Goal: Transaction & Acquisition: Purchase product/service

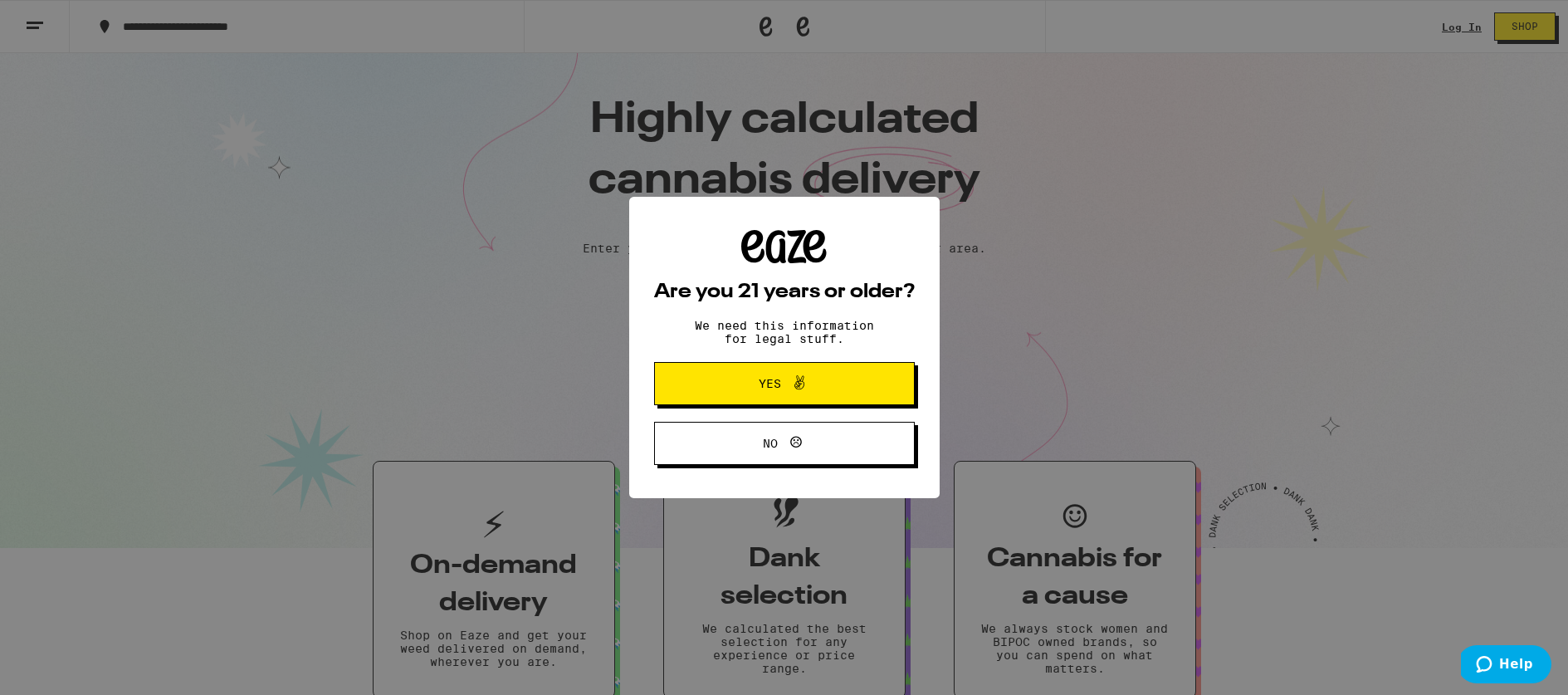
click at [795, 388] on icon at bounding box center [799, 382] width 20 height 20
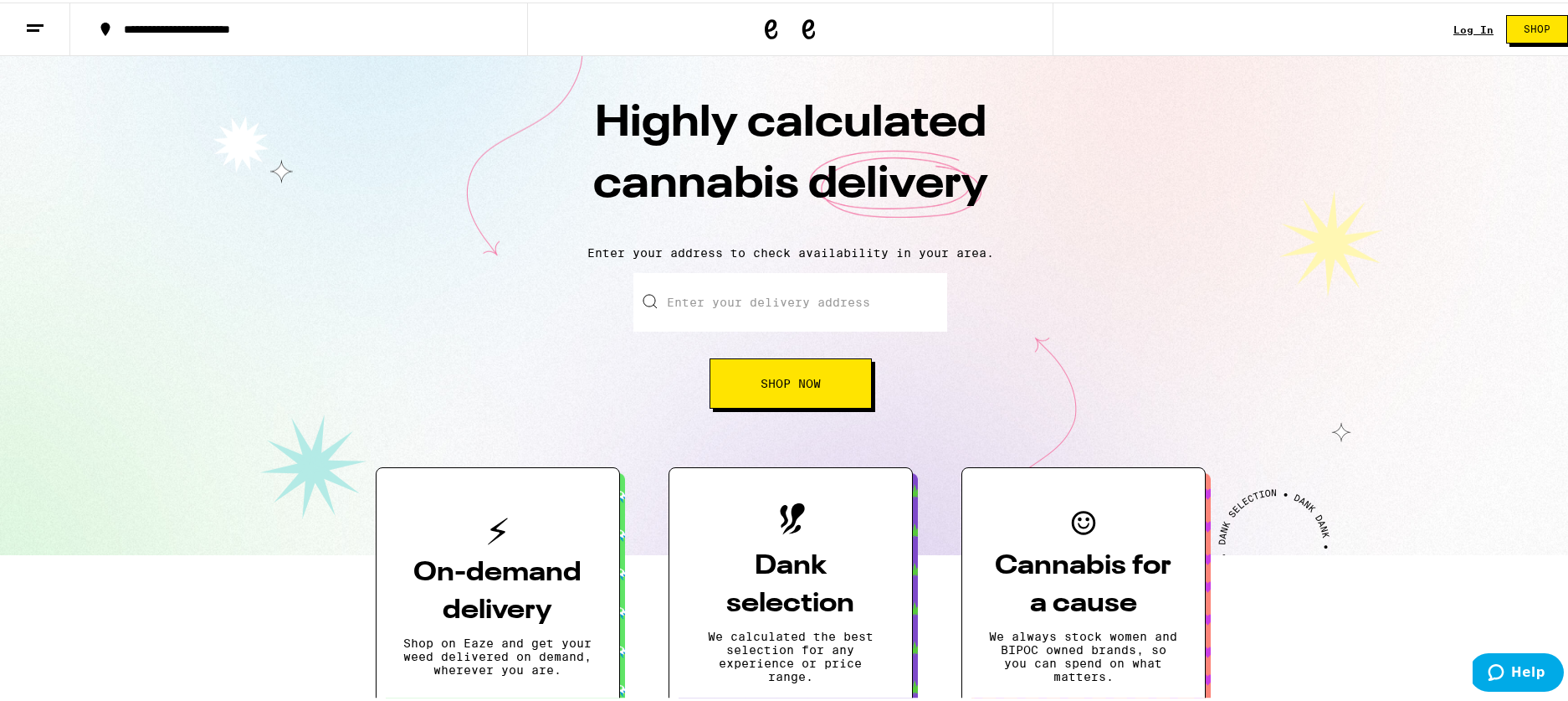
click at [1459, 25] on div "Log In" at bounding box center [1474, 27] width 40 height 10
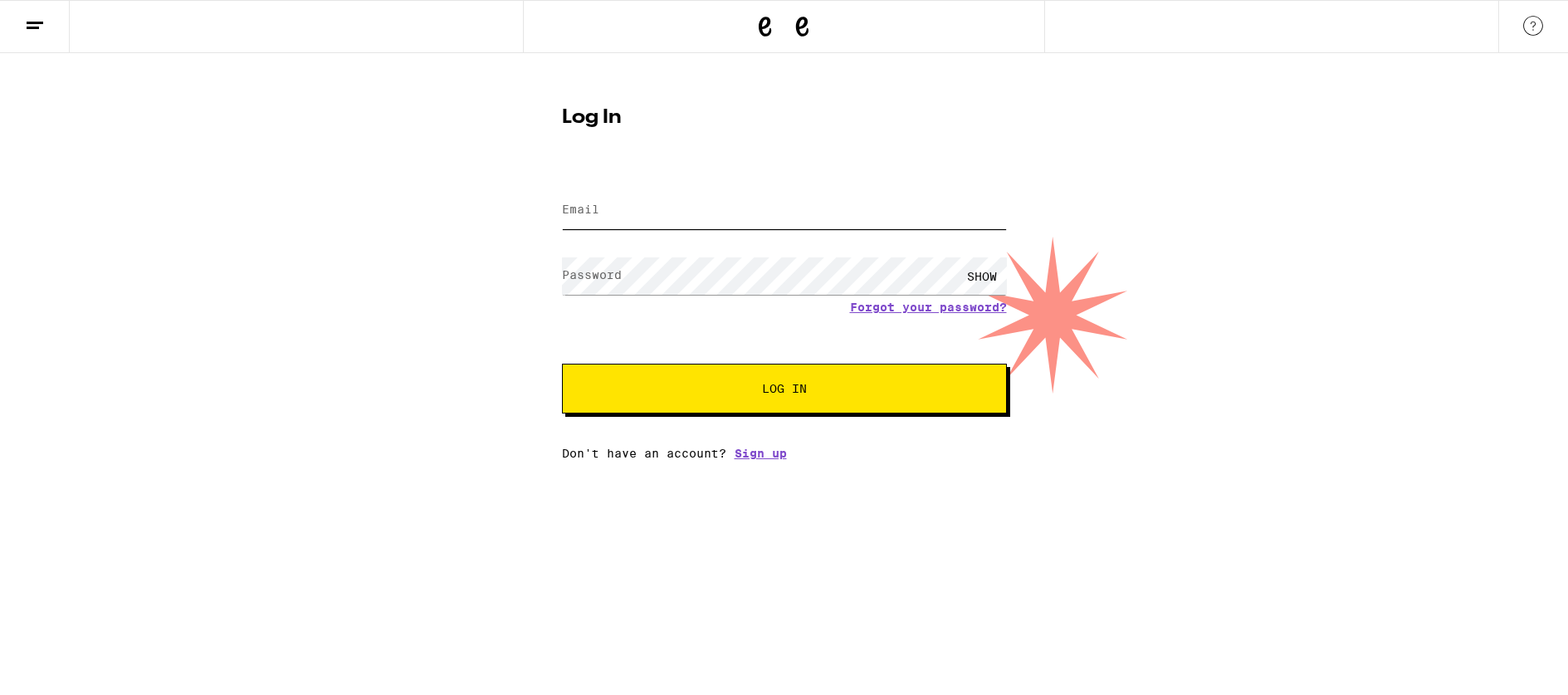
type input "[PERSON_NAME][EMAIL_ADDRESS][PERSON_NAME][DOMAIN_NAME]"
click at [828, 386] on span "Log In" at bounding box center [784, 388] width 311 height 11
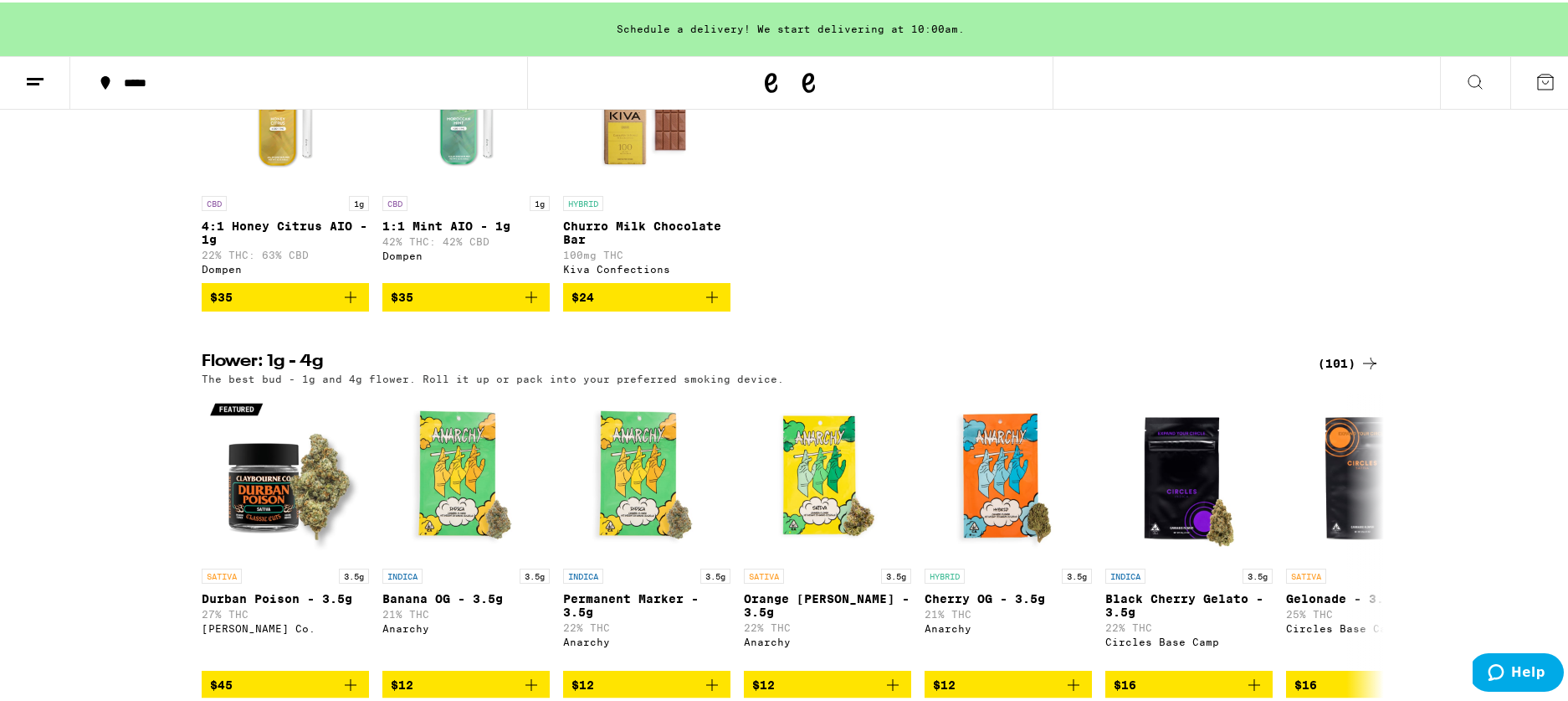
scroll to position [1096, 0]
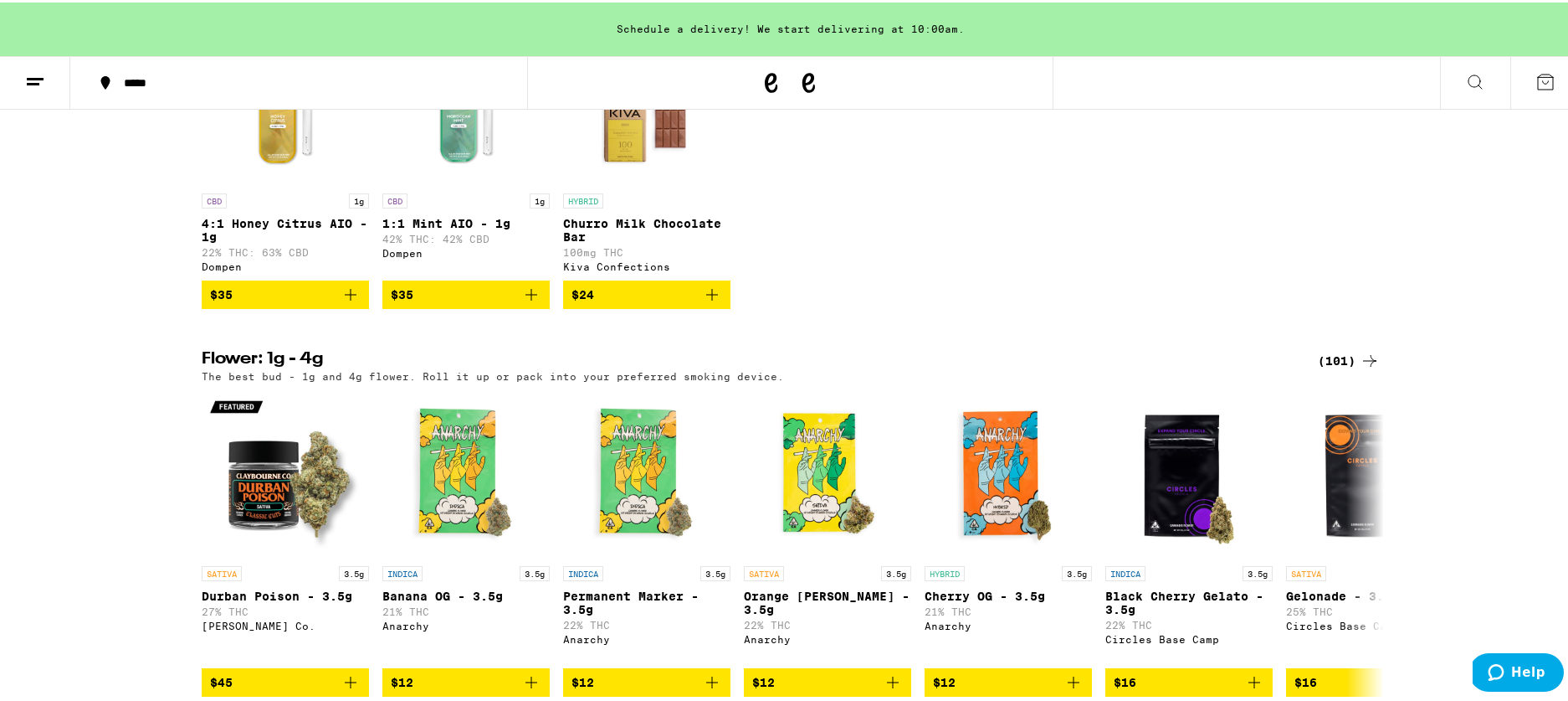
click at [708, 302] on icon "Add to bag" at bounding box center [711, 291] width 20 height 20
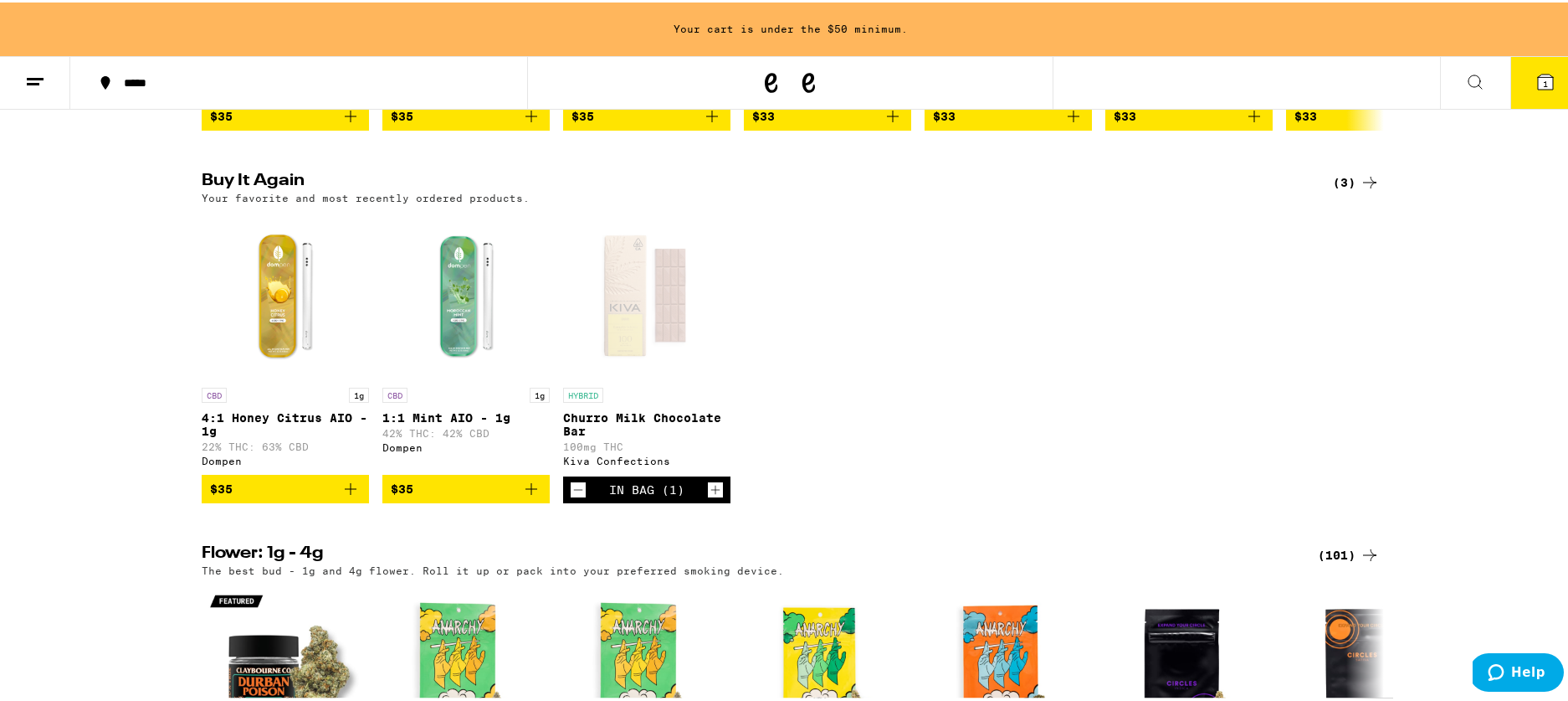
scroll to position [854, 0]
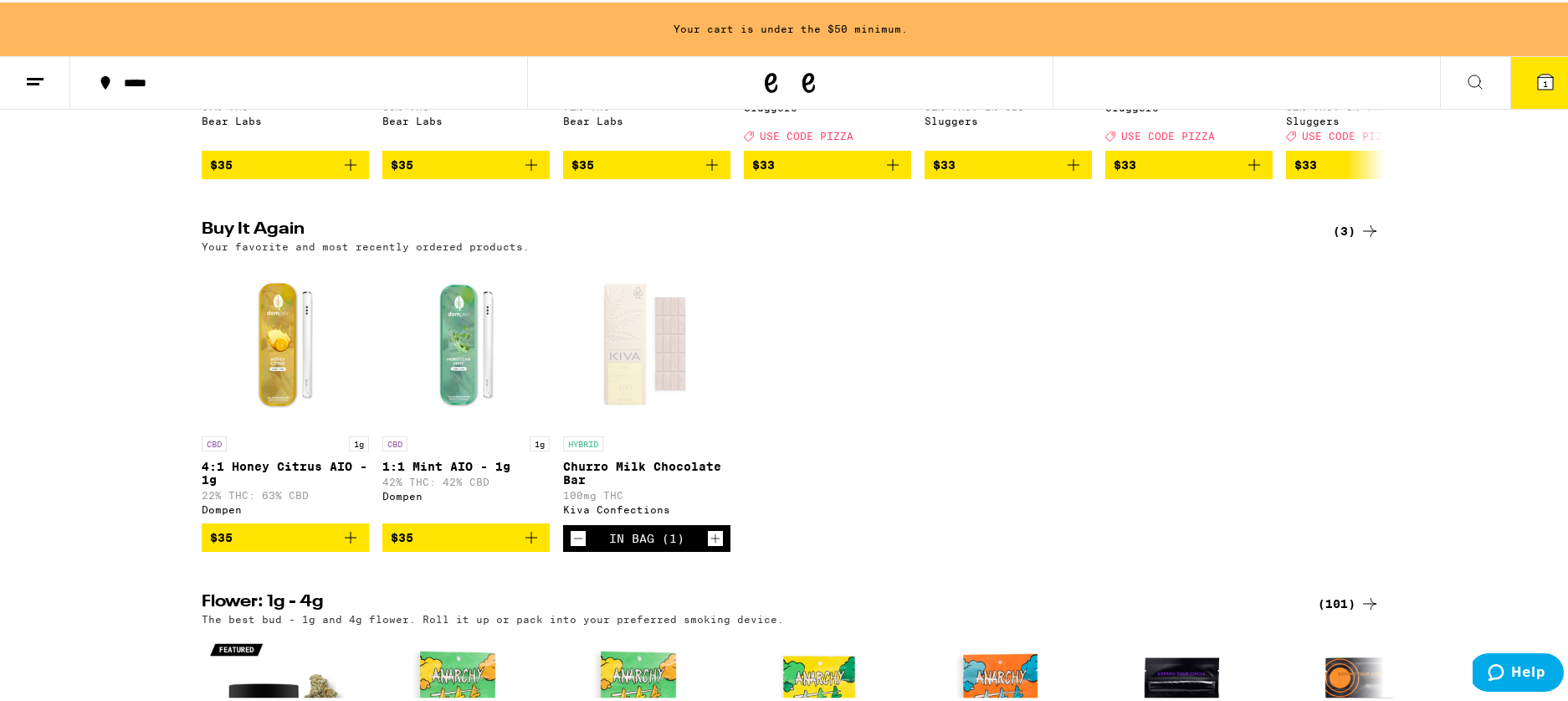
click at [345, 541] on icon "Add to bag" at bounding box center [350, 535] width 11 height 11
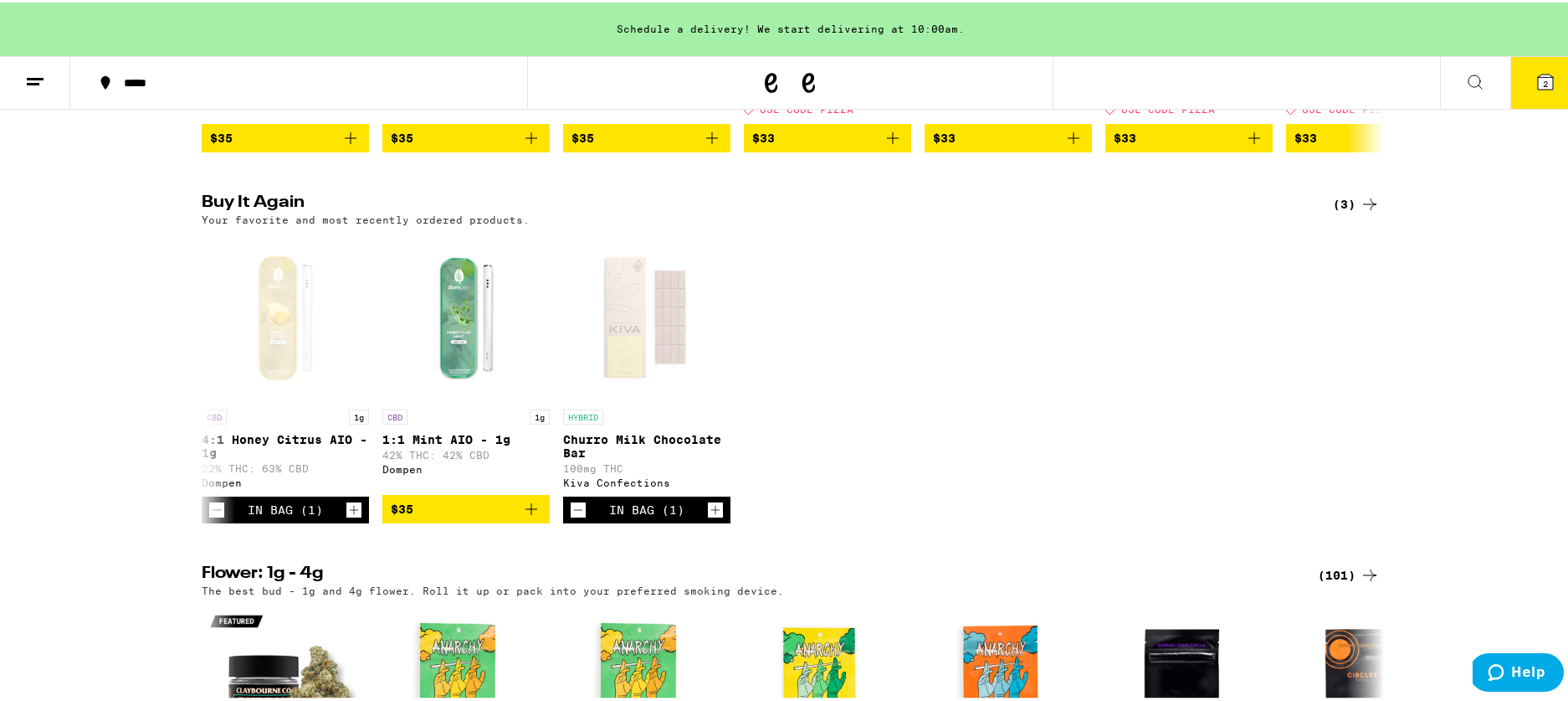
scroll to position [0, 0]
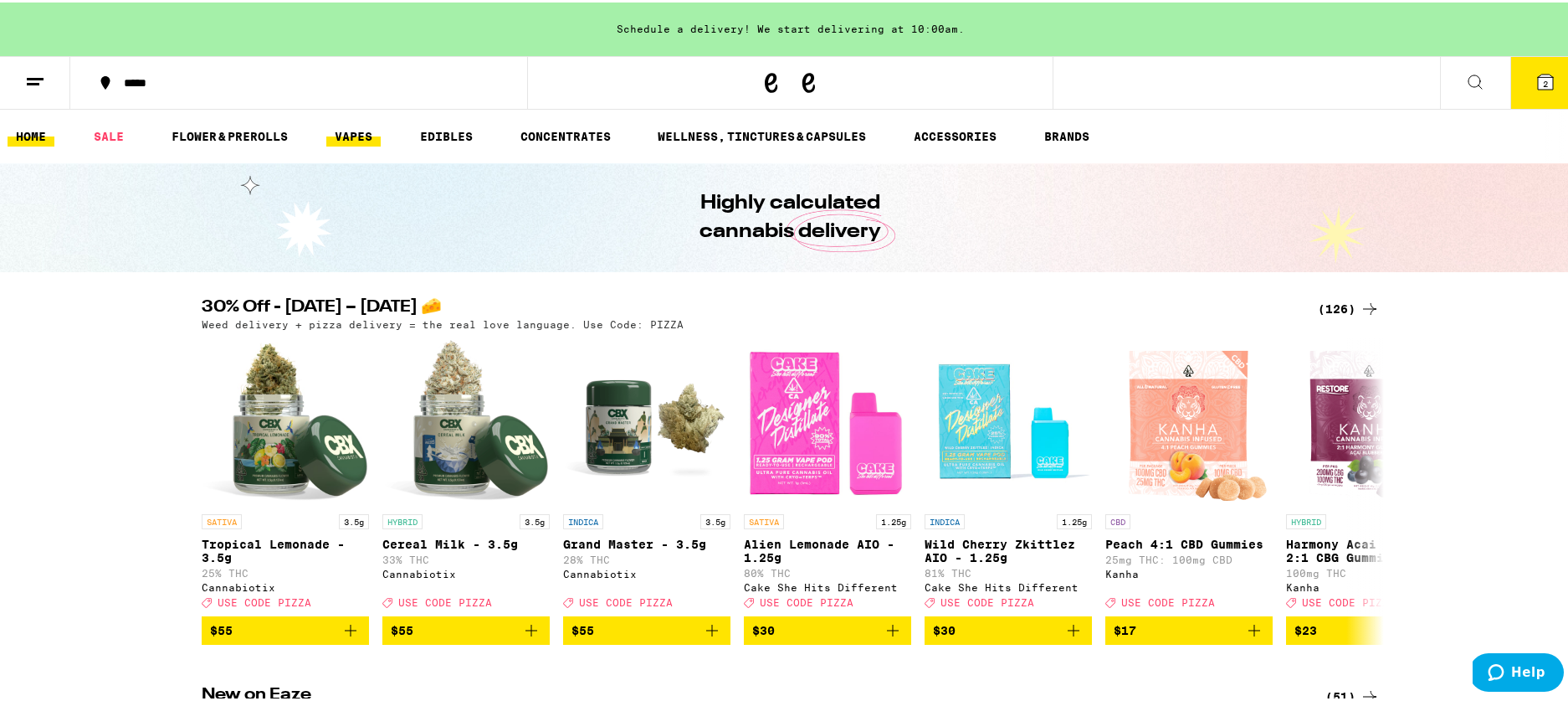
click at [352, 128] on link "VAPES" at bounding box center [353, 133] width 54 height 20
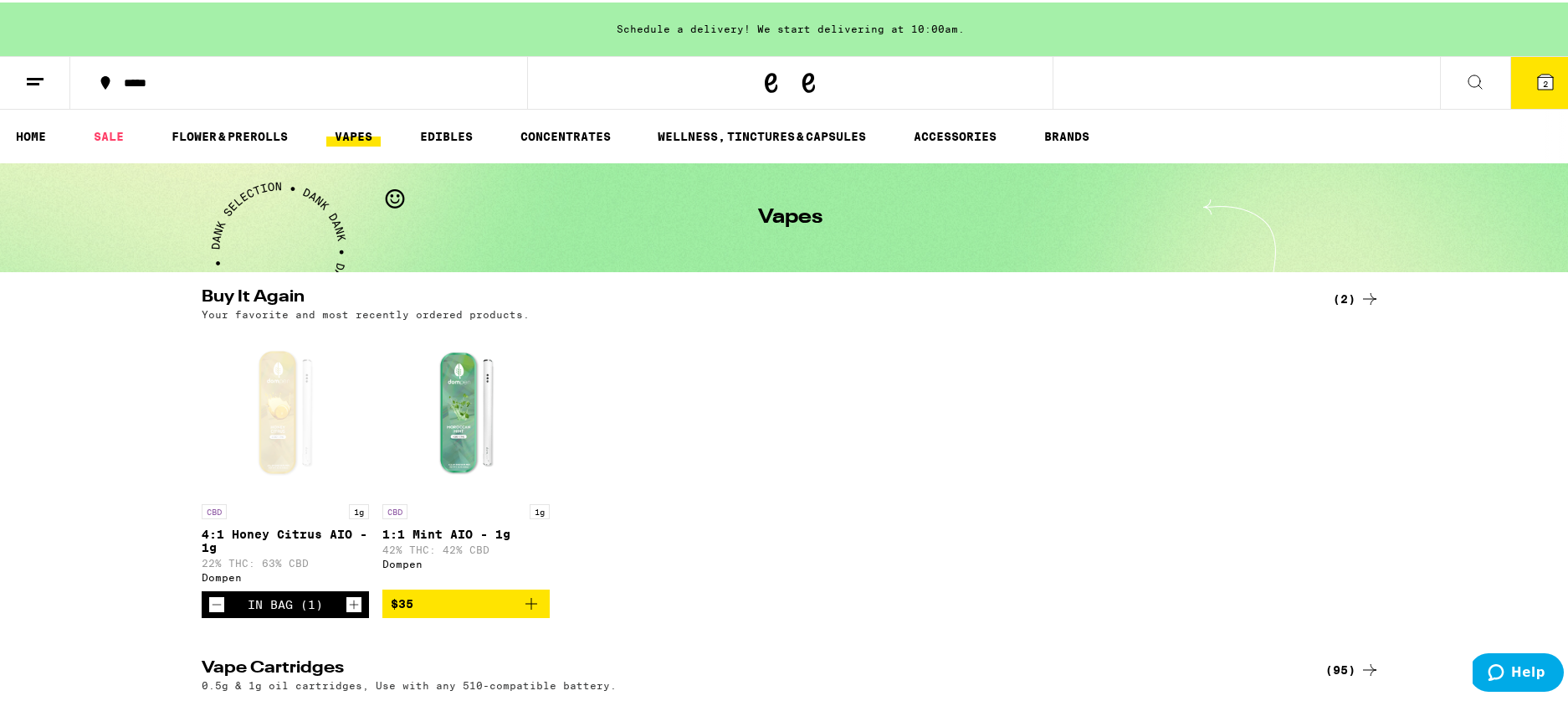
click at [1343, 300] on div "(2)" at bounding box center [1356, 296] width 47 height 20
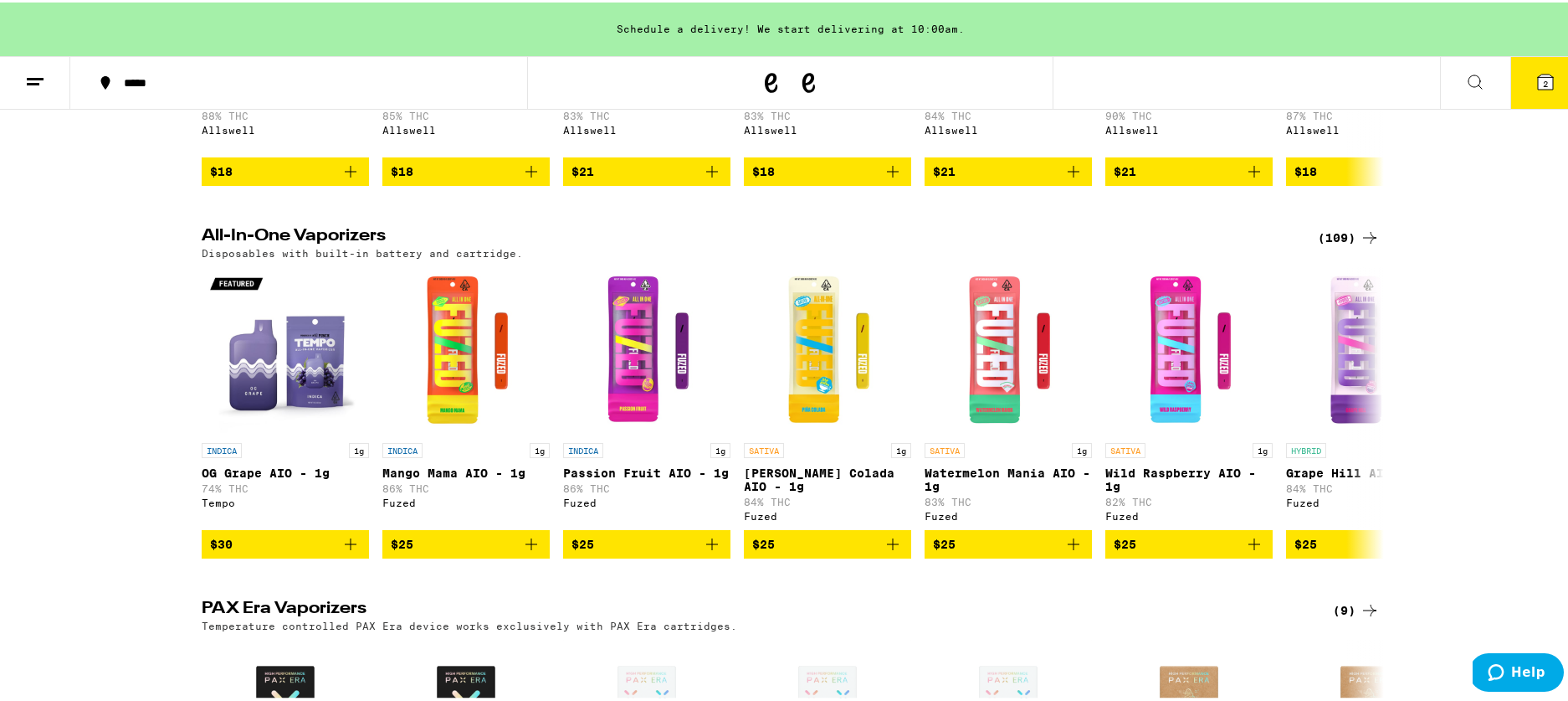
scroll to position [870, 0]
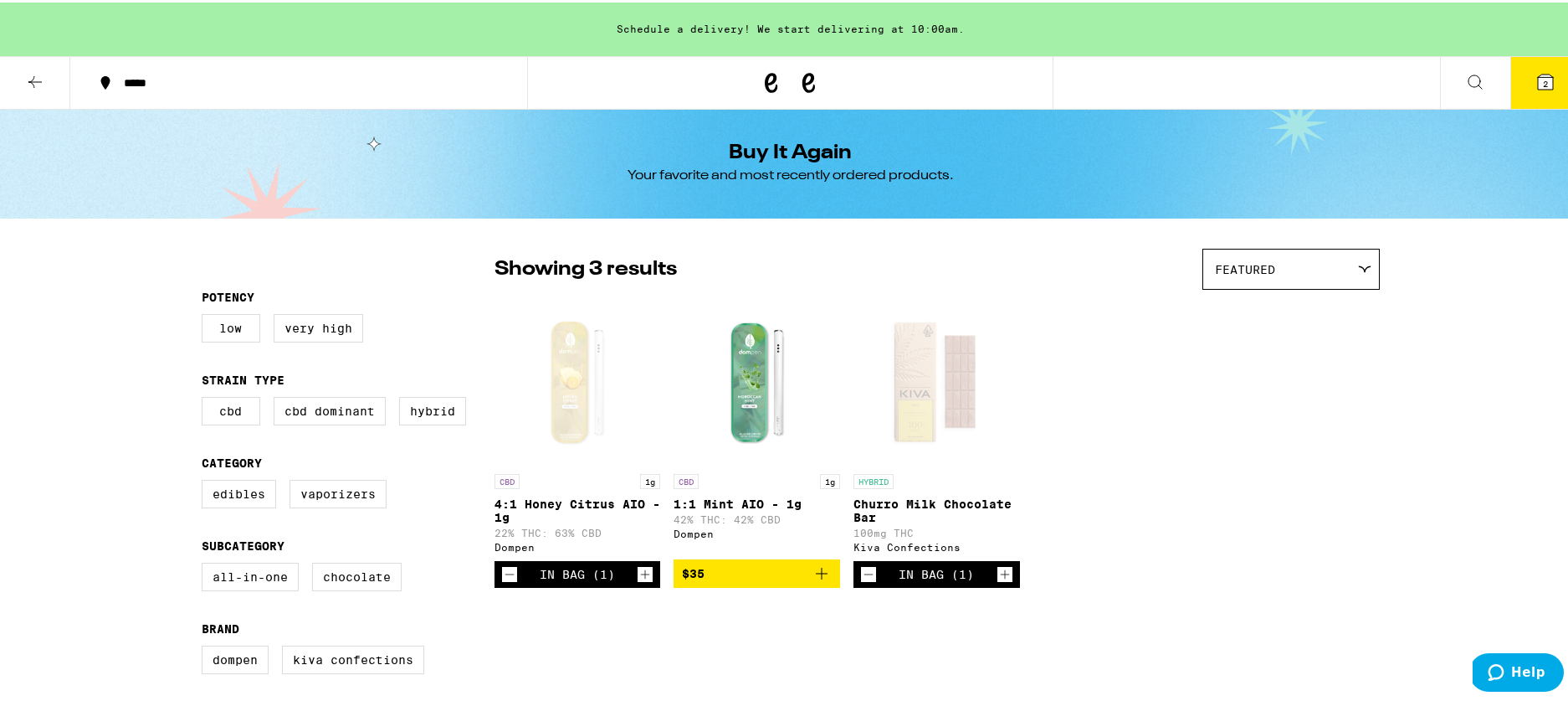
click at [134, 74] on div "*****" at bounding box center [307, 80] width 384 height 11
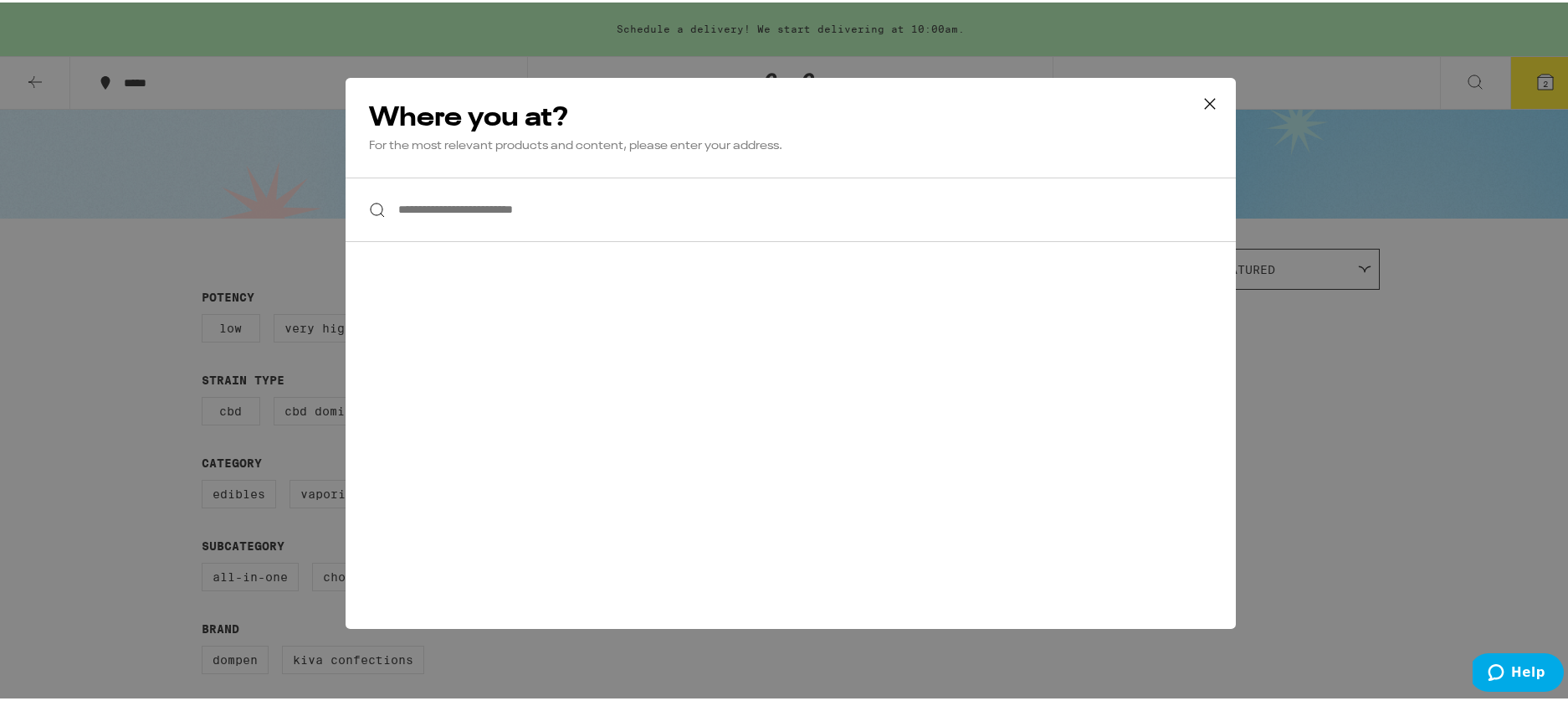
click at [454, 217] on input "**********" at bounding box center [790, 208] width 890 height 65
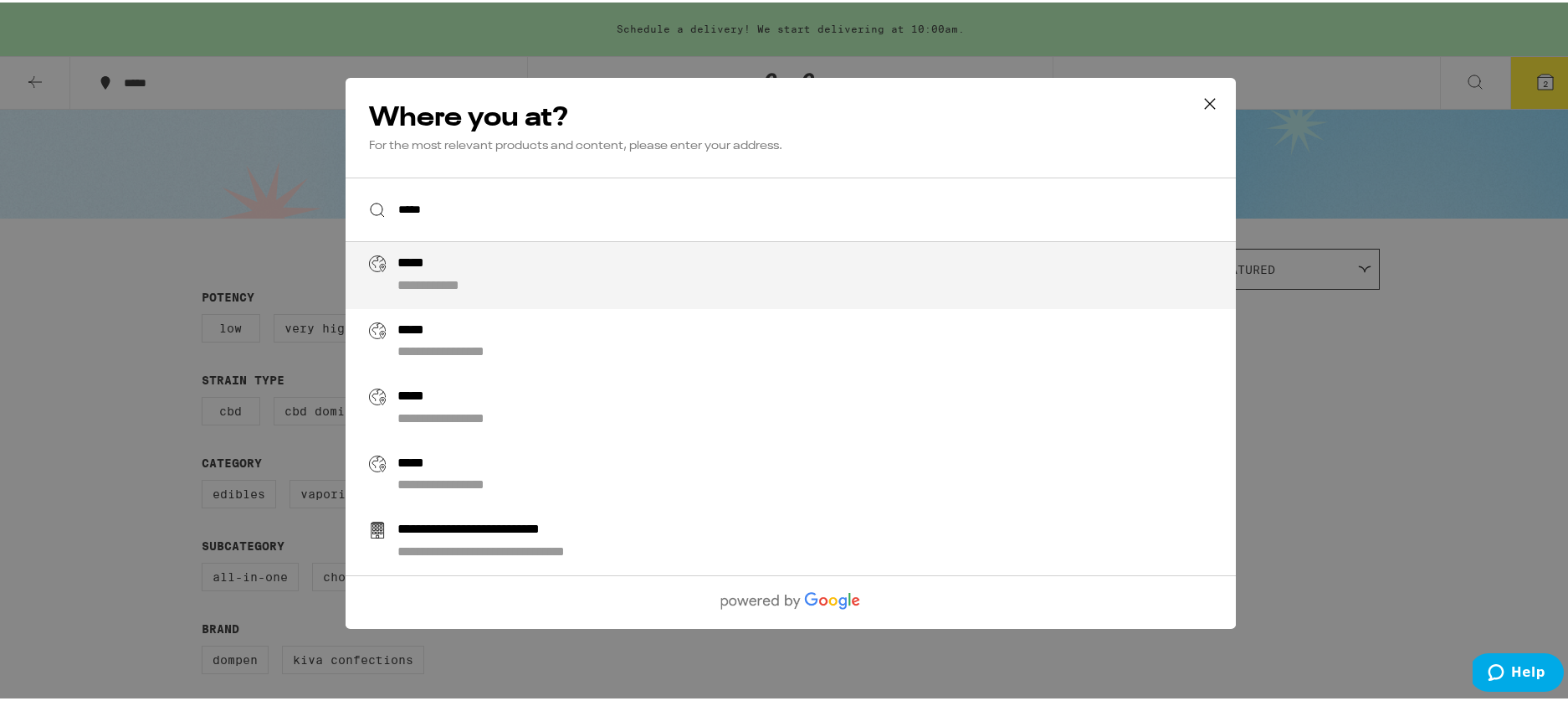
click at [489, 286] on div "**********" at bounding box center [448, 283] width 104 height 17
type input "**********"
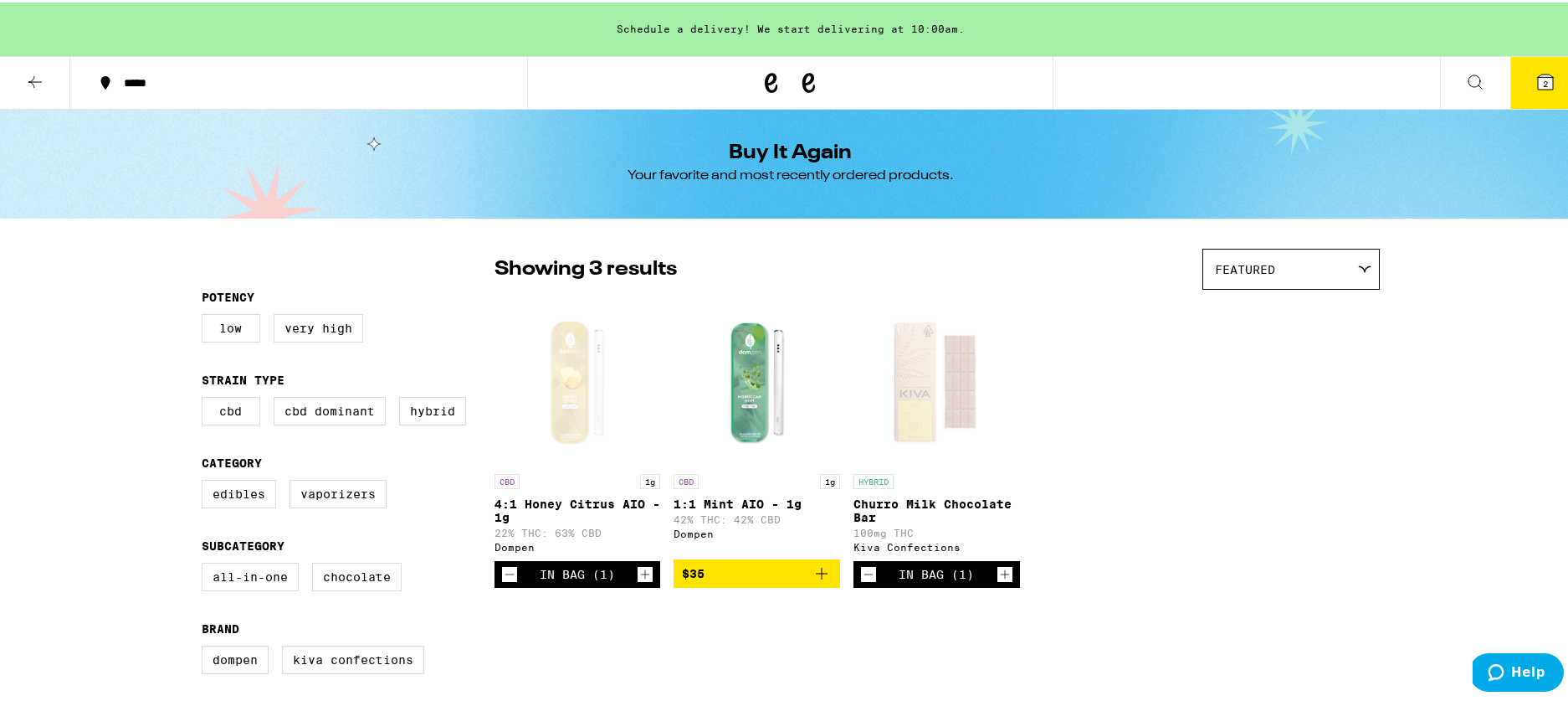
drag, startPoint x: 41, startPoint y: 77, endPoint x: 50, endPoint y: 80, distance: 9.5
click at [42, 78] on icon at bounding box center [34, 79] width 20 height 20
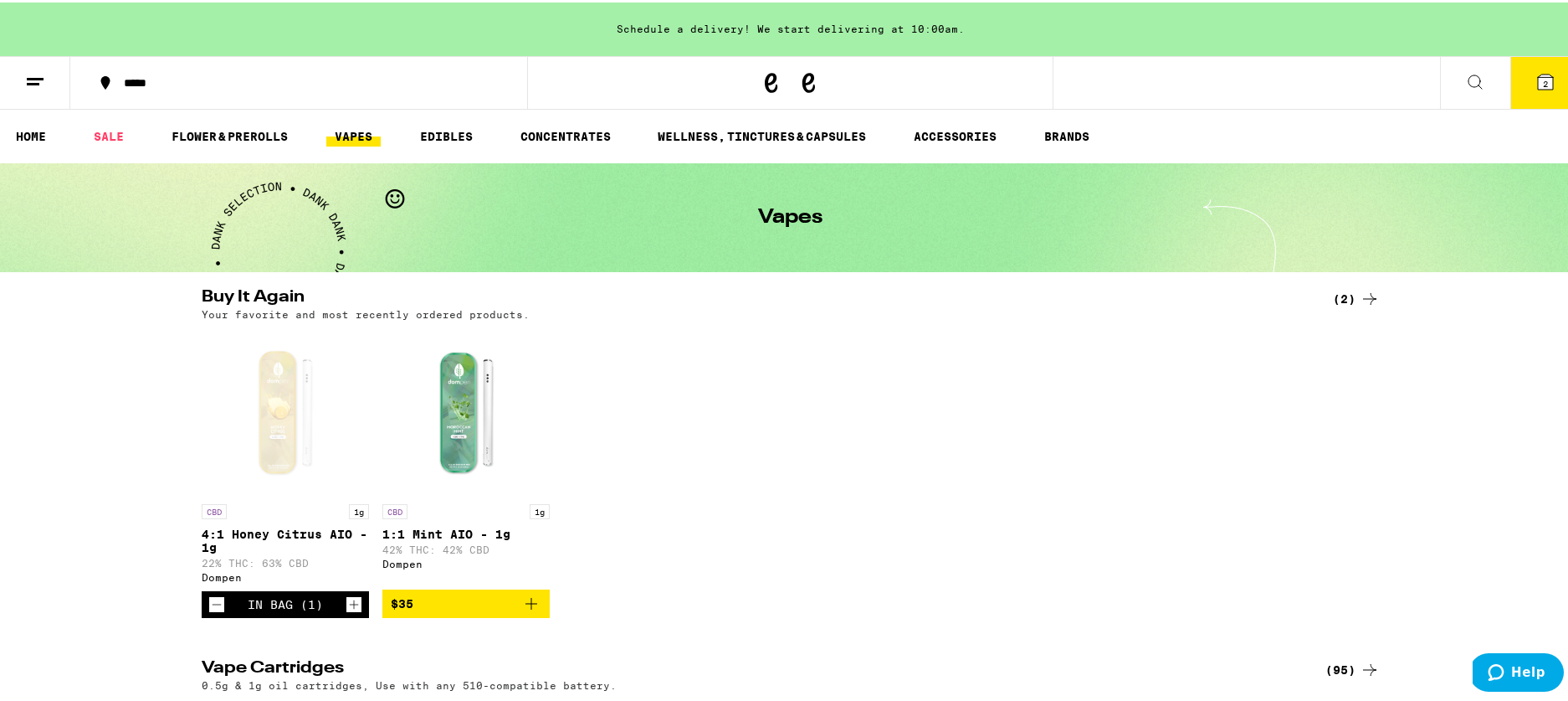
click at [347, 133] on link "VAPES" at bounding box center [353, 133] width 54 height 20
drag, startPoint x: 97, startPoint y: 128, endPoint x: 131, endPoint y: 131, distance: 34.1
click at [98, 128] on link "SALE" at bounding box center [109, 133] width 47 height 20
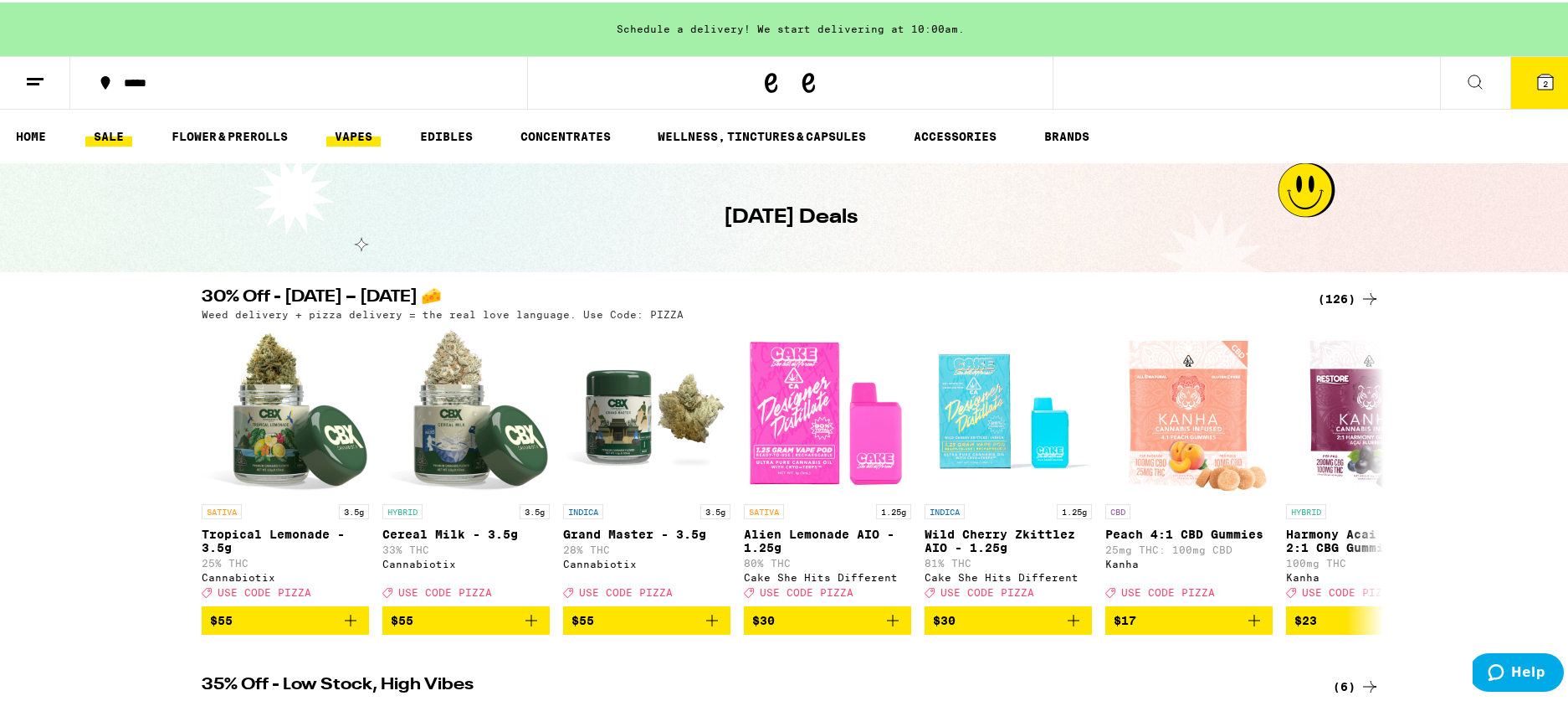
click at [358, 130] on link "VAPES" at bounding box center [353, 133] width 54 height 20
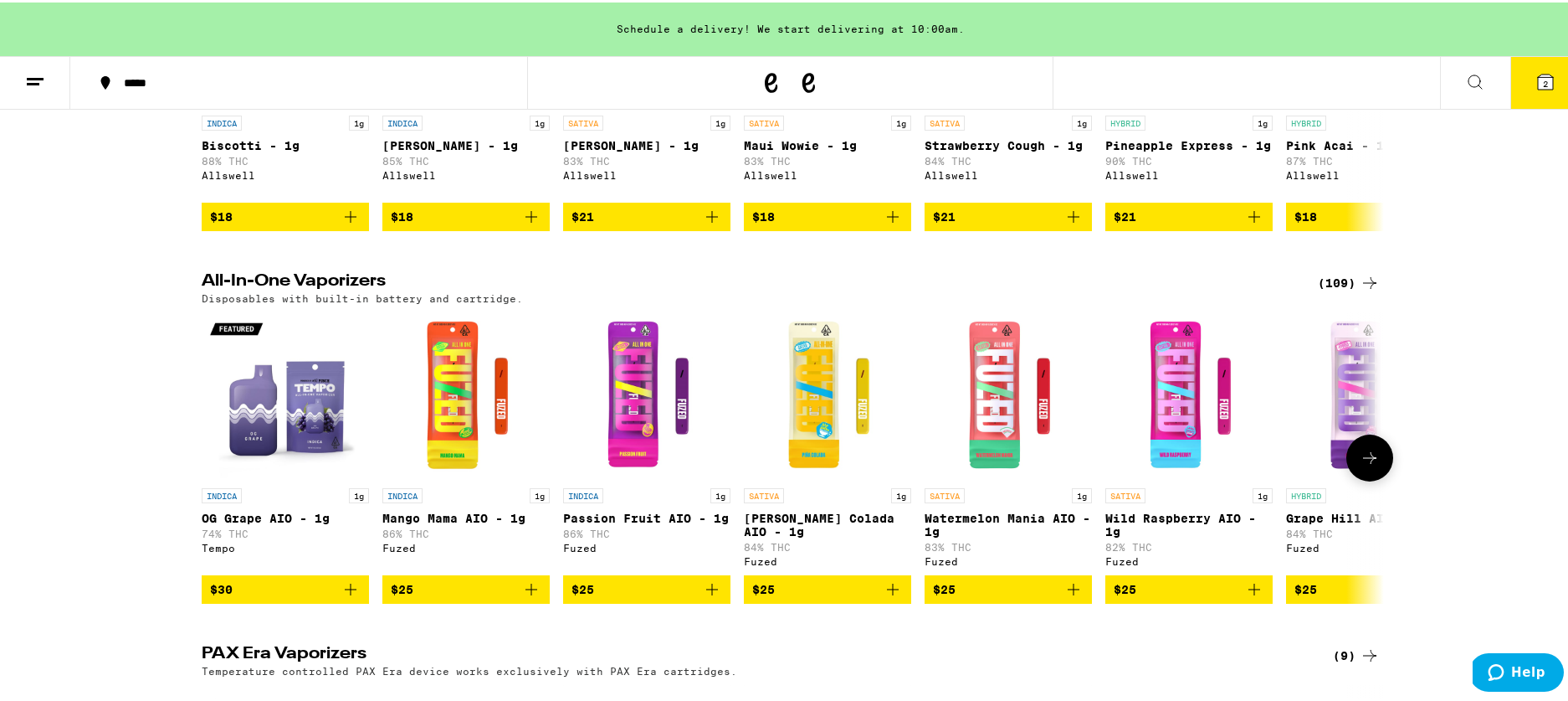
scroll to position [763, 0]
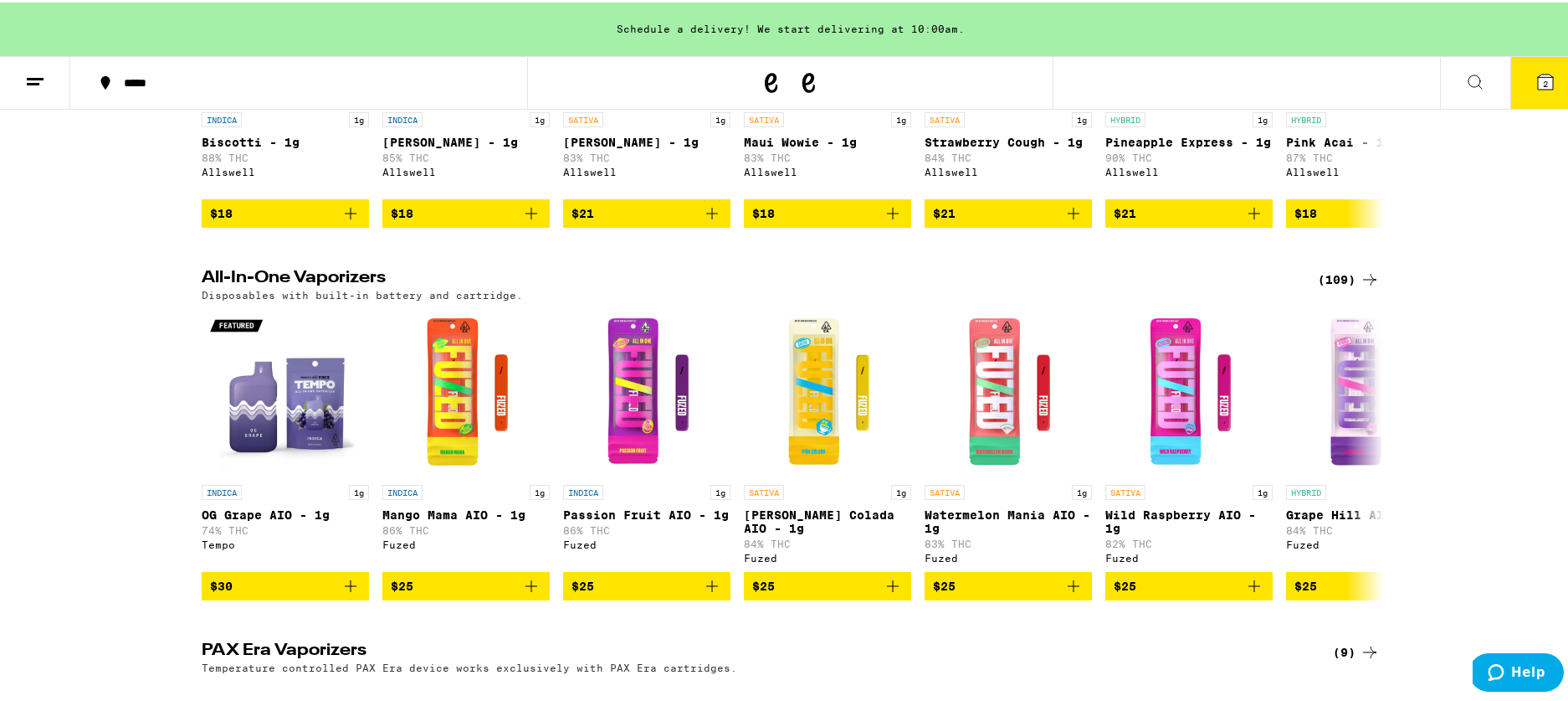
click at [1325, 287] on div "(109)" at bounding box center [1348, 276] width 62 height 20
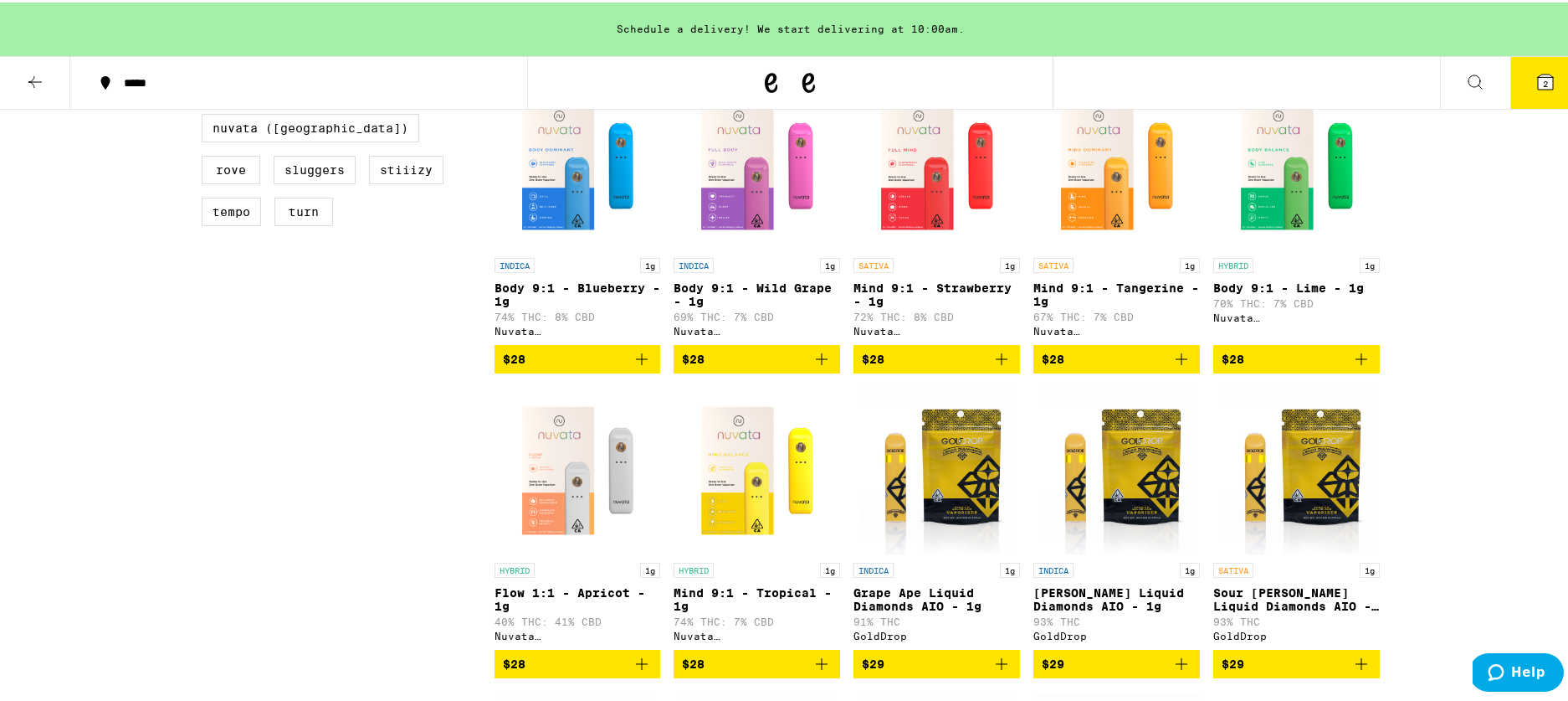
scroll to position [829, 0]
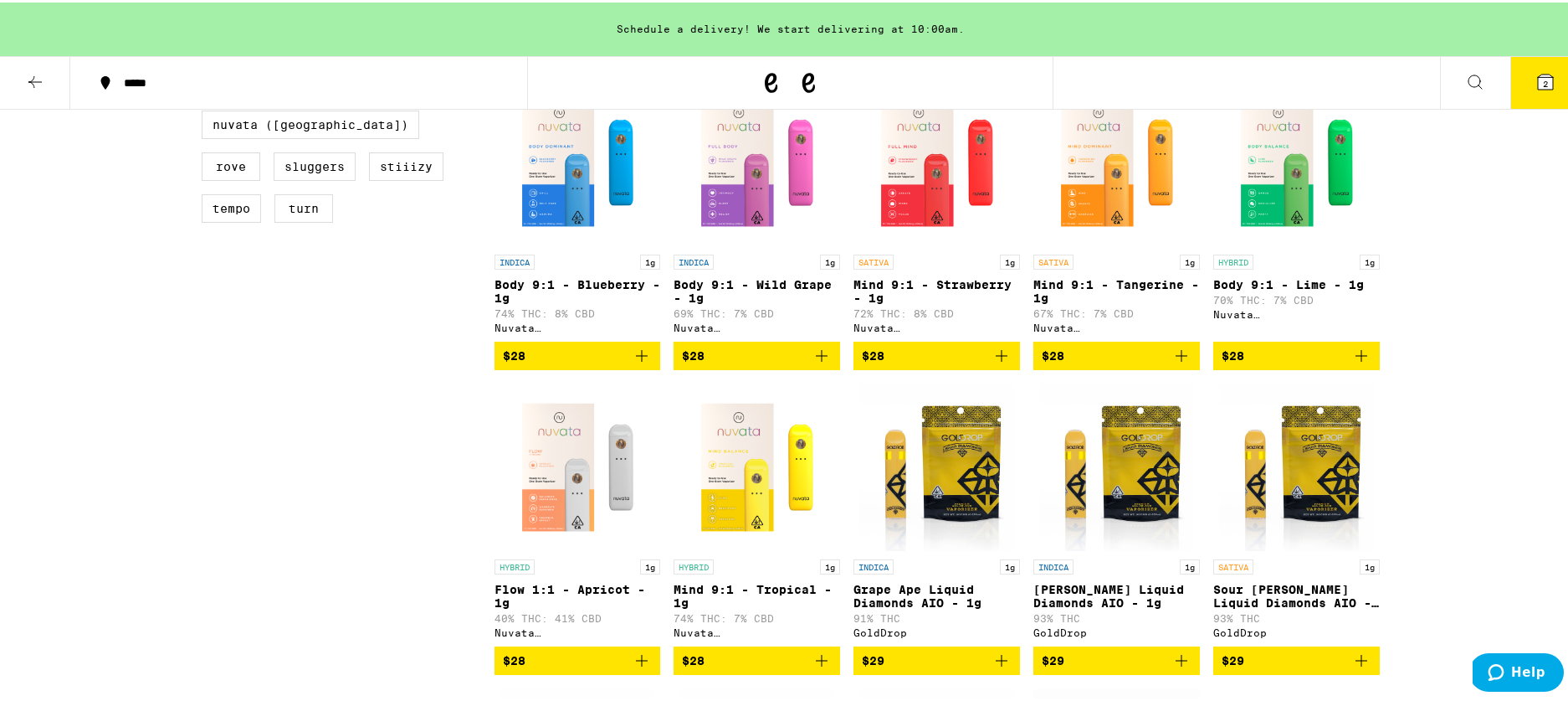
click at [1173, 363] on icon "Add to bag" at bounding box center [1181, 352] width 20 height 20
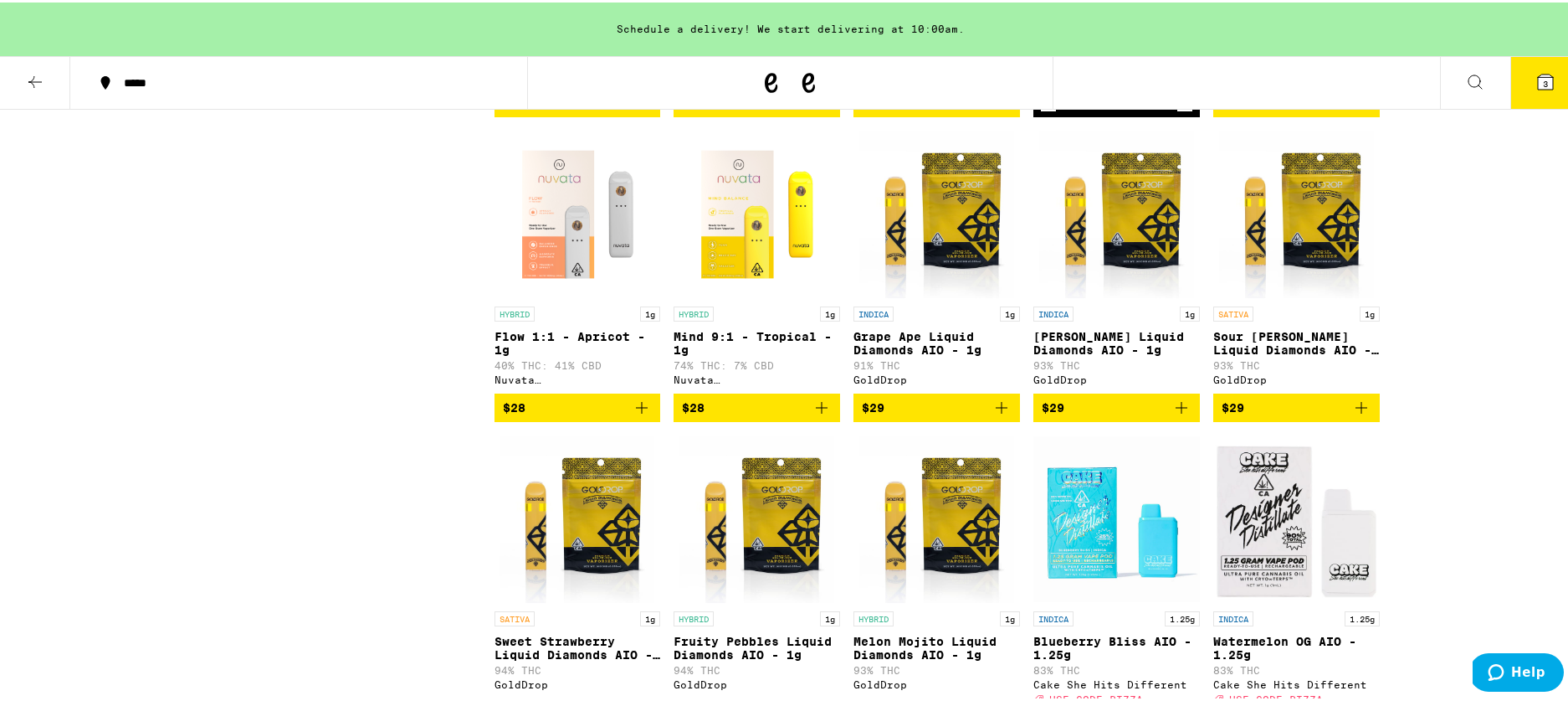
scroll to position [1085, 0]
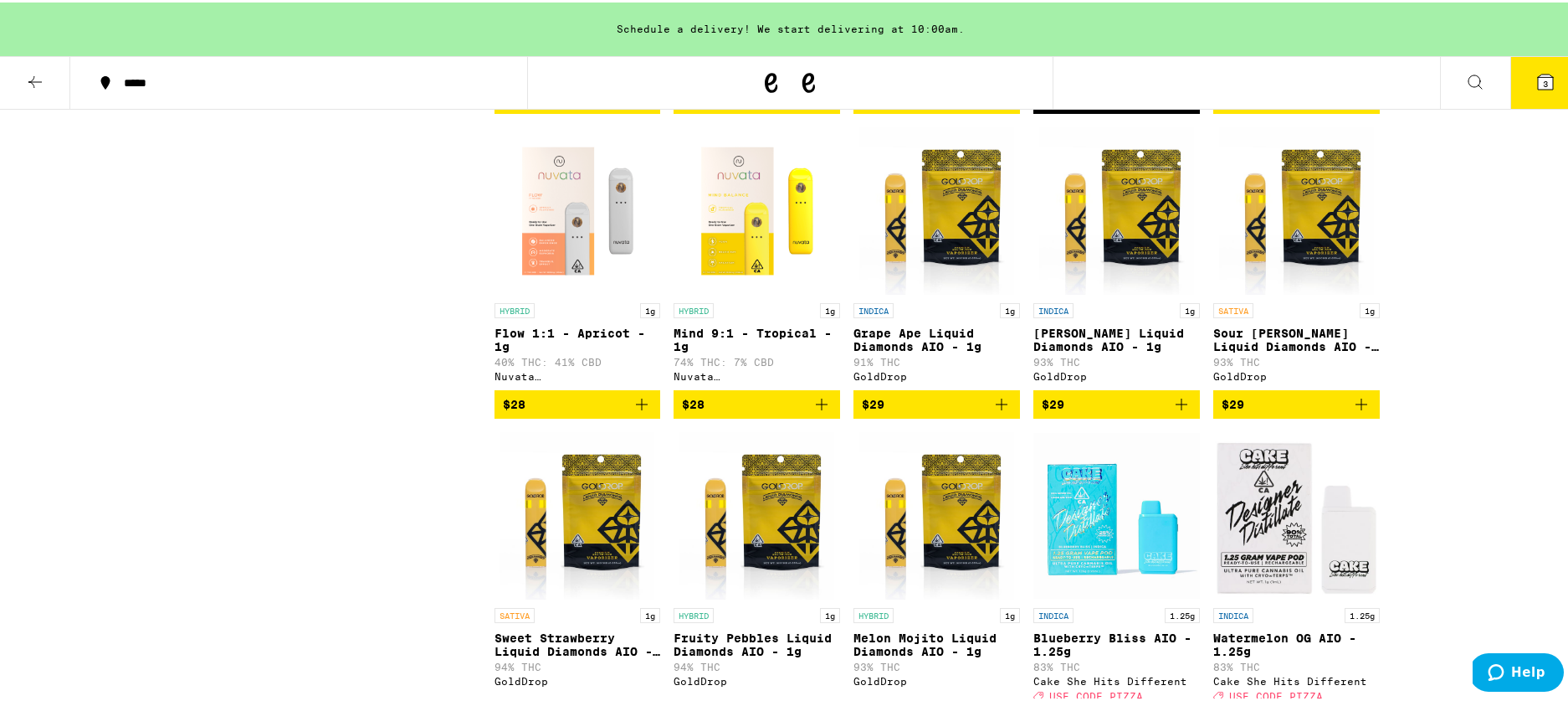
click at [637, 411] on icon "Add to bag" at bounding box center [642, 401] width 20 height 20
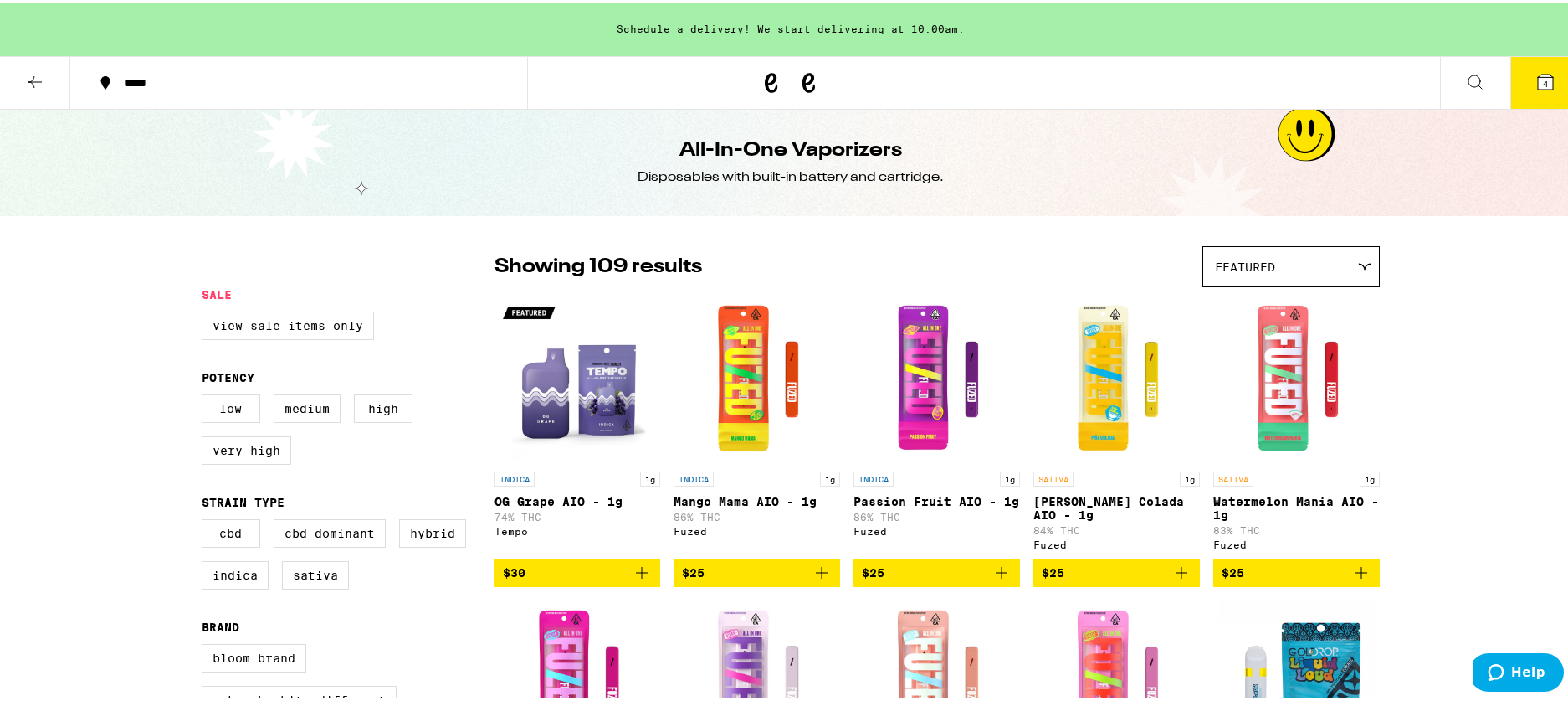
scroll to position [4, 0]
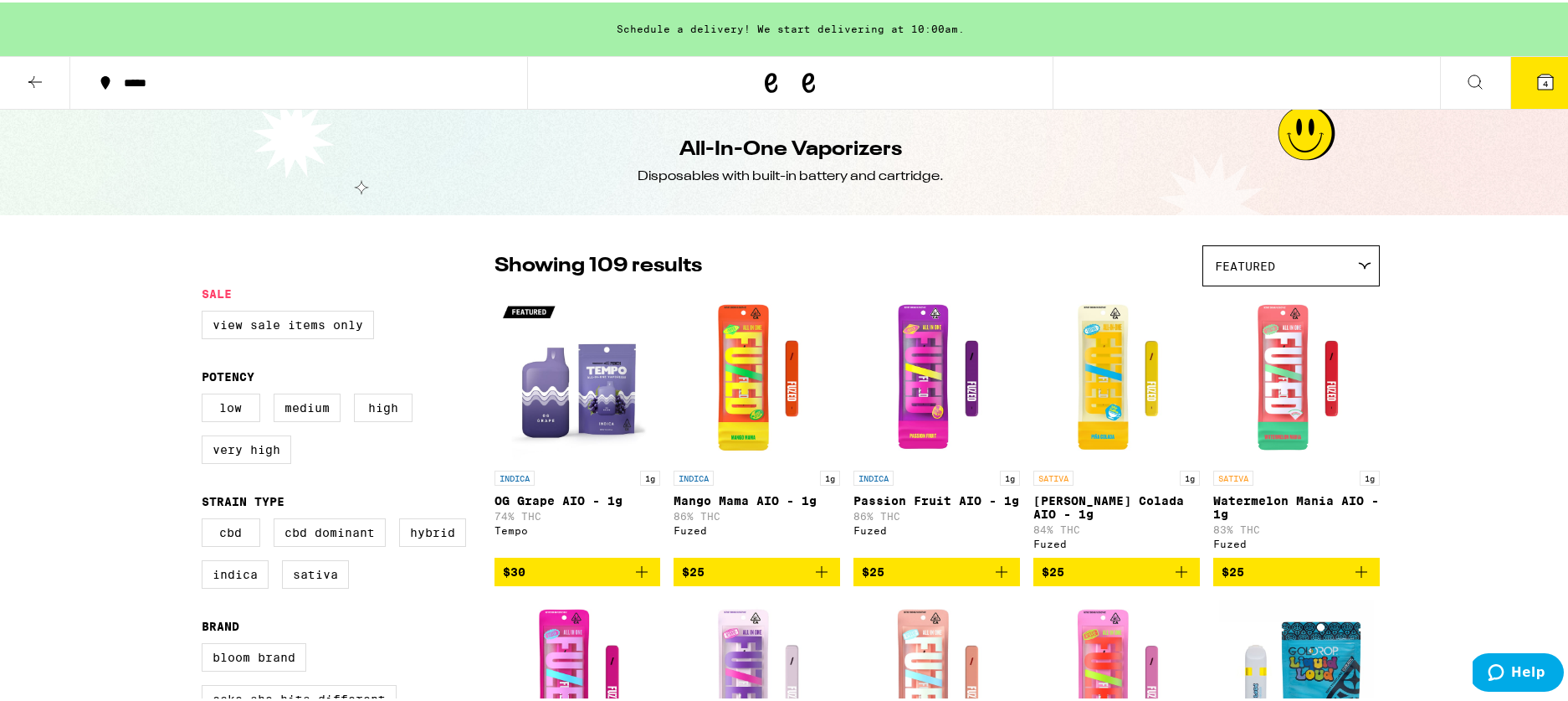
click at [1274, 266] on div "Featured" at bounding box center [1291, 263] width 176 height 39
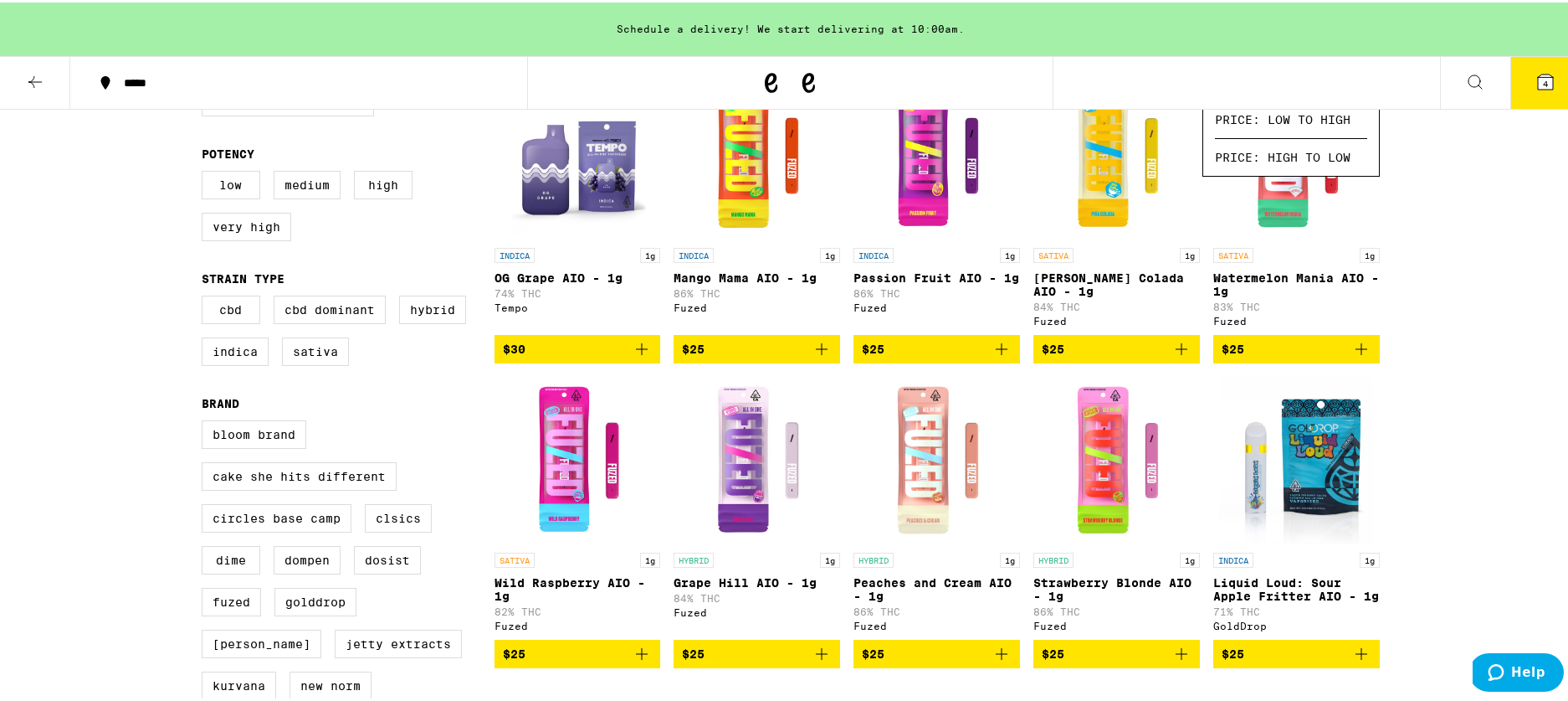
scroll to position [252, 0]
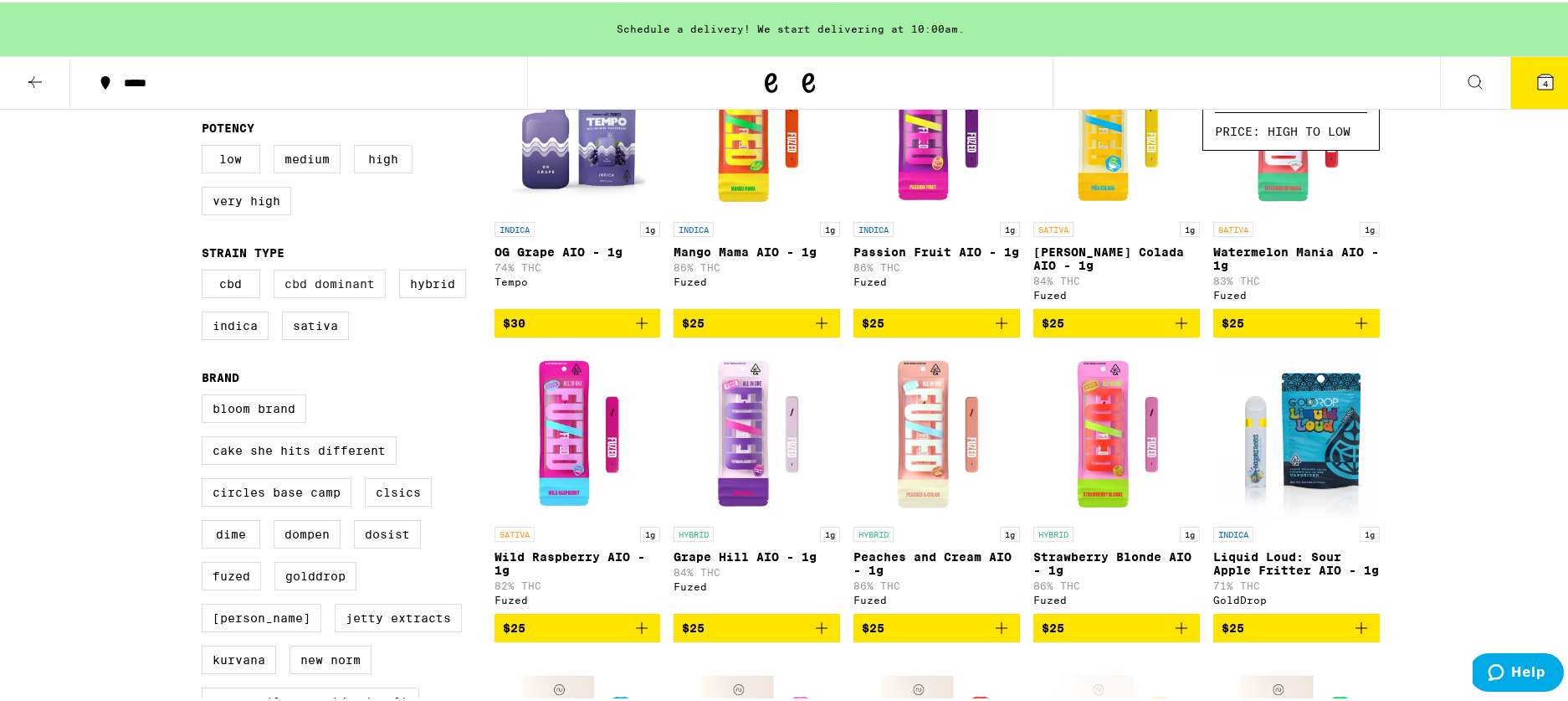
click at [307, 294] on label "CBD Dominant" at bounding box center [329, 281] width 112 height 29
click at [206, 270] on input "CBD Dominant" at bounding box center [205, 270] width 1 height 1
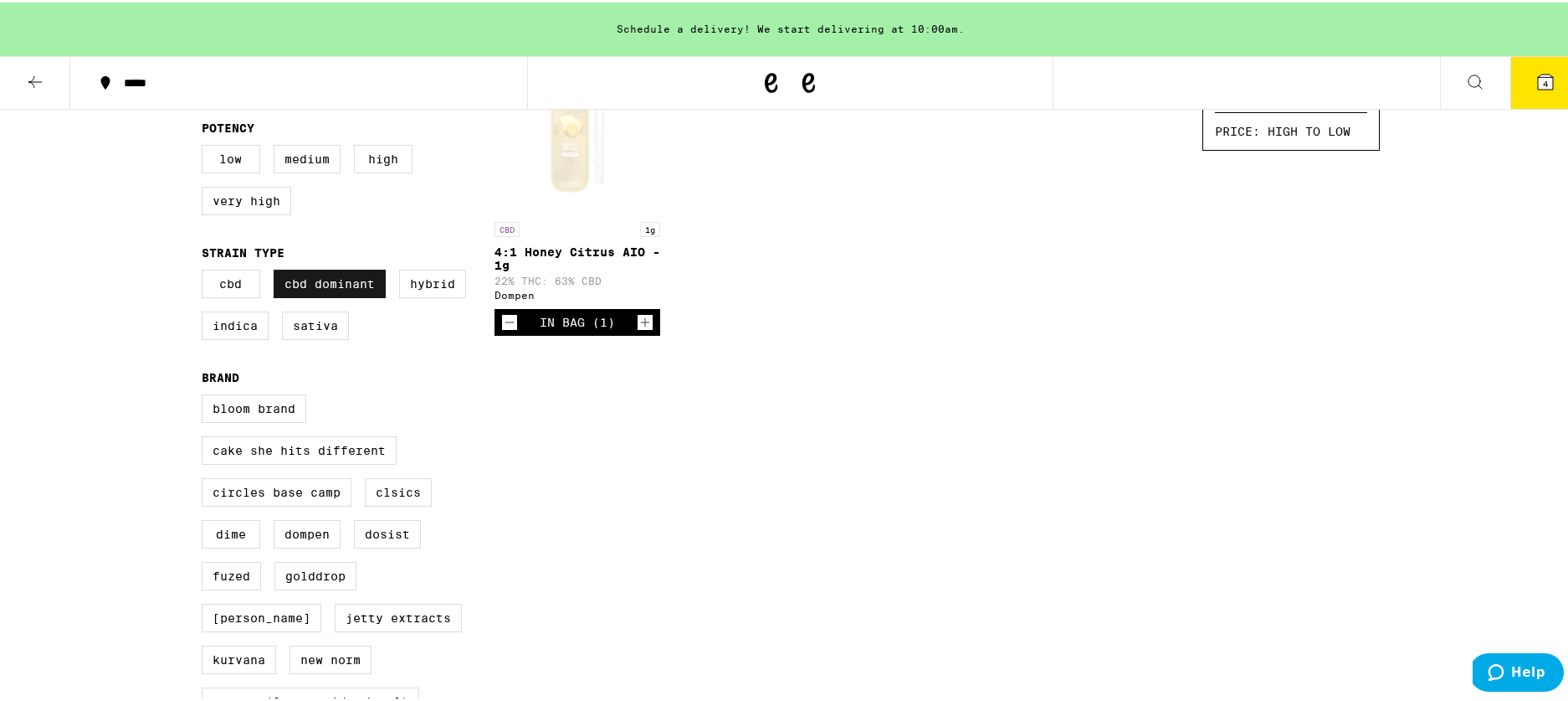
click at [303, 287] on label "CBD Dominant" at bounding box center [329, 281] width 112 height 29
click at [206, 270] on input "CBD Dominant" at bounding box center [205, 270] width 1 height 1
checkbox input "false"
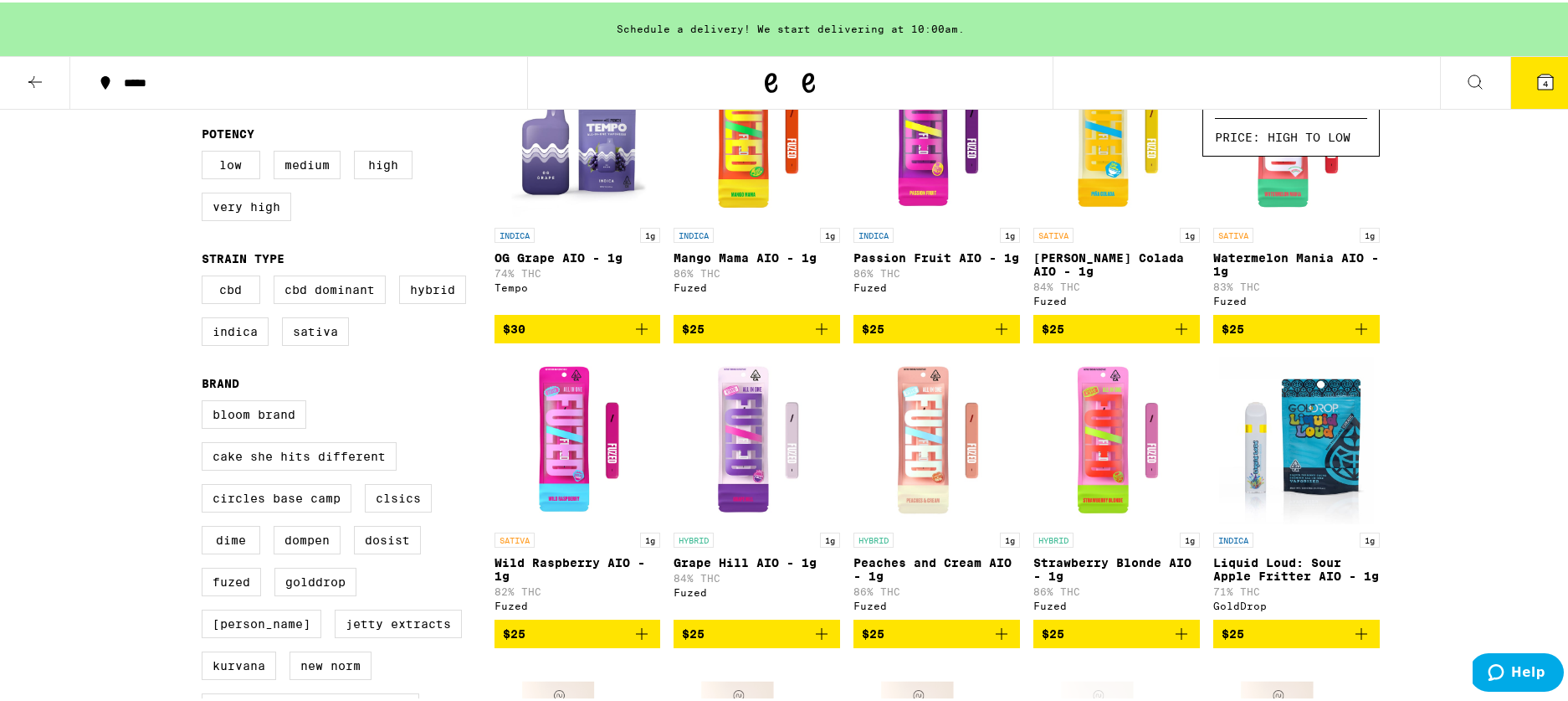
scroll to position [243, 0]
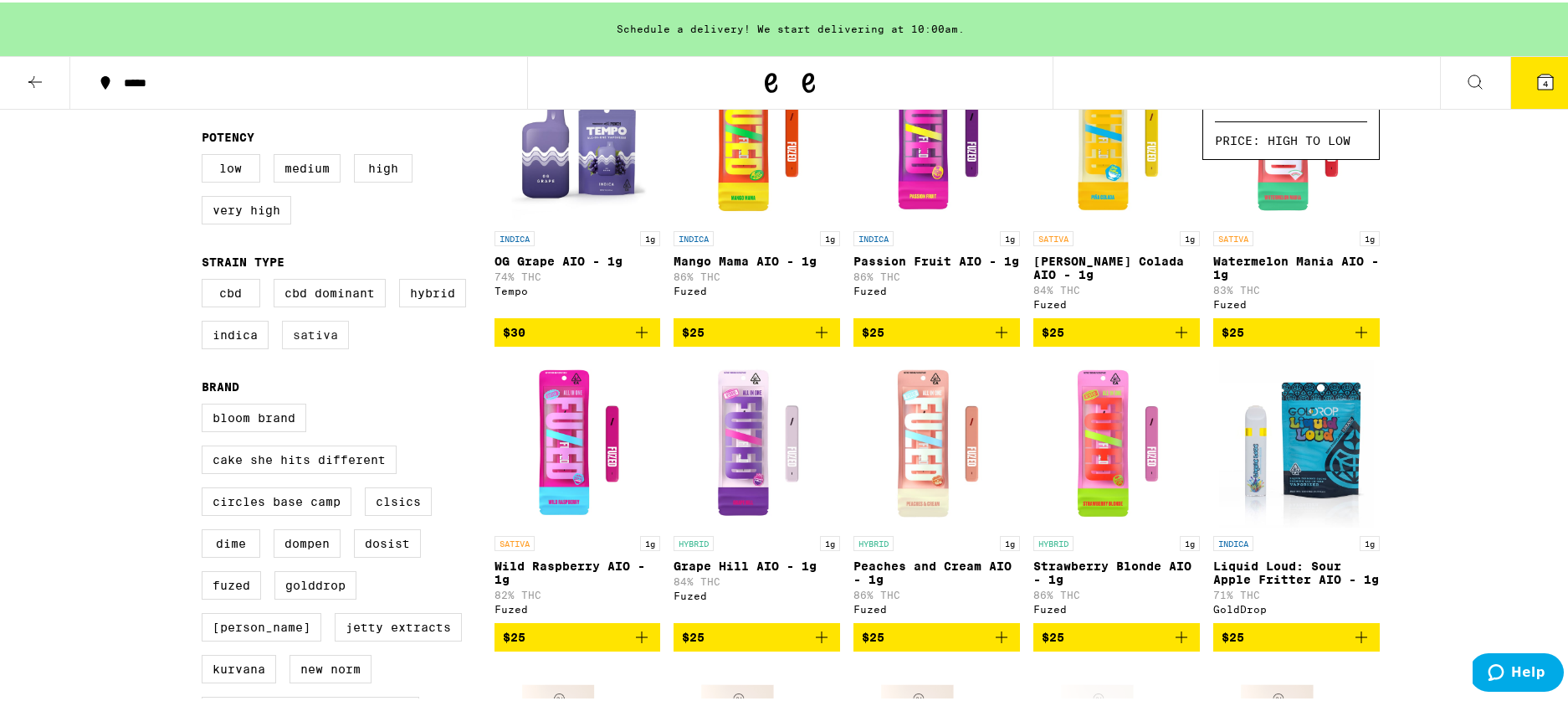
click at [305, 343] on label "Sativa" at bounding box center [315, 332] width 67 height 29
click at [206, 280] on input "Sativa" at bounding box center [205, 279] width 1 height 1
checkbox input "true"
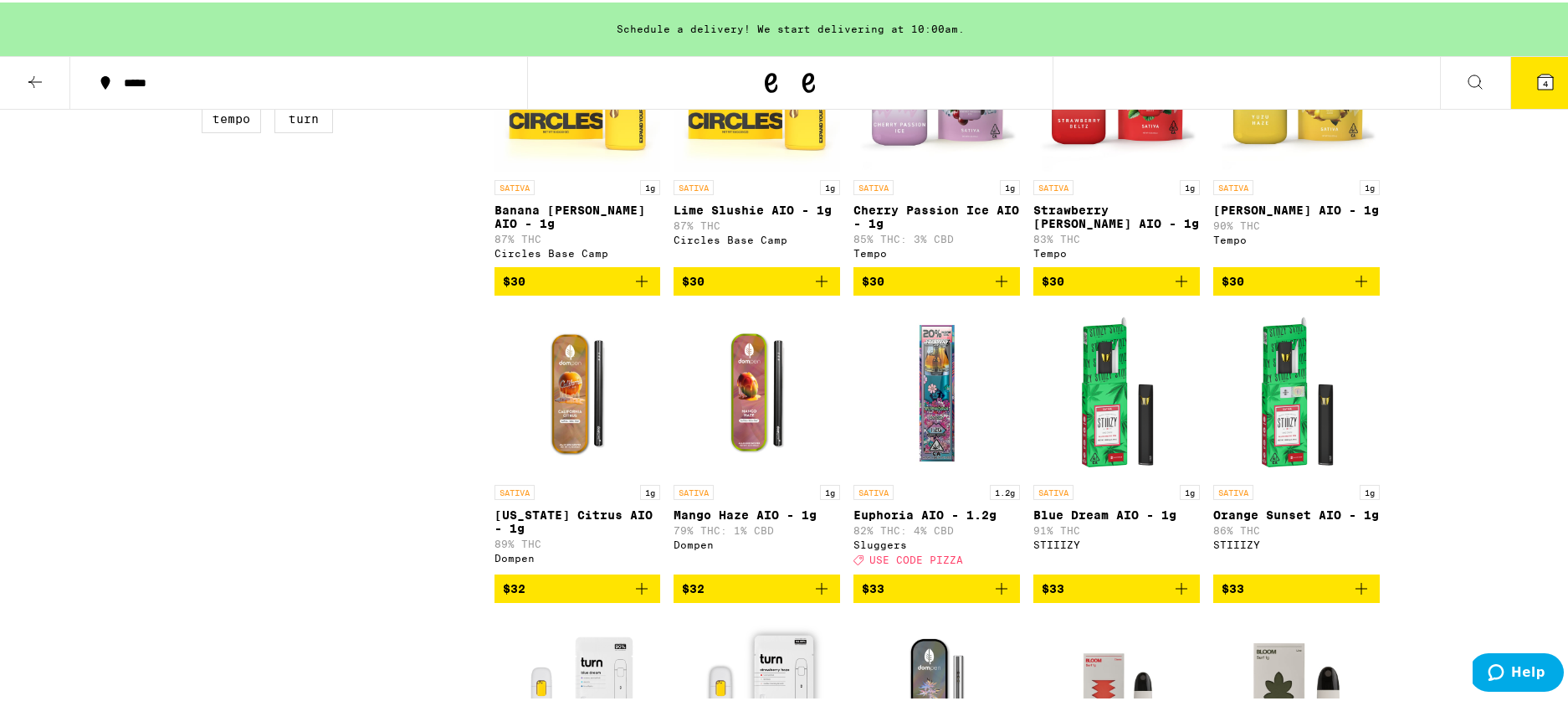
scroll to position [927, 0]
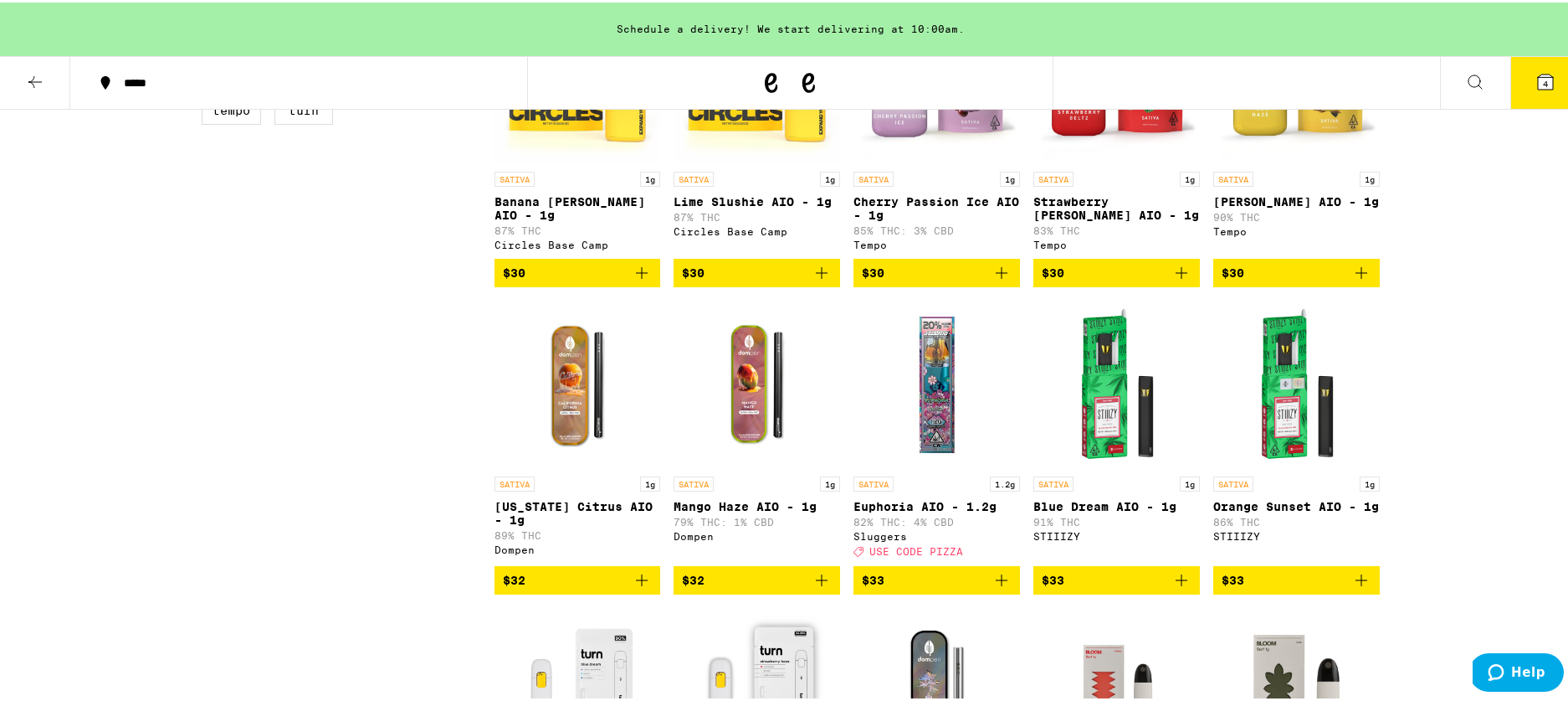
click at [993, 588] on icon "Add to bag" at bounding box center [1002, 577] width 20 height 20
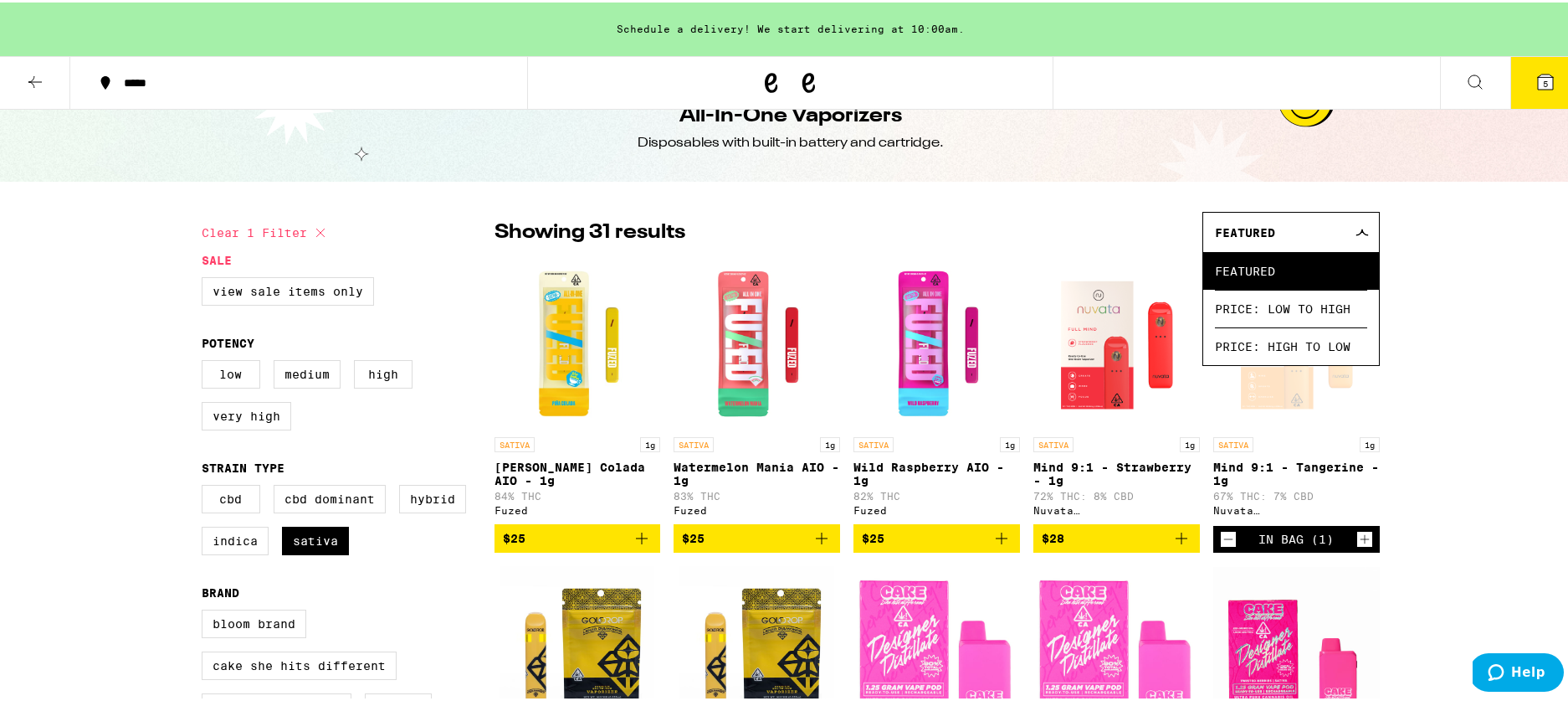
scroll to position [0, 0]
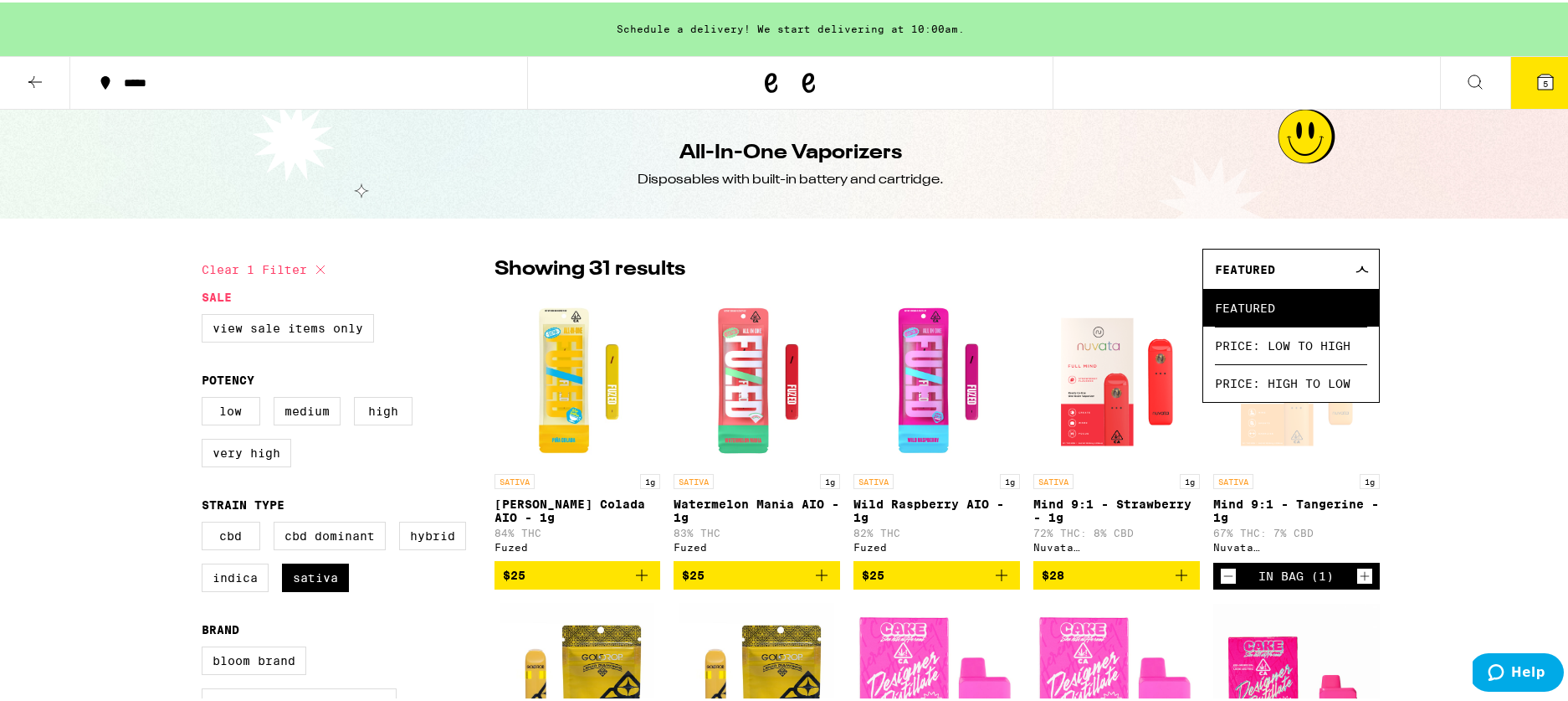
click at [42, 80] on icon at bounding box center [34, 79] width 20 height 20
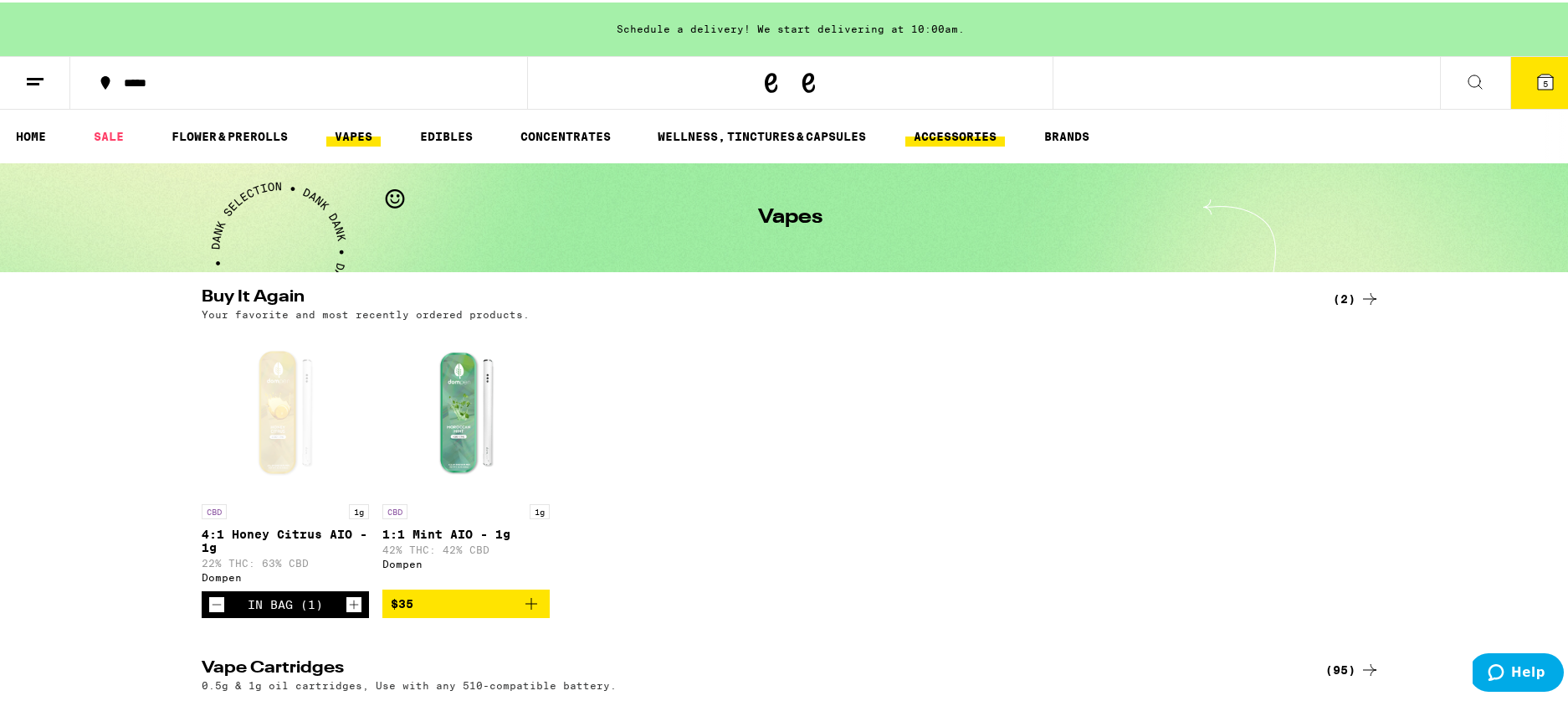
click at [963, 143] on link "ACCESSORIES" at bounding box center [955, 133] width 100 height 20
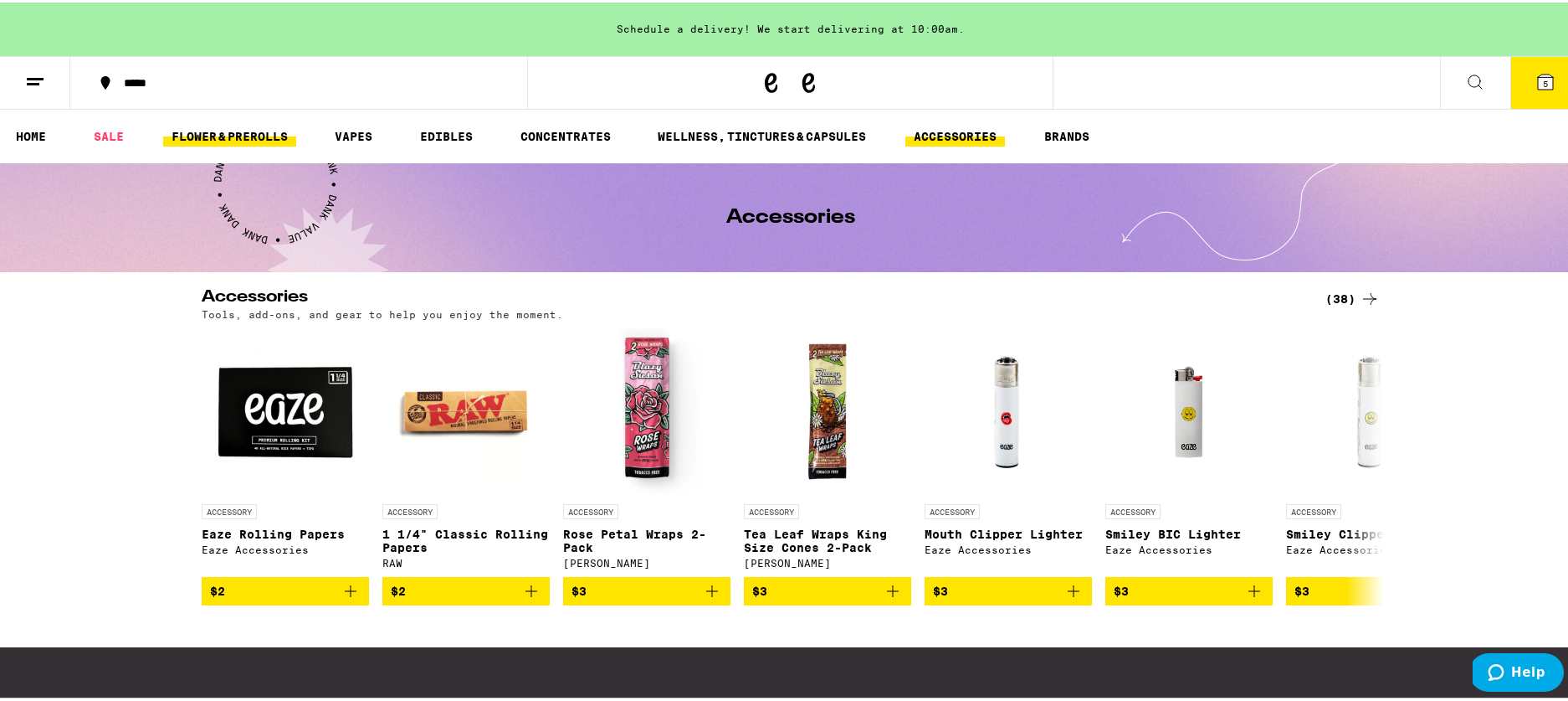
drag, startPoint x: 259, startPoint y: 131, endPoint x: 271, endPoint y: 133, distance: 12.2
click at [259, 131] on link "FLOWER & PREROLLS" at bounding box center [229, 133] width 133 height 20
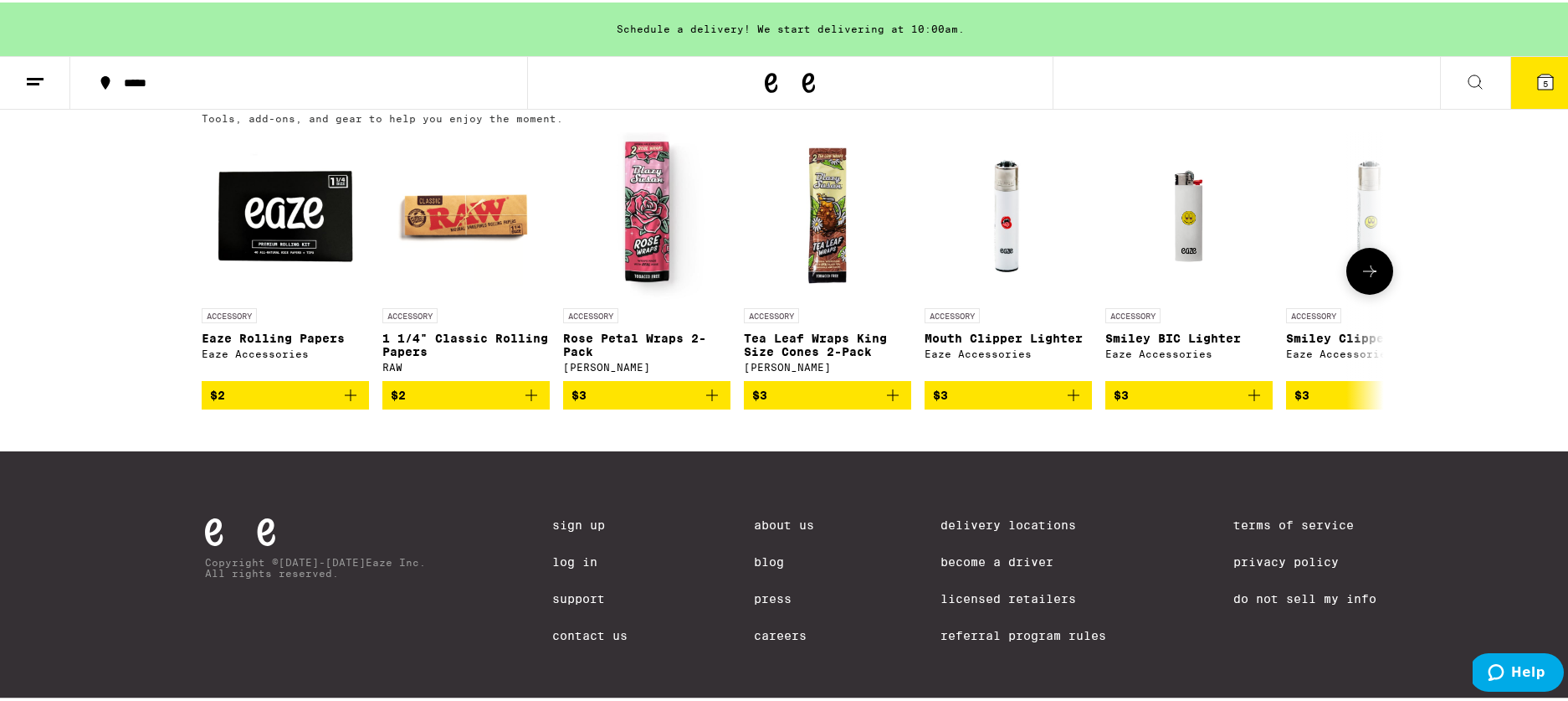
scroll to position [199, 0]
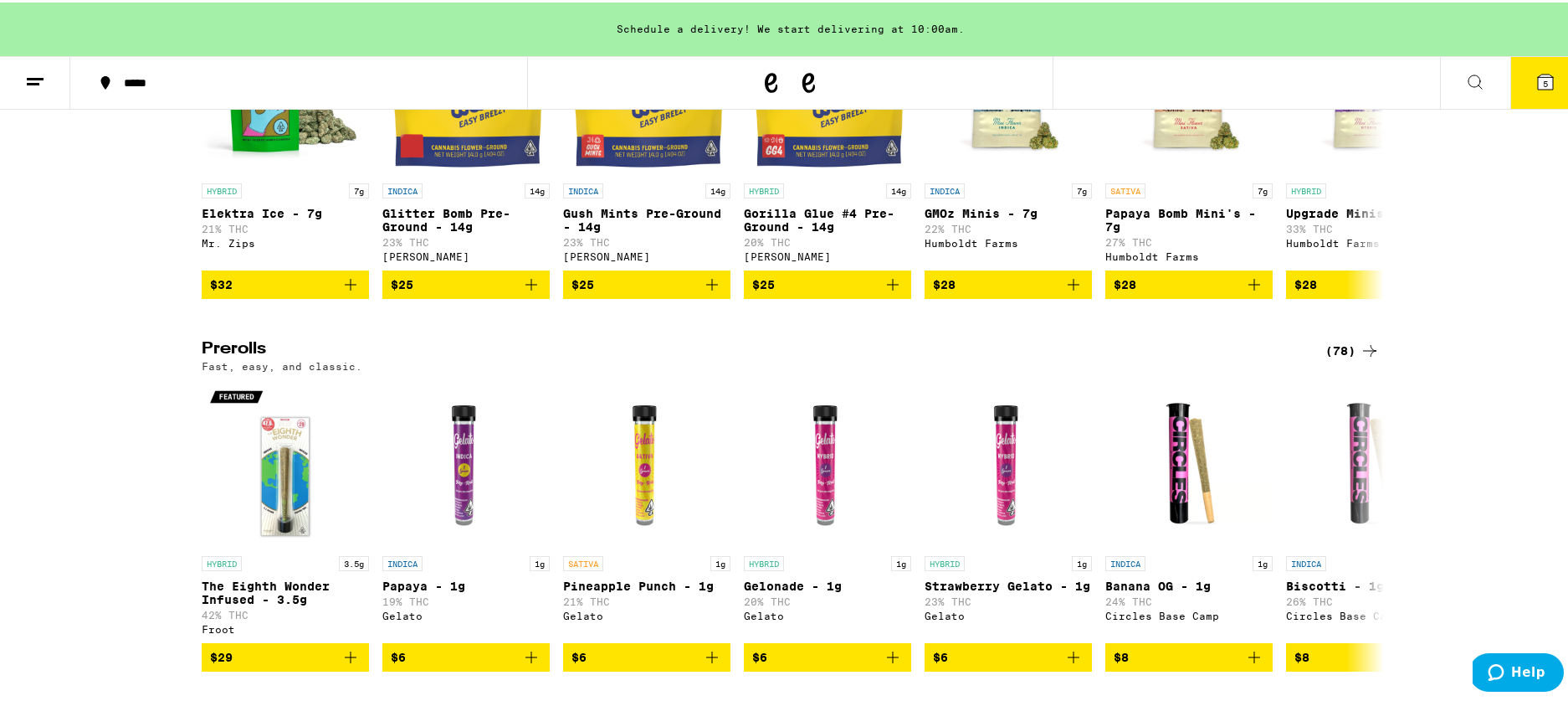
scroll to position [757, 0]
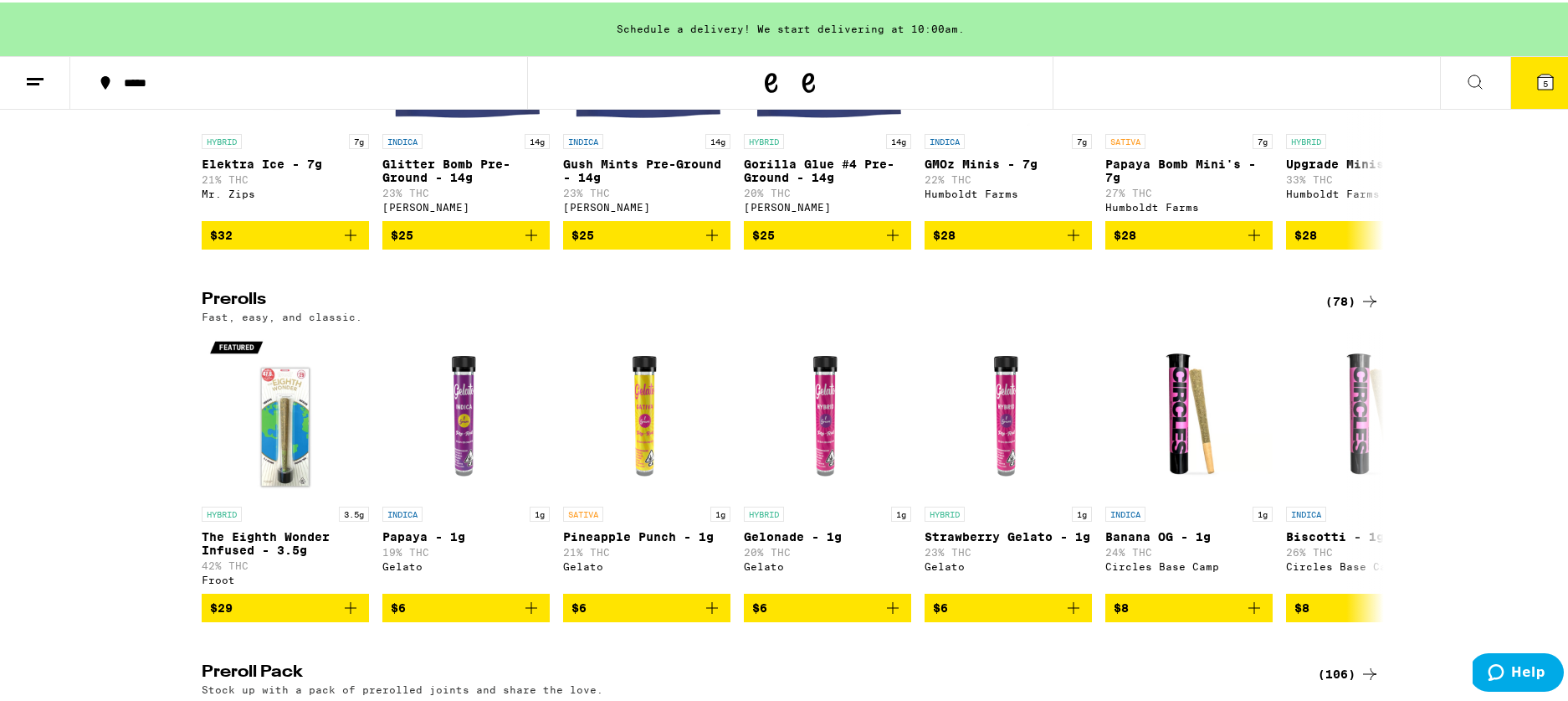
click at [1327, 309] on div "(78)" at bounding box center [1352, 298] width 54 height 20
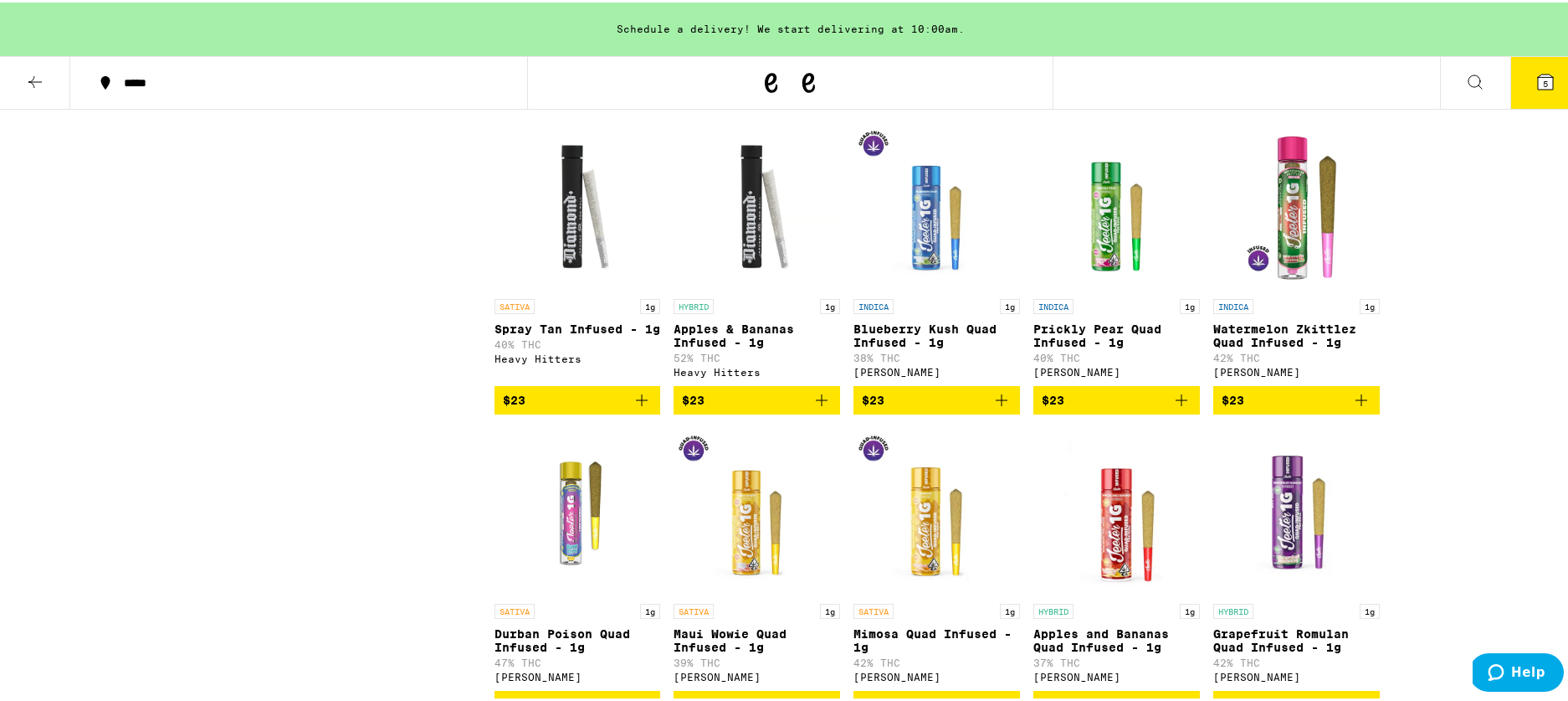
scroll to position [3483, 0]
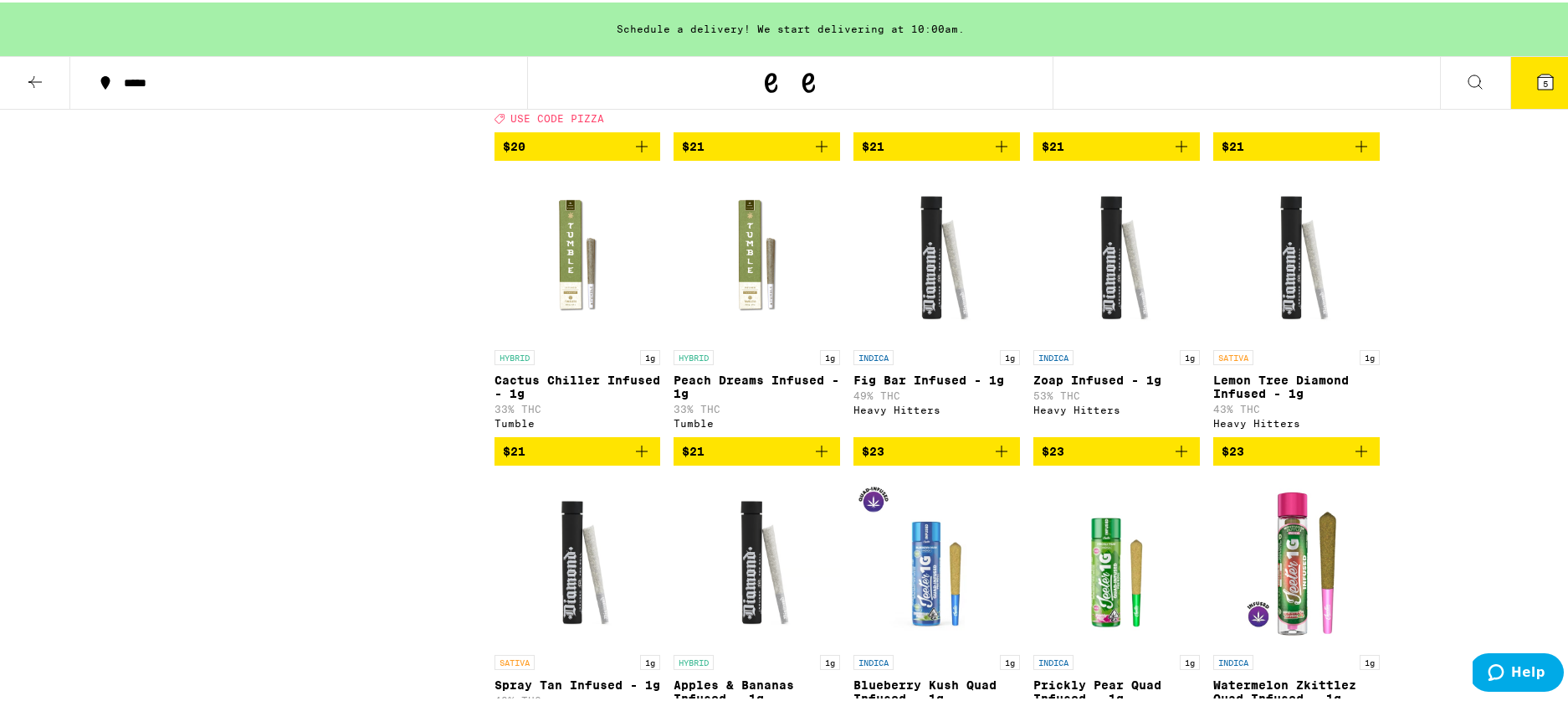
click at [996, 454] on icon "Add to bag" at bounding box center [1002, 449] width 11 height 11
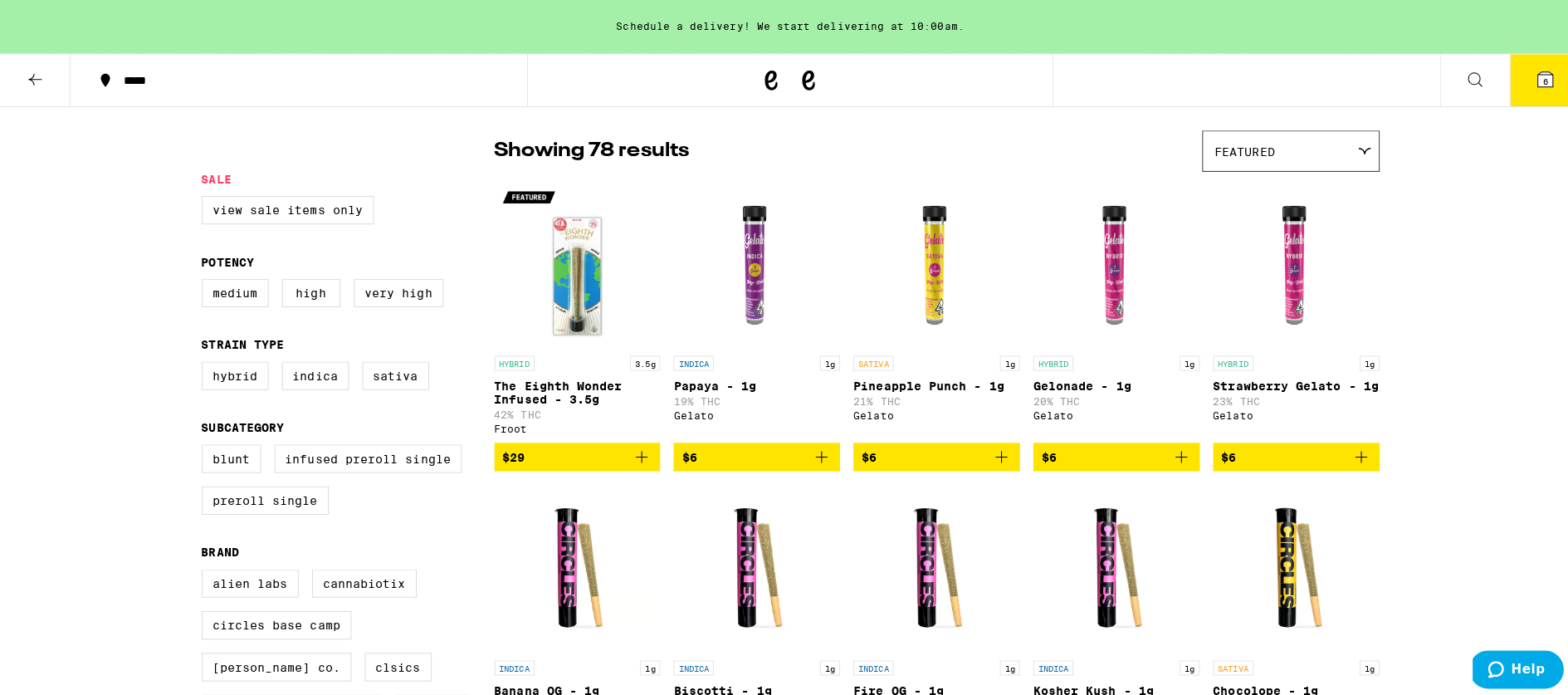
scroll to position [0, 0]
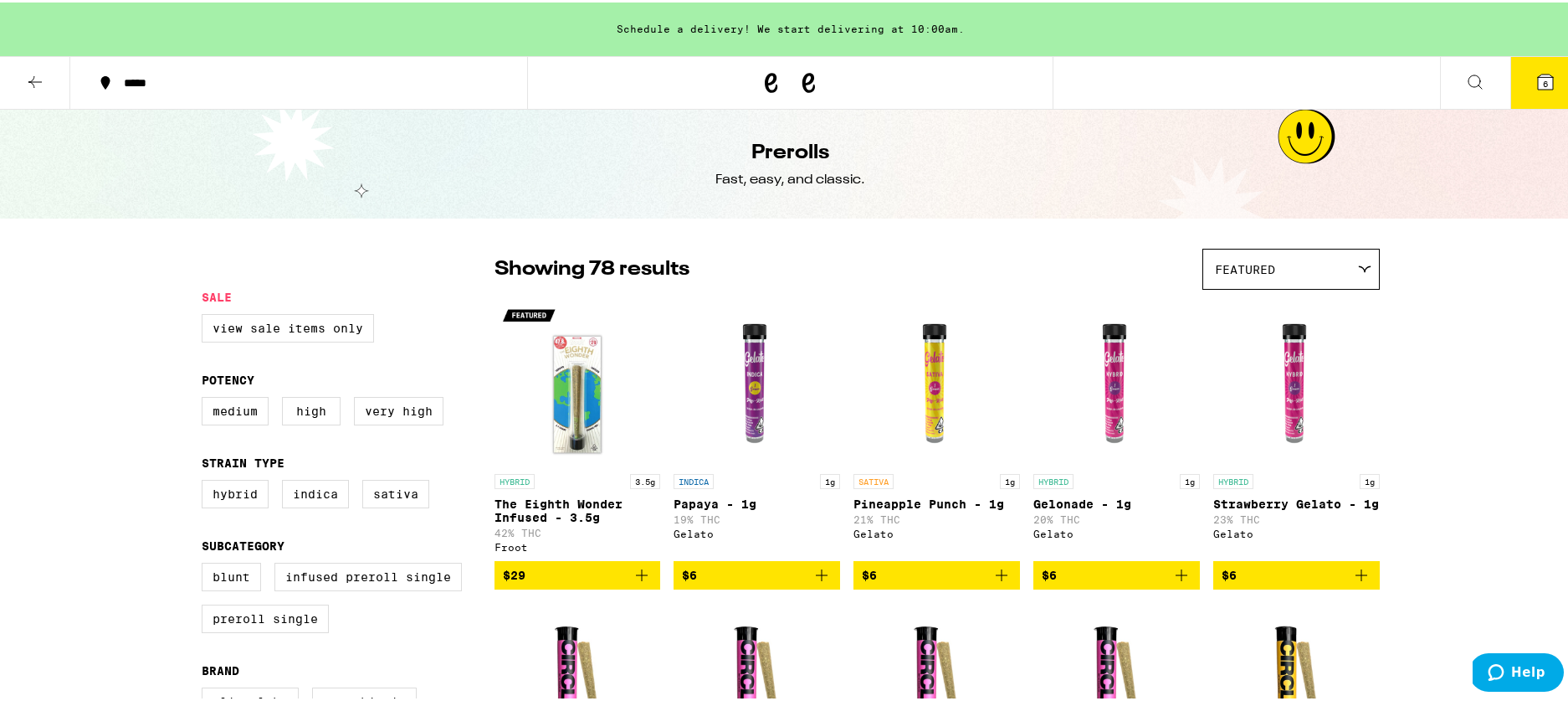
click at [1538, 79] on icon at bounding box center [1546, 80] width 15 height 15
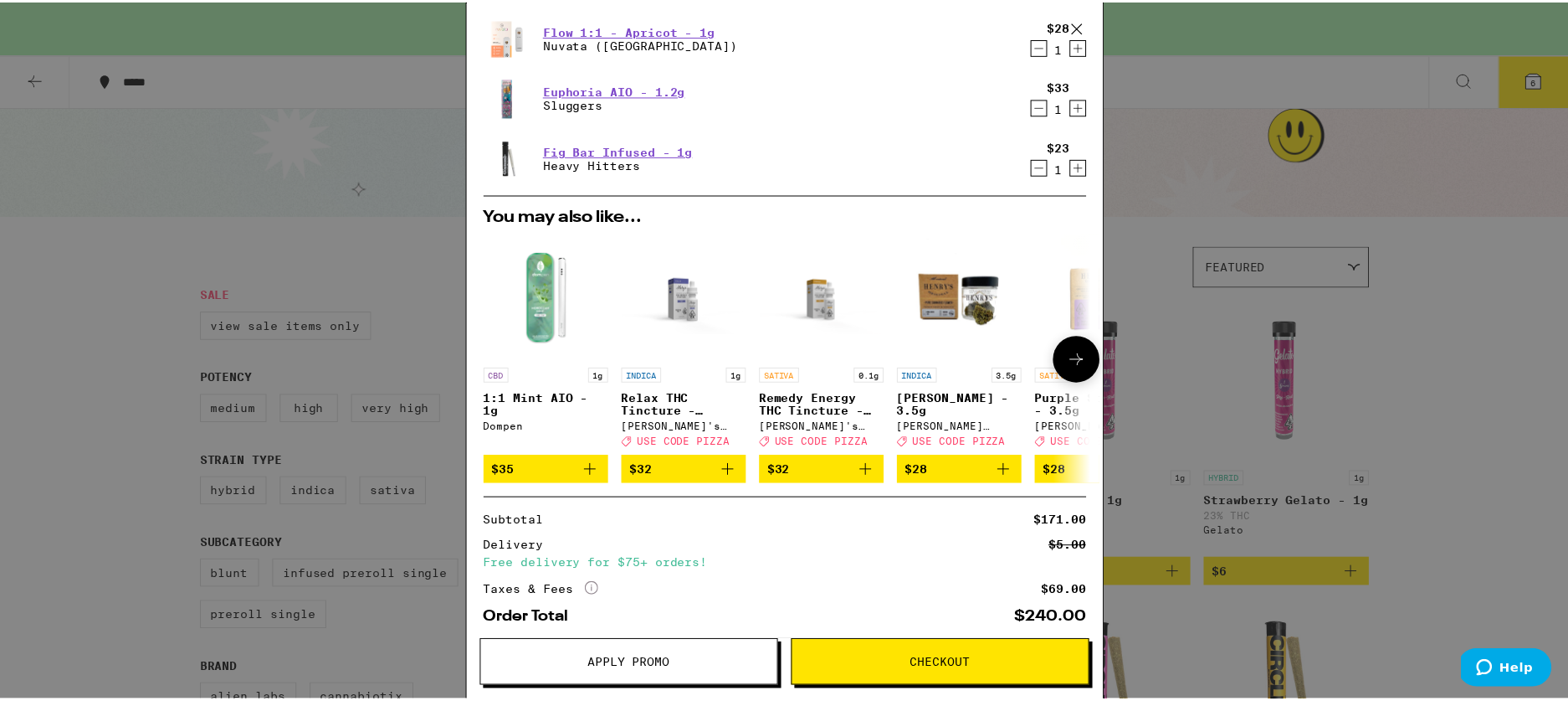
scroll to position [373, 0]
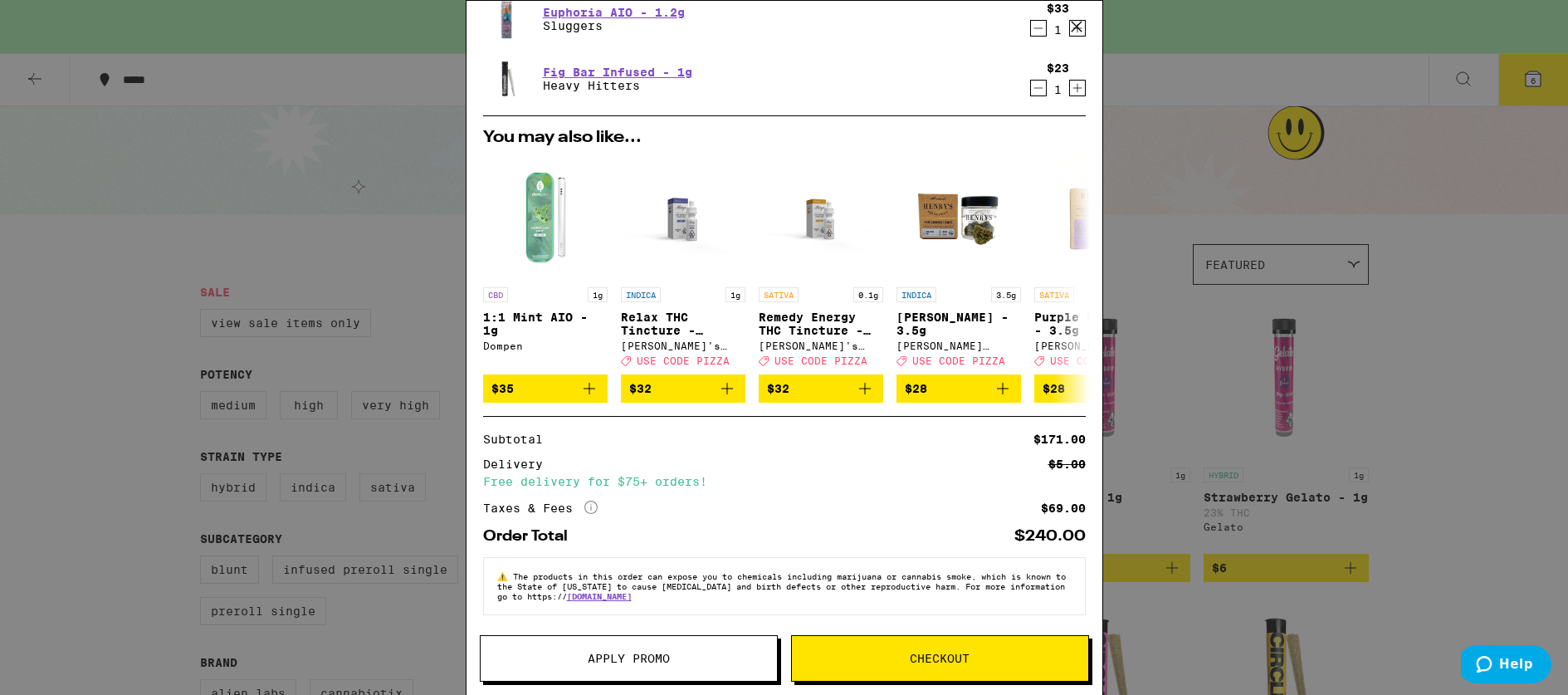
drag, startPoint x: 1440, startPoint y: 298, endPoint x: 1419, endPoint y: 297, distance: 21.0
click at [1440, 302] on div "Your Cart Schedule a delivery! We start delivering at 10:00am. Churro Milk Choc…" at bounding box center [784, 348] width 1568 height 695
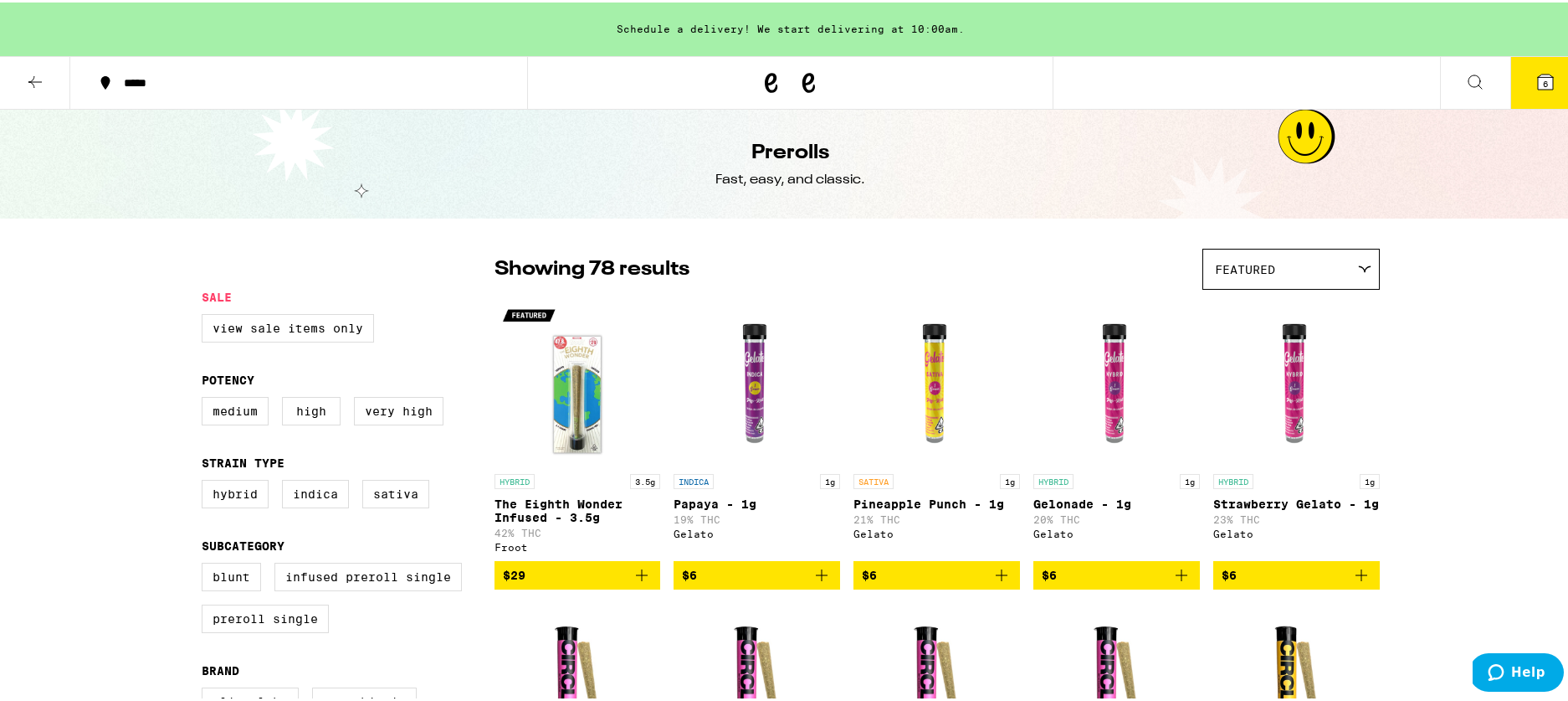
drag, startPoint x: 34, startPoint y: 75, endPoint x: 52, endPoint y: 84, distance: 20.1
click at [34, 76] on icon at bounding box center [34, 79] width 20 height 20
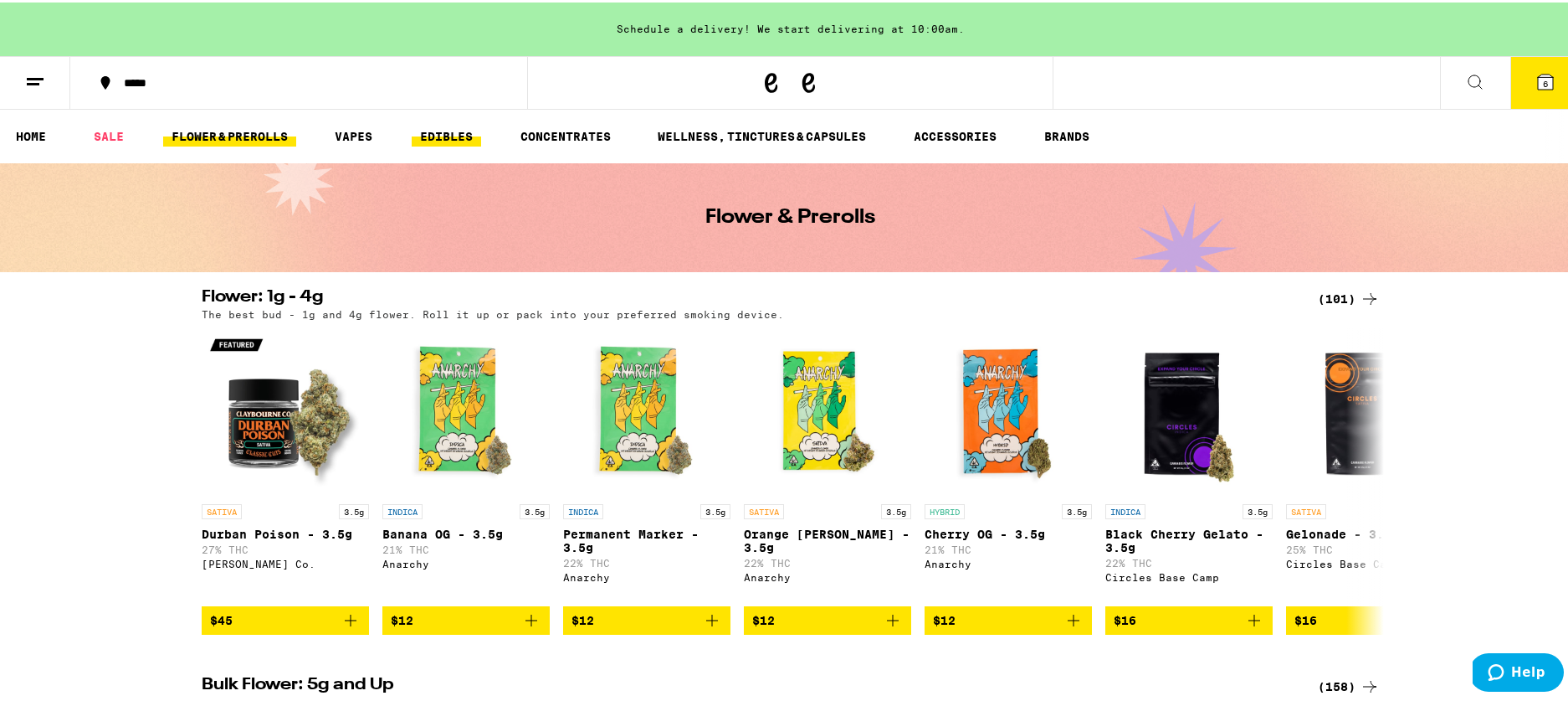
click at [451, 134] on link "EDIBLES" at bounding box center [446, 133] width 69 height 20
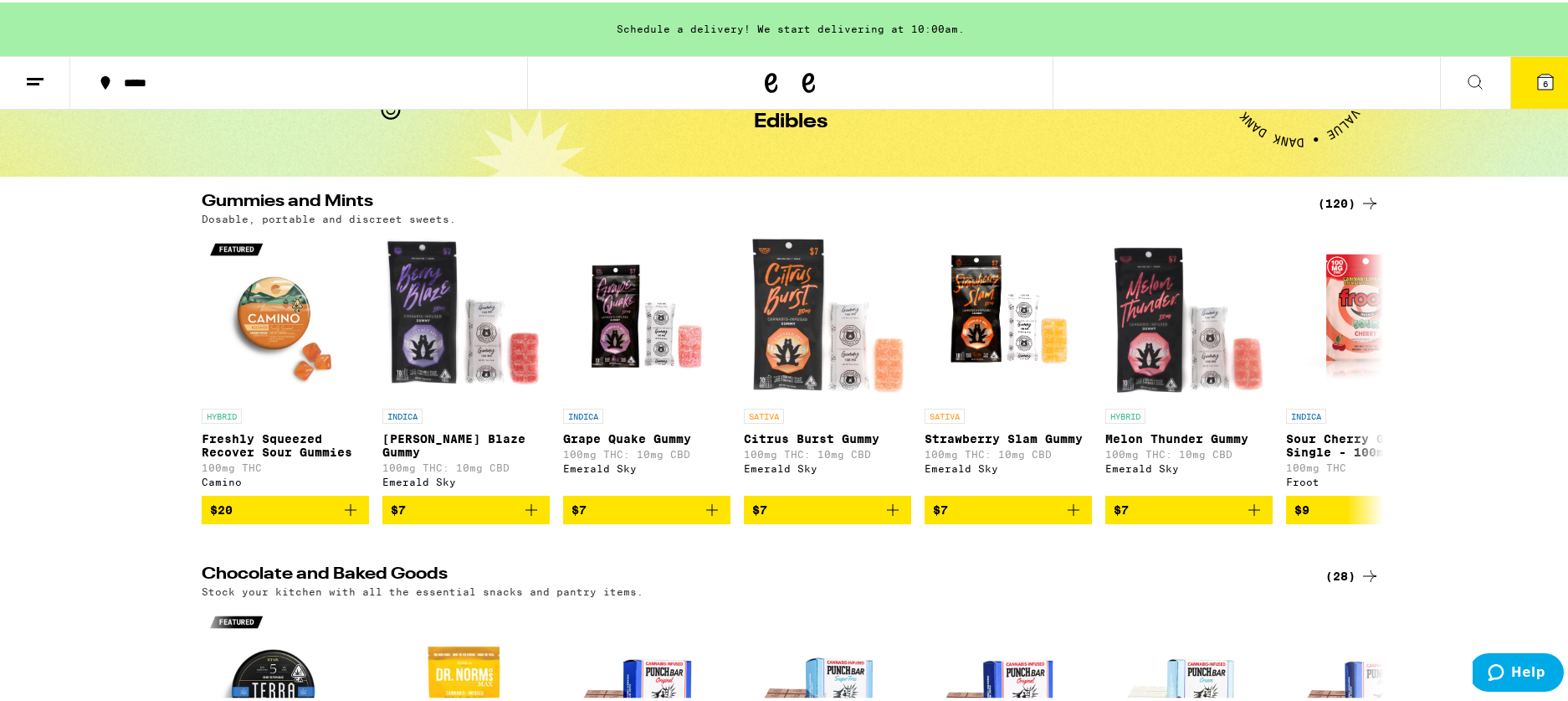
scroll to position [107, 0]
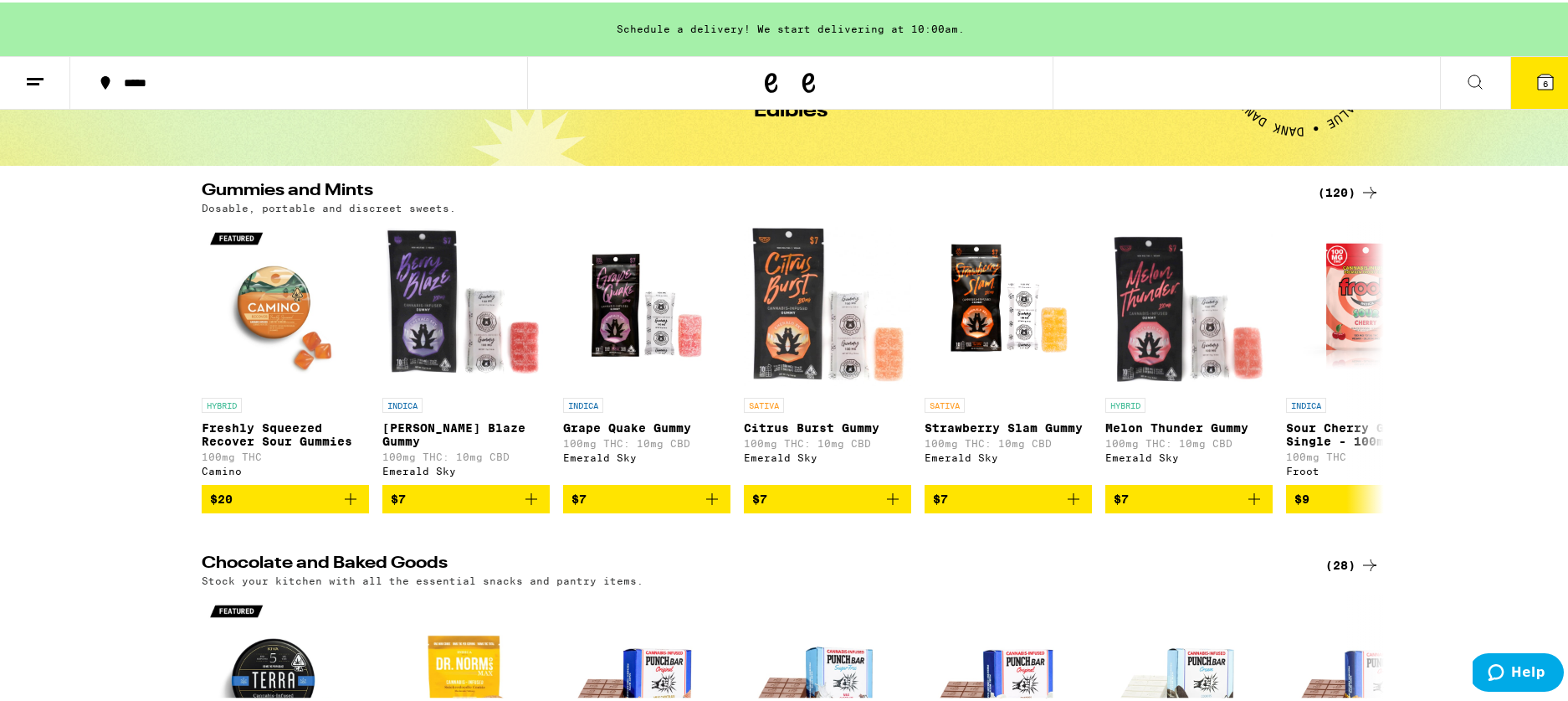
click at [1319, 191] on div "(120)" at bounding box center [1348, 190] width 62 height 20
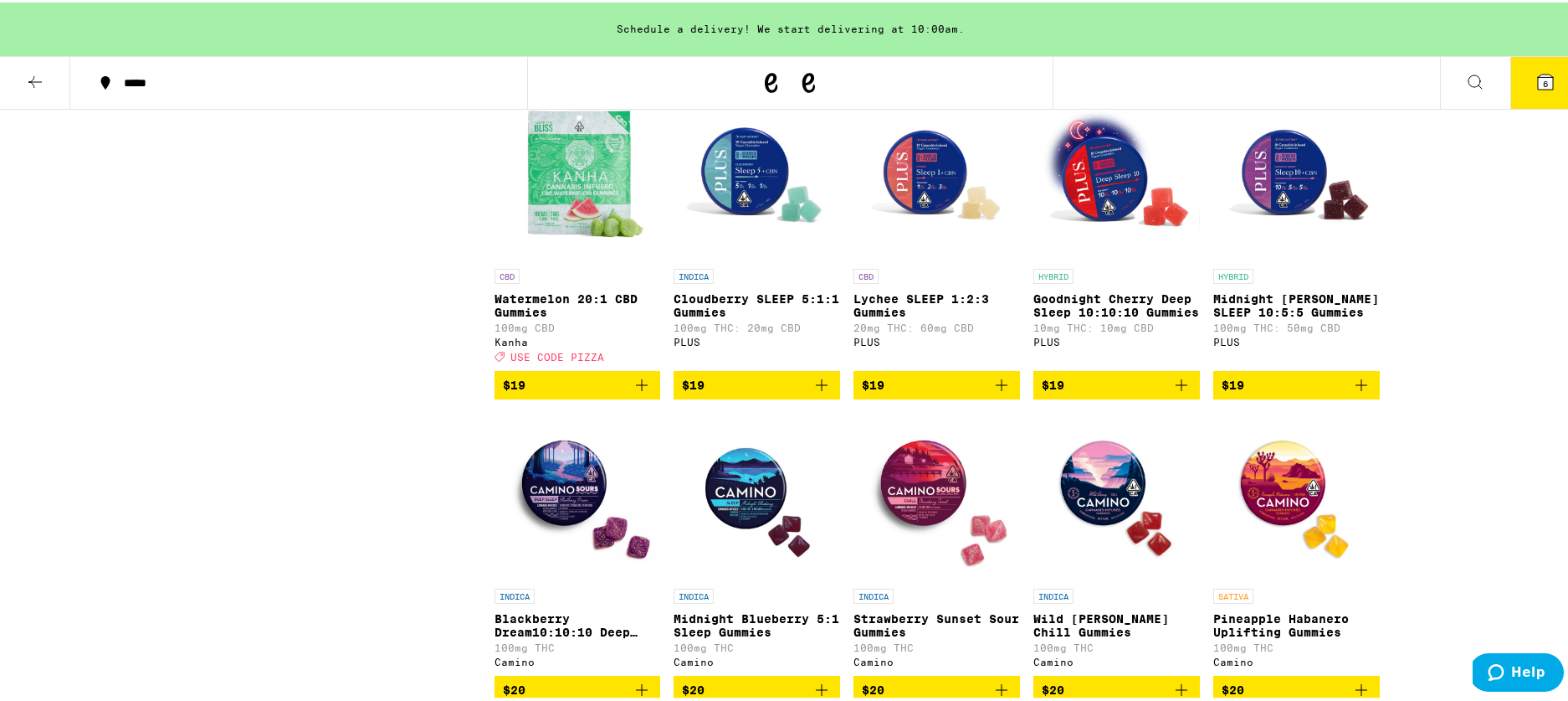
scroll to position [4236, 0]
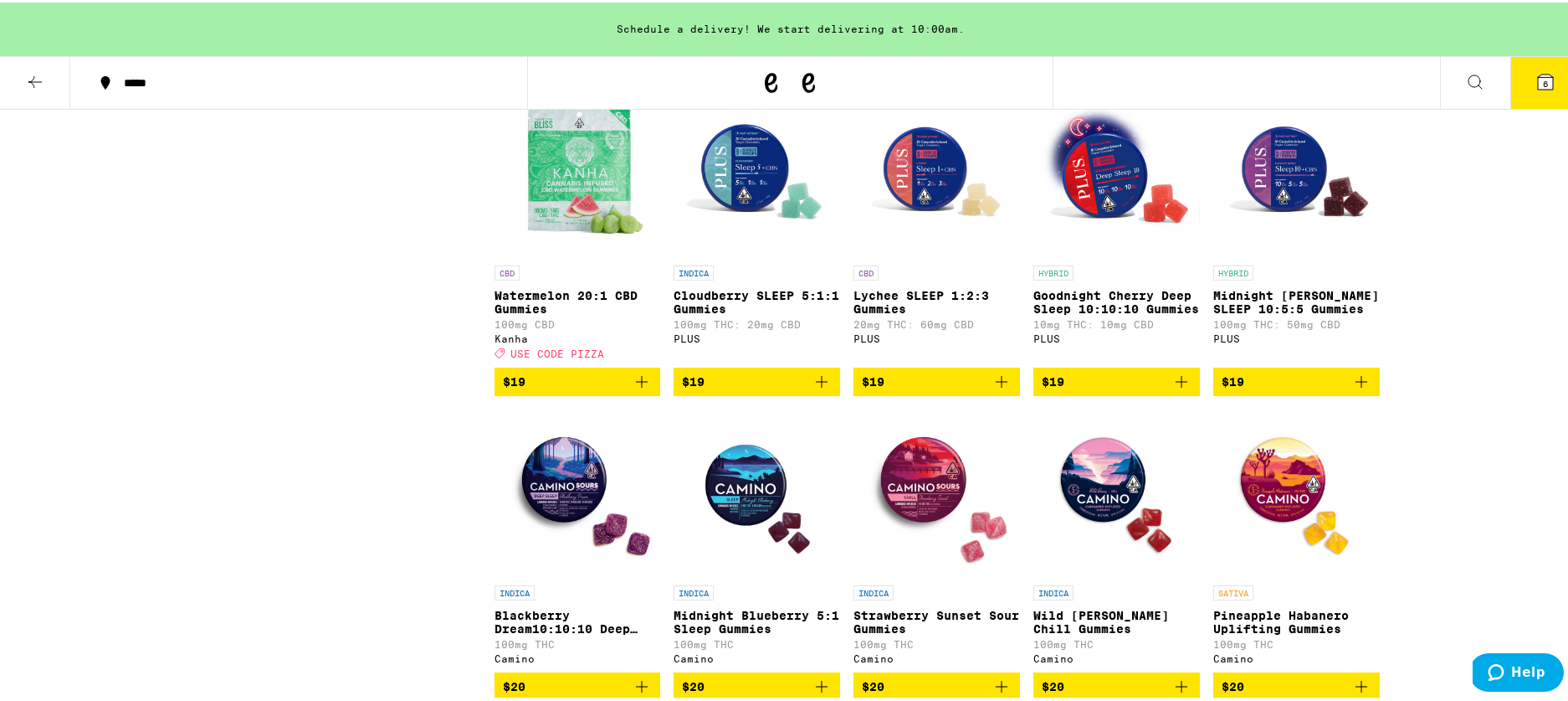
click at [1172, 390] on icon "Add to bag" at bounding box center [1181, 379] width 20 height 20
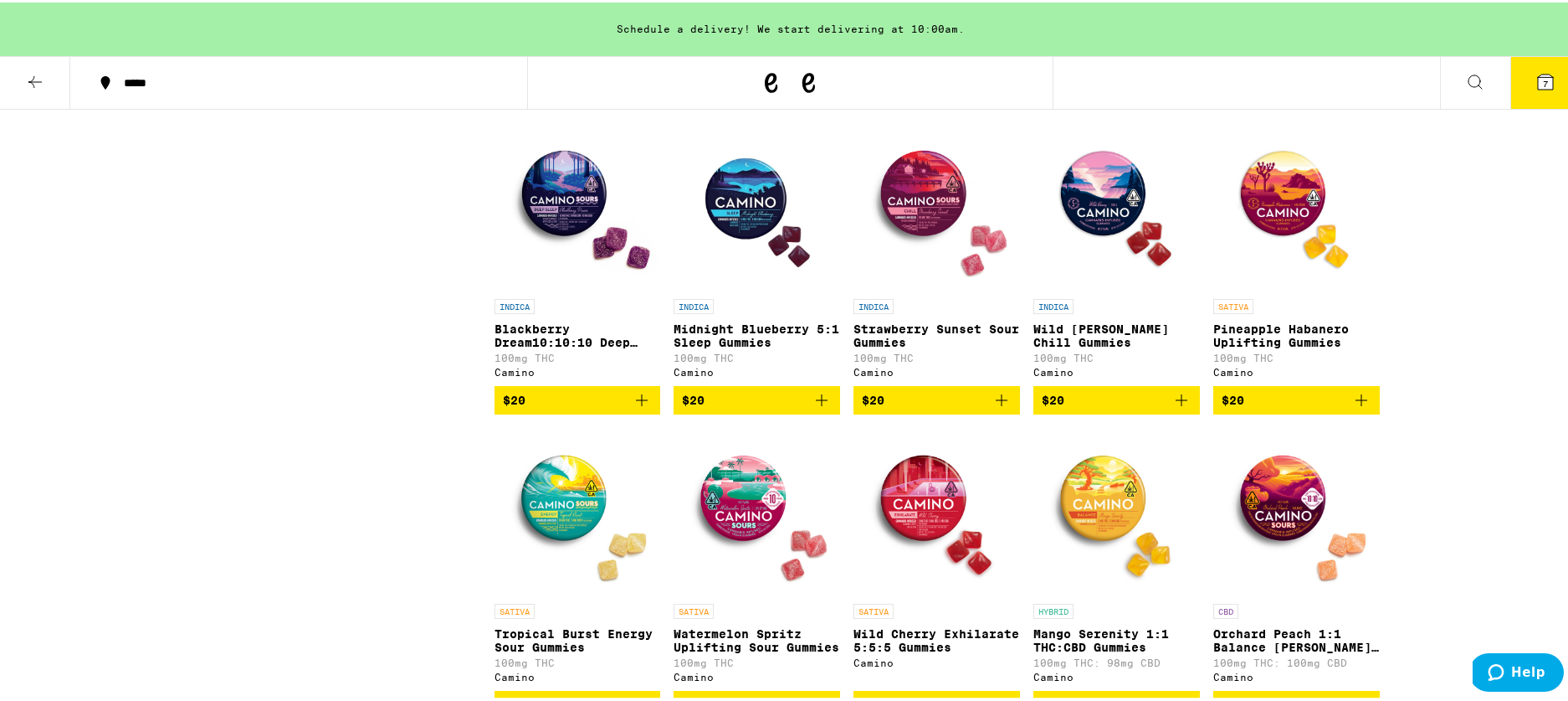
scroll to position [4561, 0]
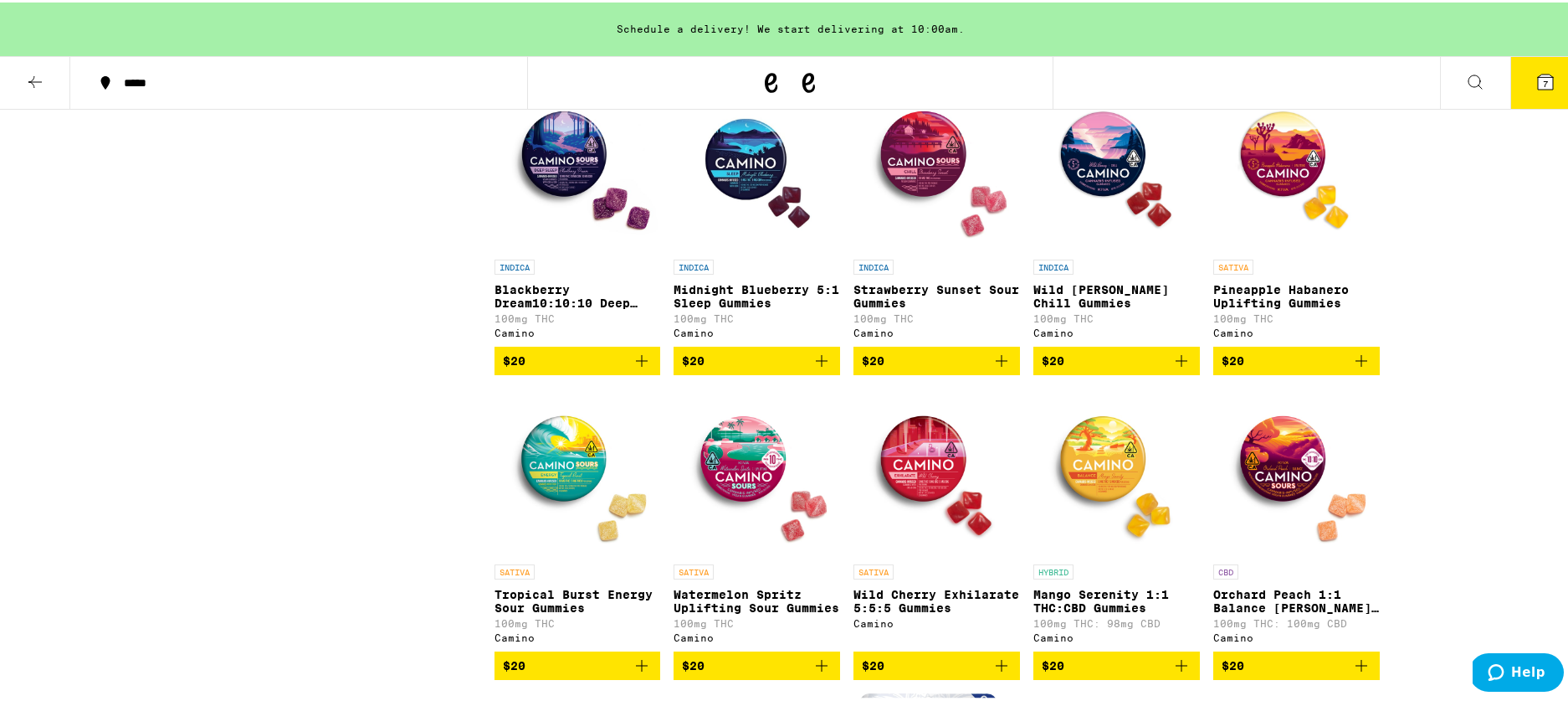
click at [638, 369] on icon "Add to bag" at bounding box center [642, 358] width 20 height 20
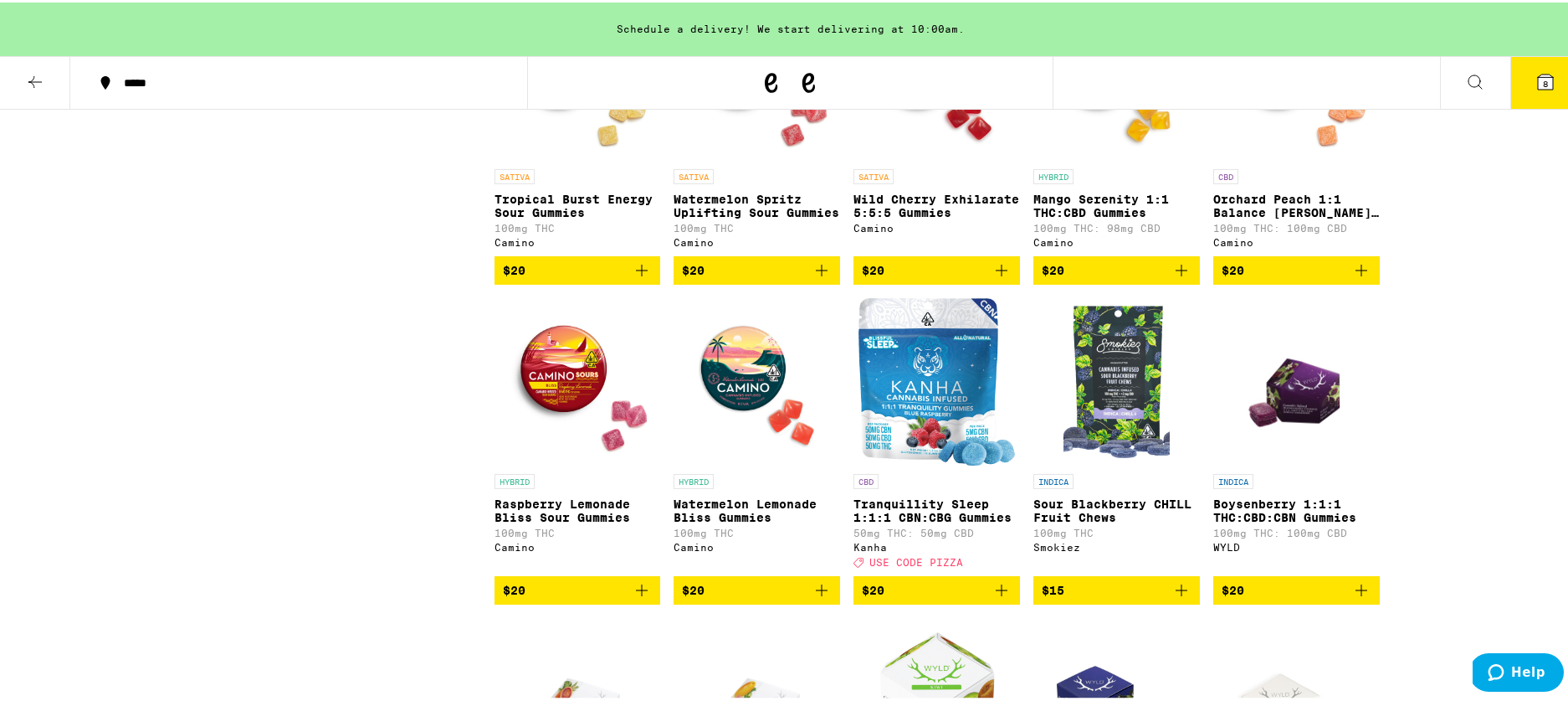
scroll to position [4957, 0]
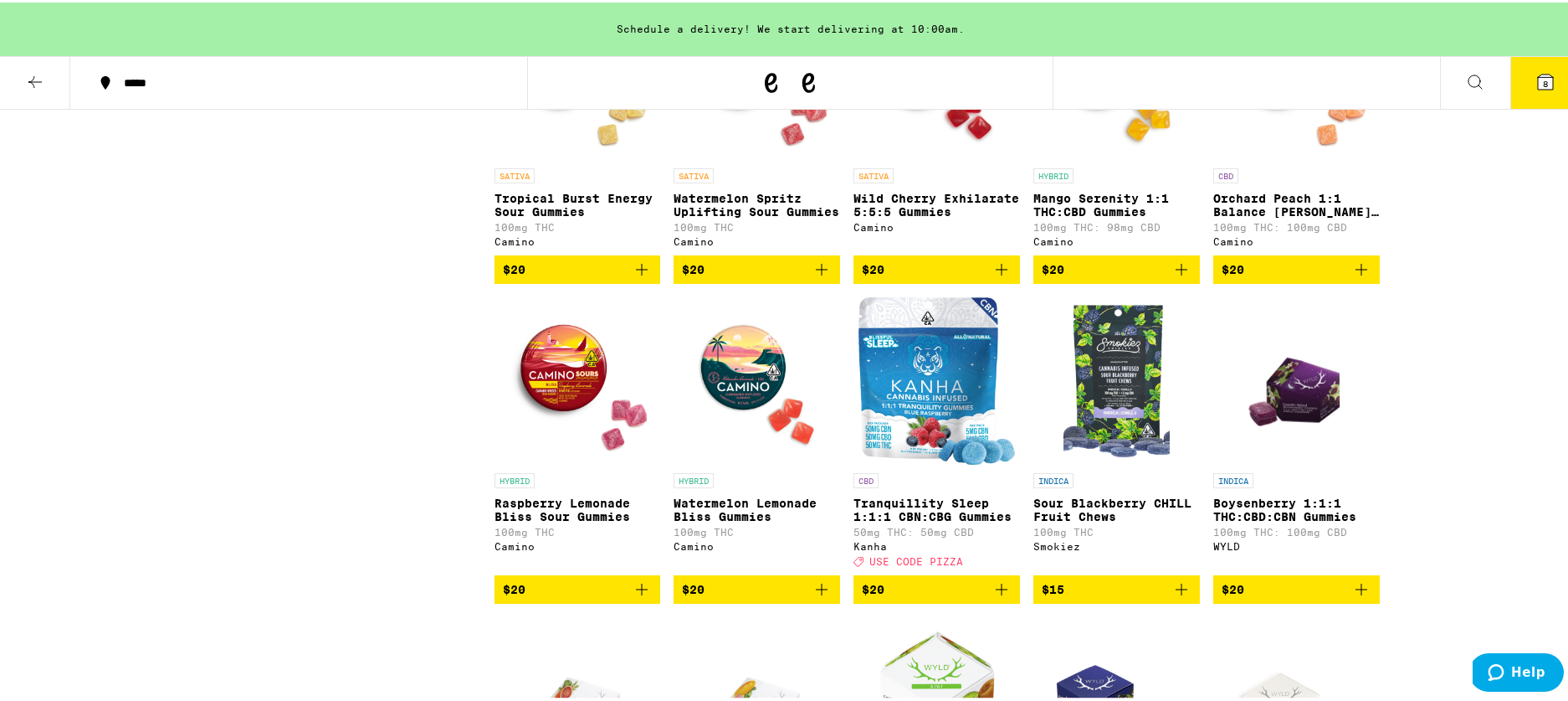
click at [997, 273] on icon "Add to bag" at bounding box center [1002, 267] width 11 height 11
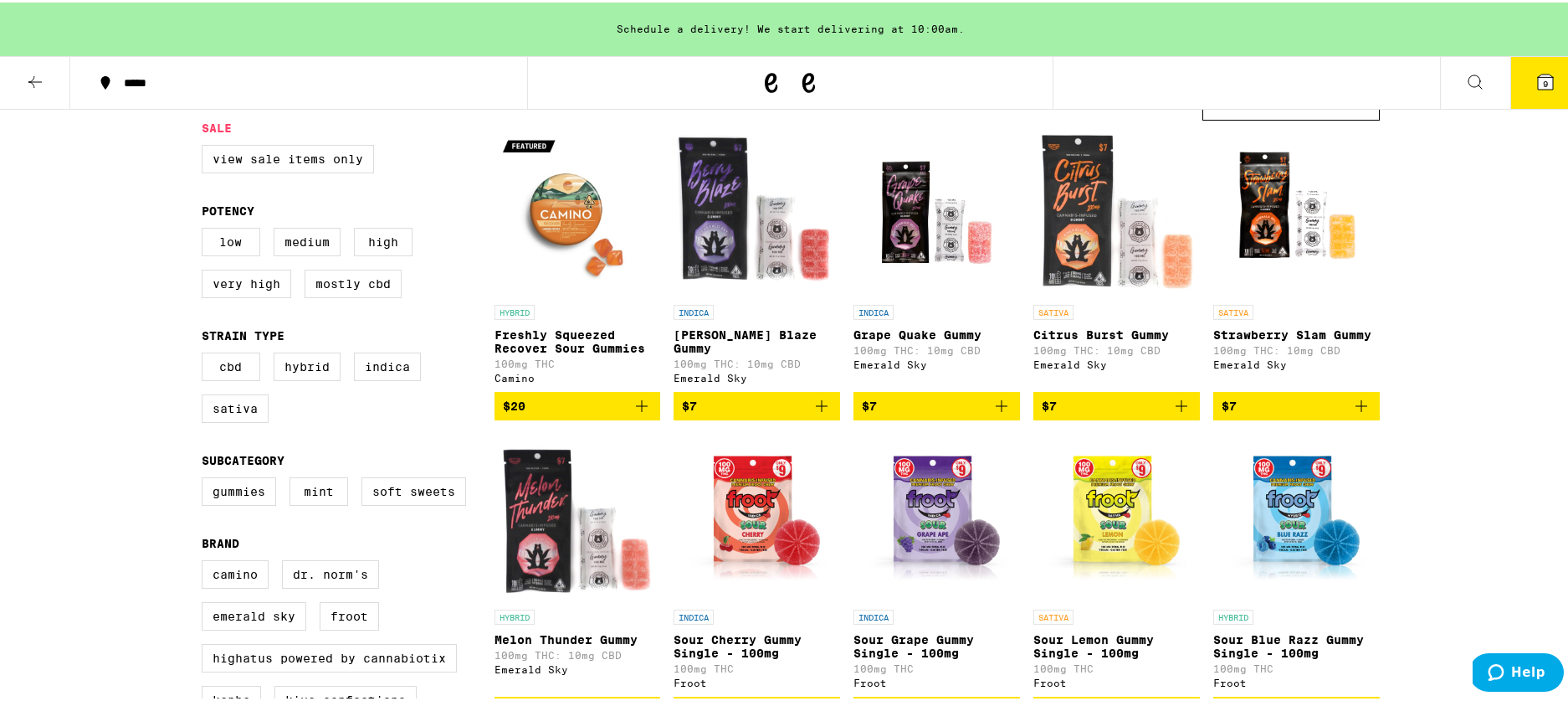
scroll to position [0, 0]
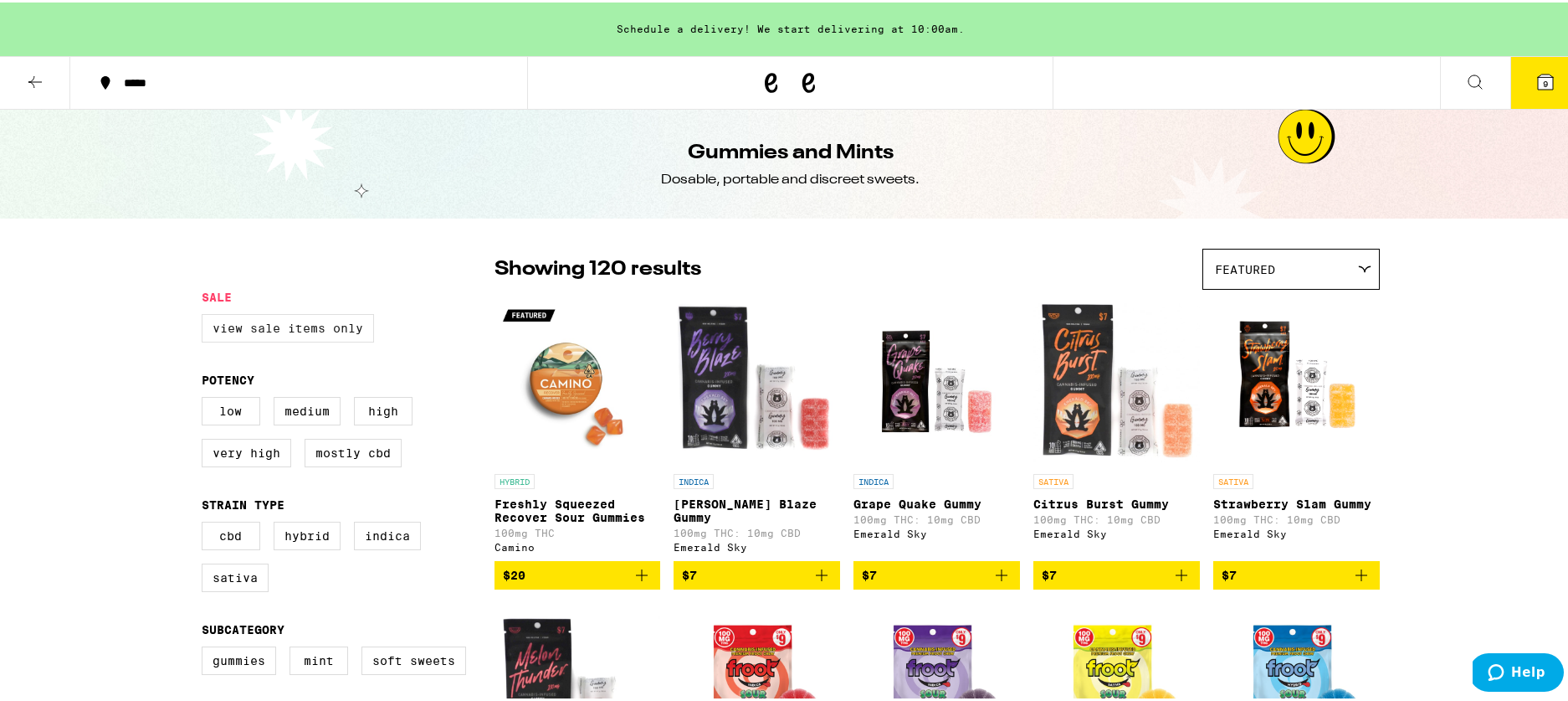
click at [307, 331] on label "View Sale Items Only" at bounding box center [288, 326] width 172 height 29
click at [206, 314] on input "View Sale Items Only" at bounding box center [205, 314] width 1 height 1
checkbox input "true"
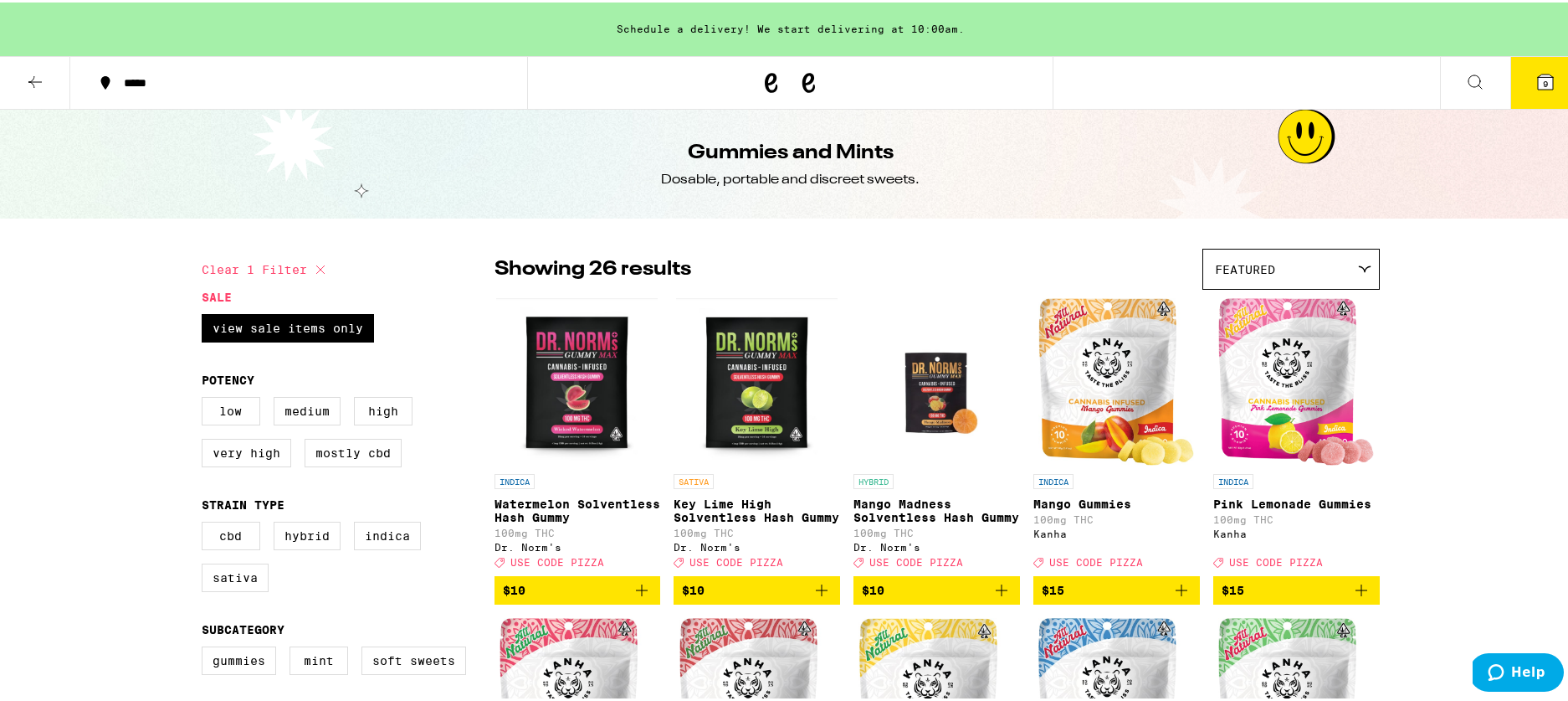
click at [38, 80] on icon at bounding box center [34, 79] width 20 height 20
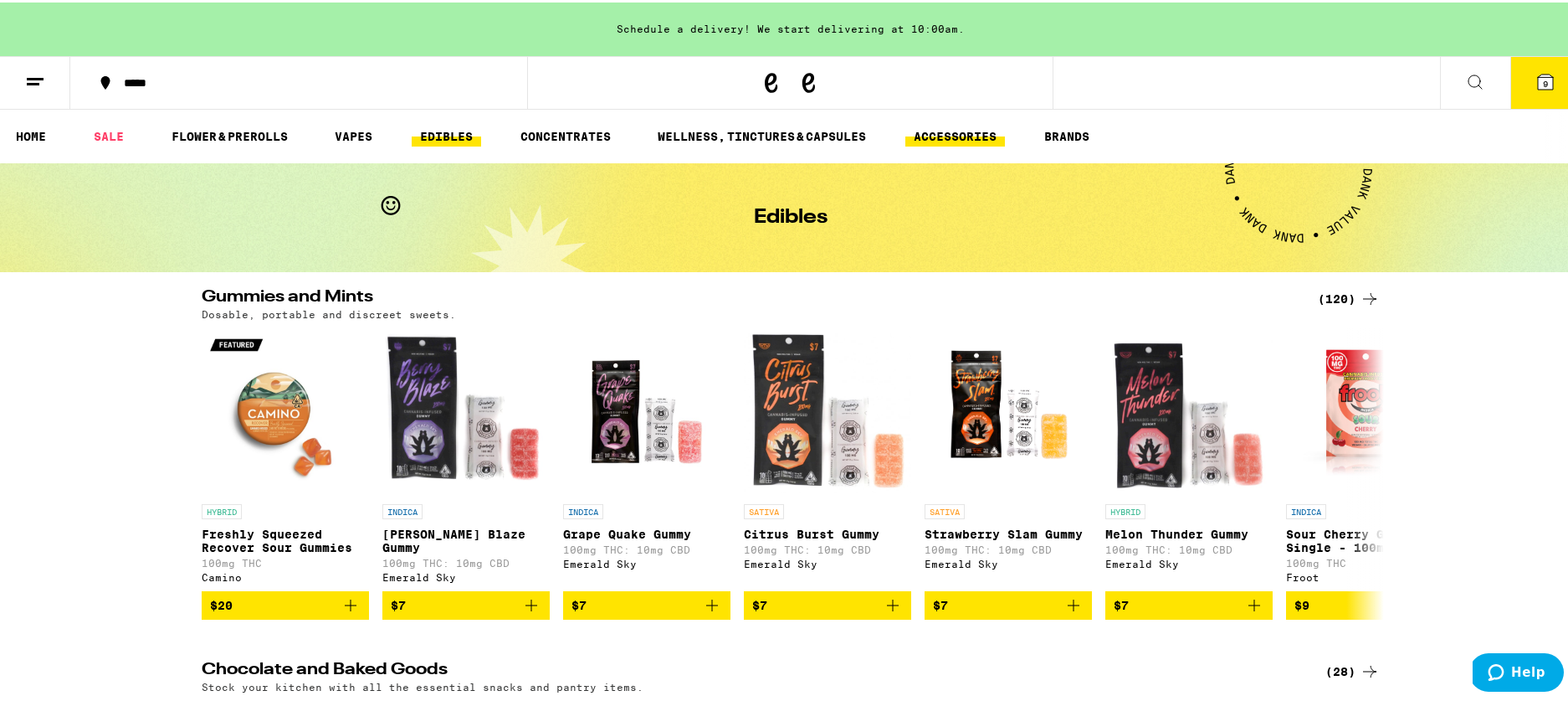
click at [968, 140] on link "ACCESSORIES" at bounding box center [955, 133] width 100 height 20
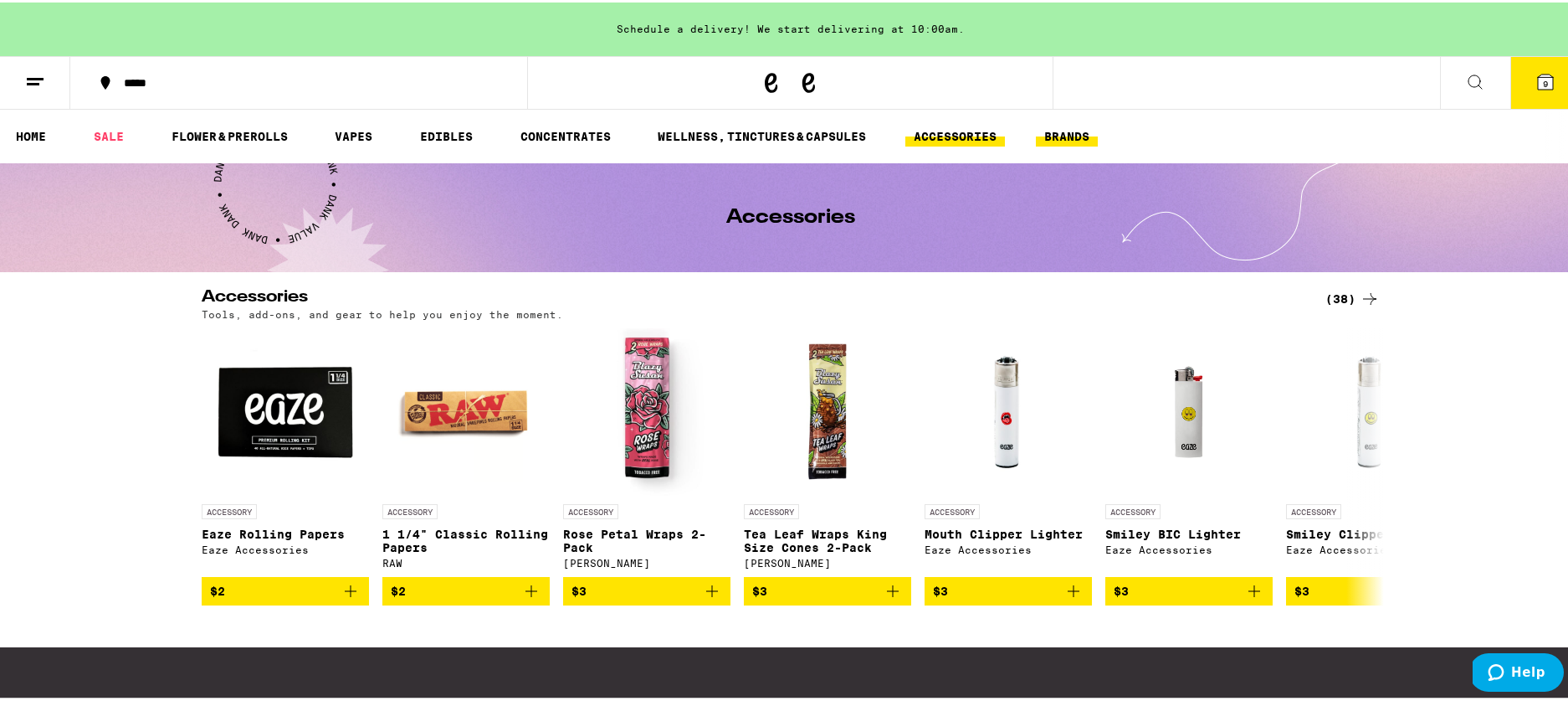
click at [1078, 138] on button "BRANDS" at bounding box center [1066, 133] width 62 height 20
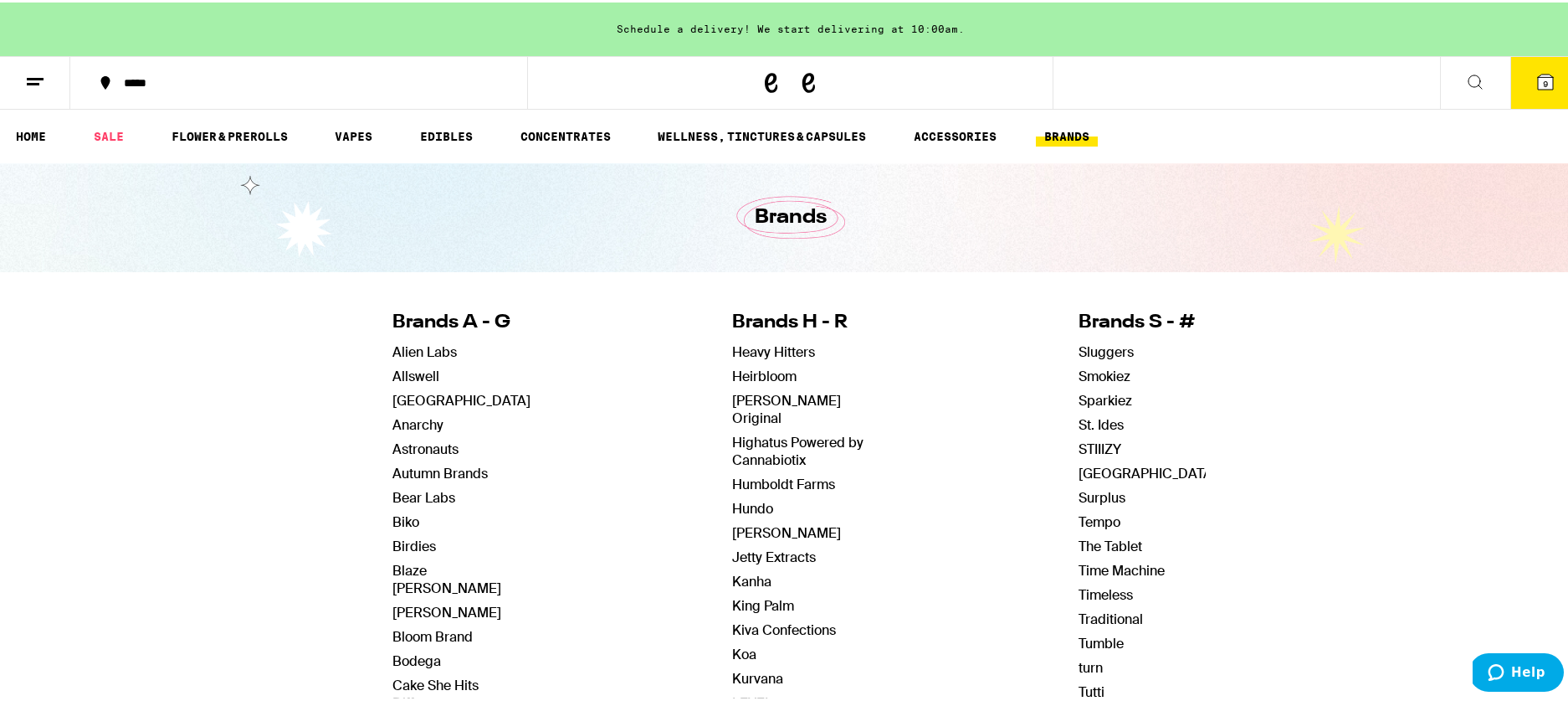
click at [1536, 87] on icon at bounding box center [1545, 79] width 20 height 20
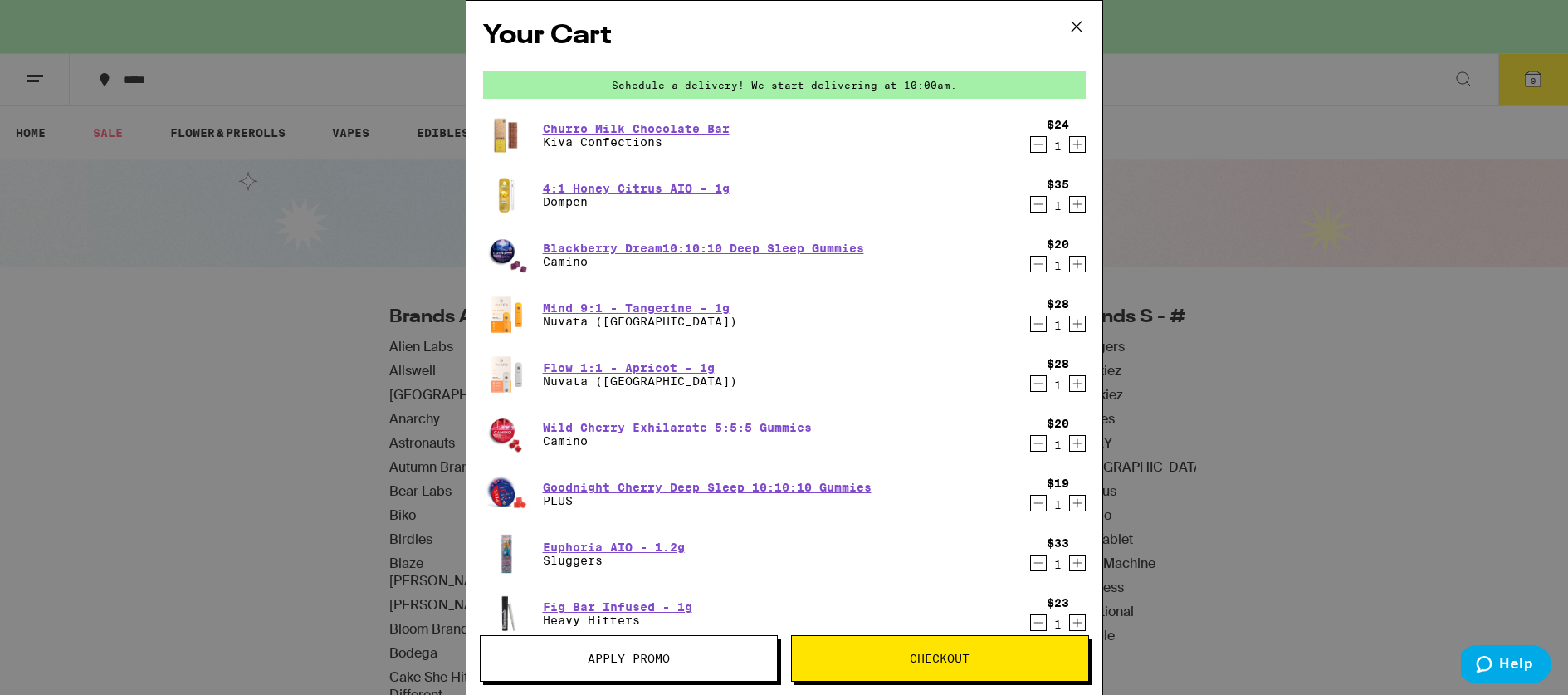
click at [1184, 332] on div "Your Cart Schedule a delivery! We start delivering at 10:00am. Churro Milk Choc…" at bounding box center [784, 348] width 1568 height 695
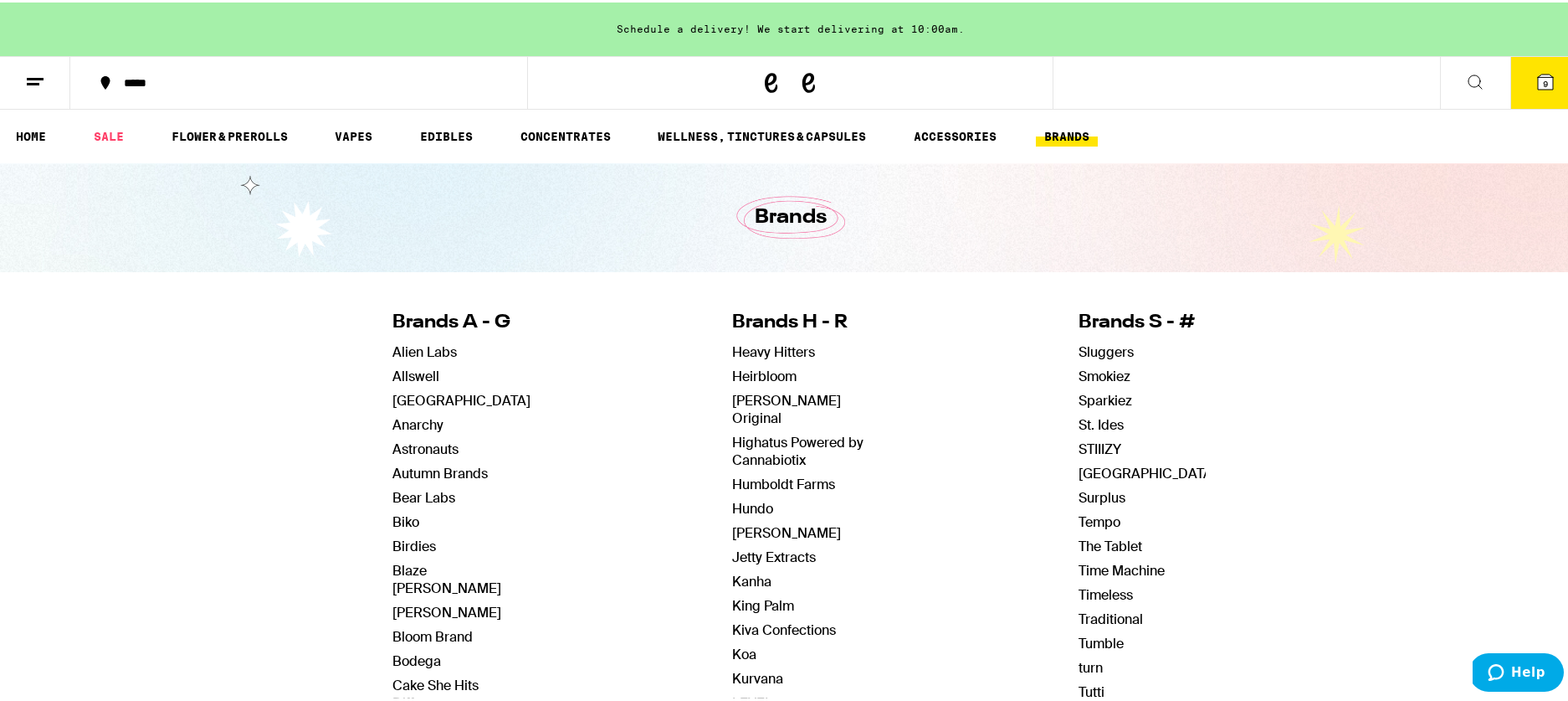
scroll to position [4, 0]
